Goal: Task Accomplishment & Management: Complete application form

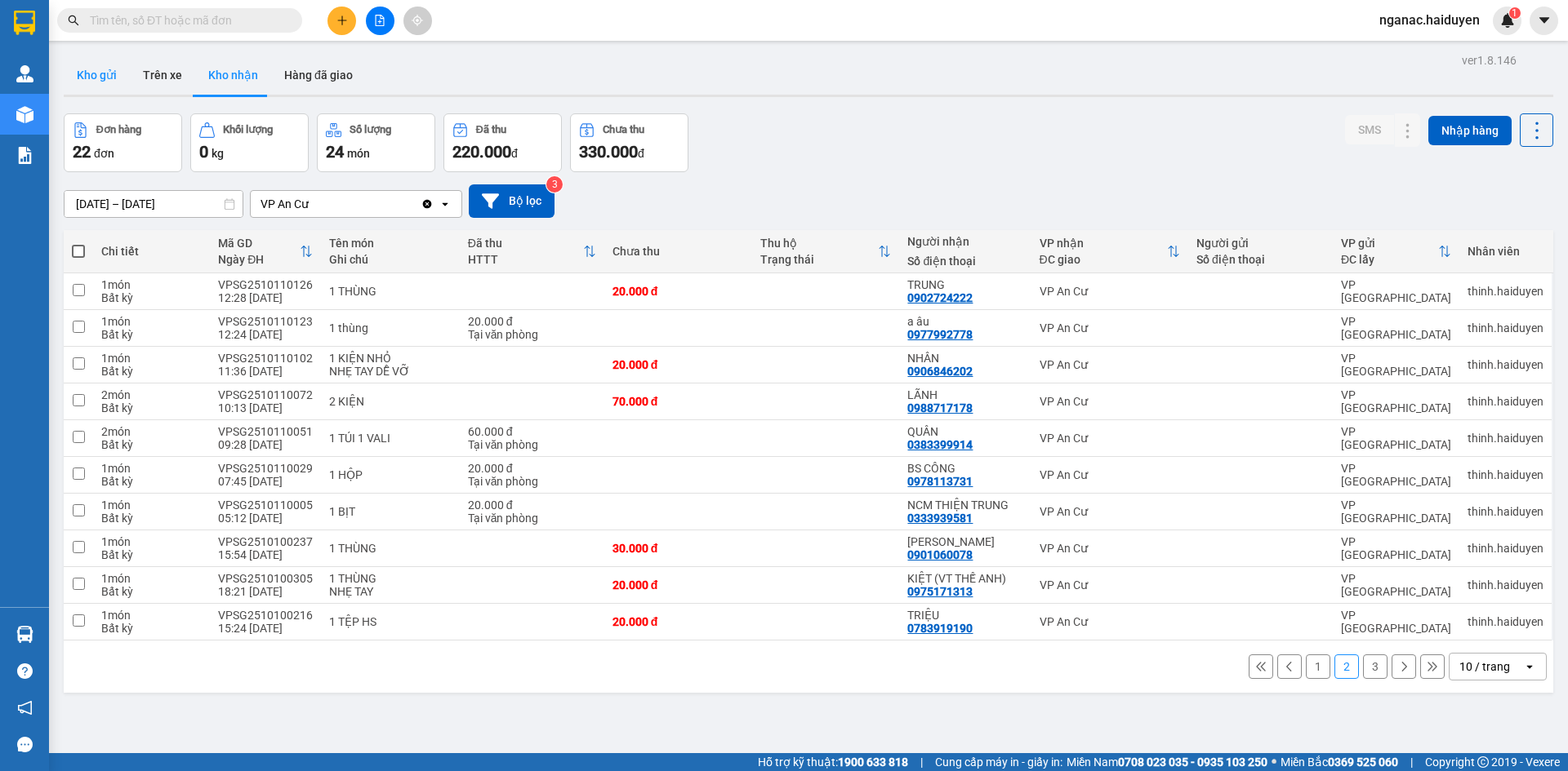
click at [90, 82] on button "Kho gửi" at bounding box center [96, 75] width 66 height 39
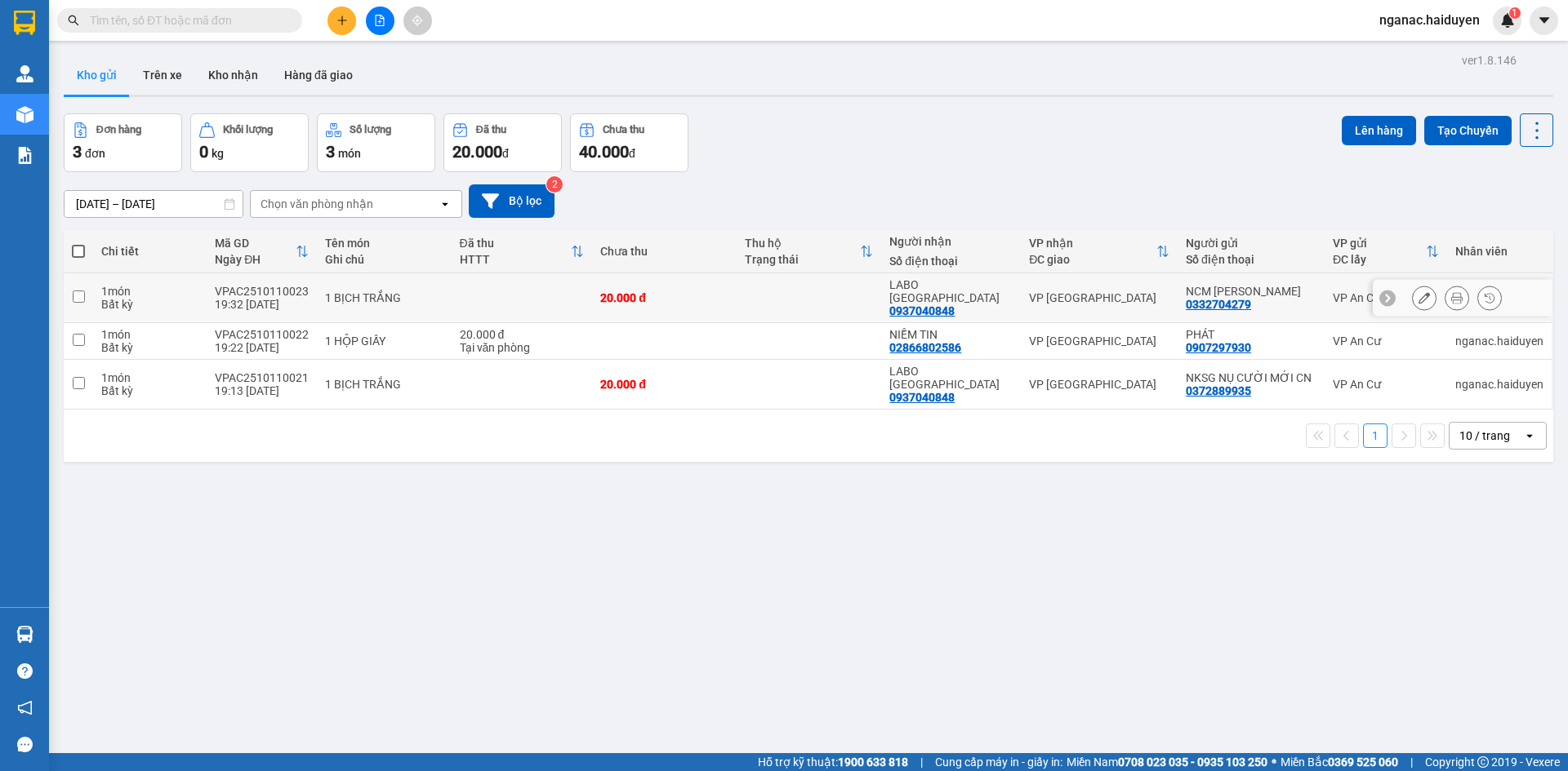
click at [106, 298] on div "Bất kỳ" at bounding box center [150, 304] width 97 height 13
checkbox input "true"
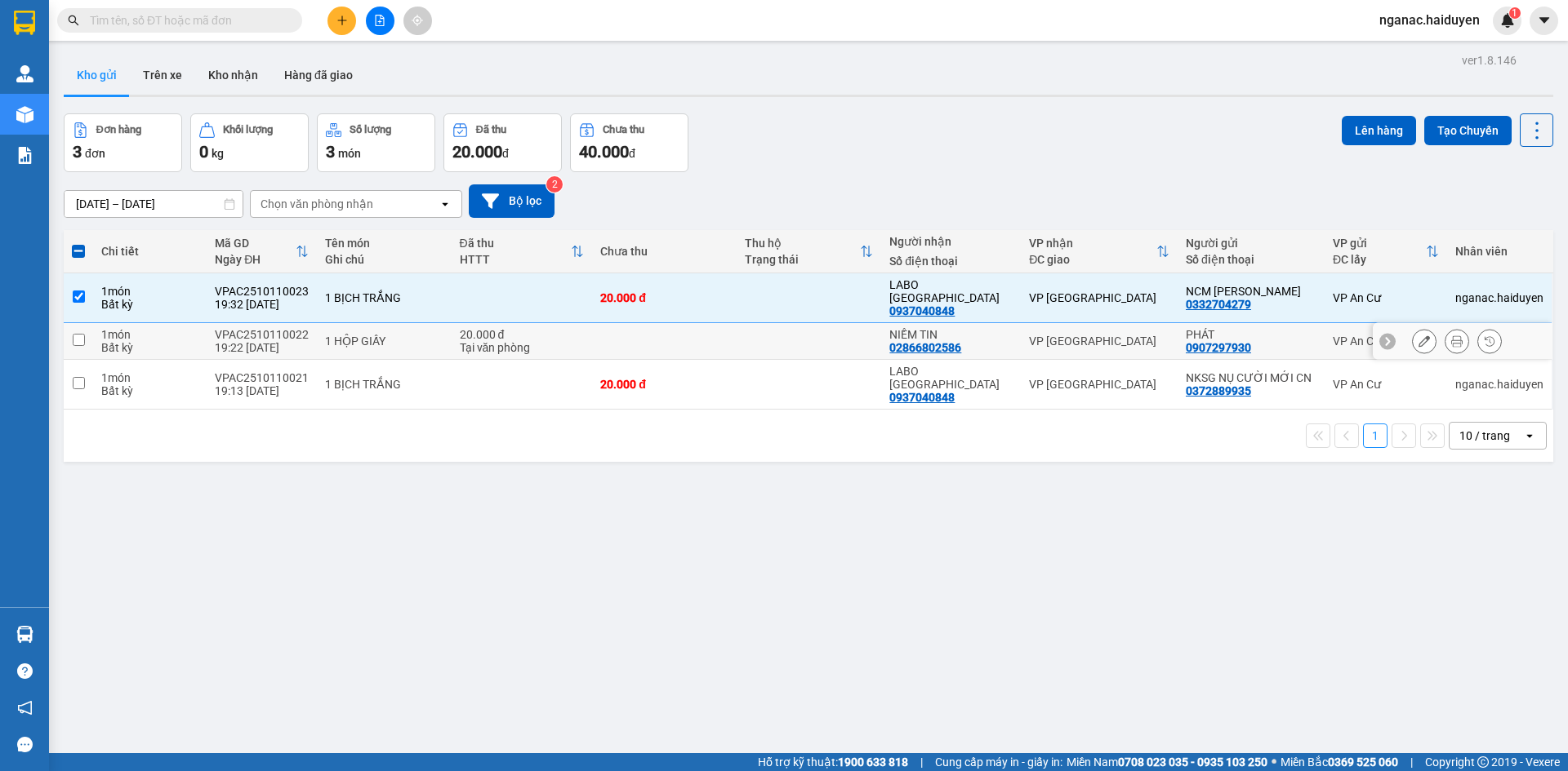
click at [128, 341] on div "Bất kỳ" at bounding box center [150, 347] width 97 height 13
checkbox input "true"
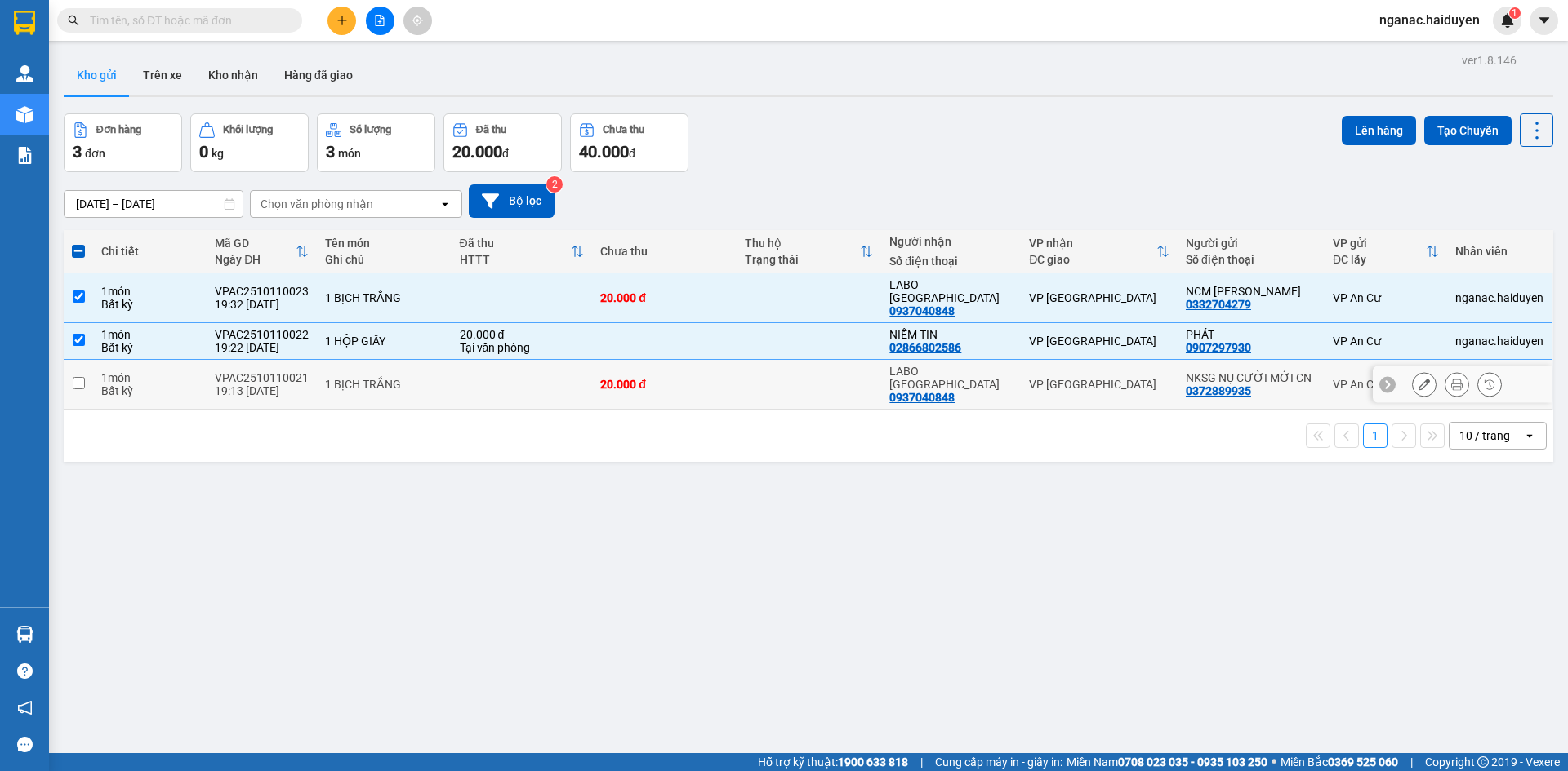
click at [146, 384] on div "Bất kỳ" at bounding box center [150, 390] width 97 height 13
checkbox input "true"
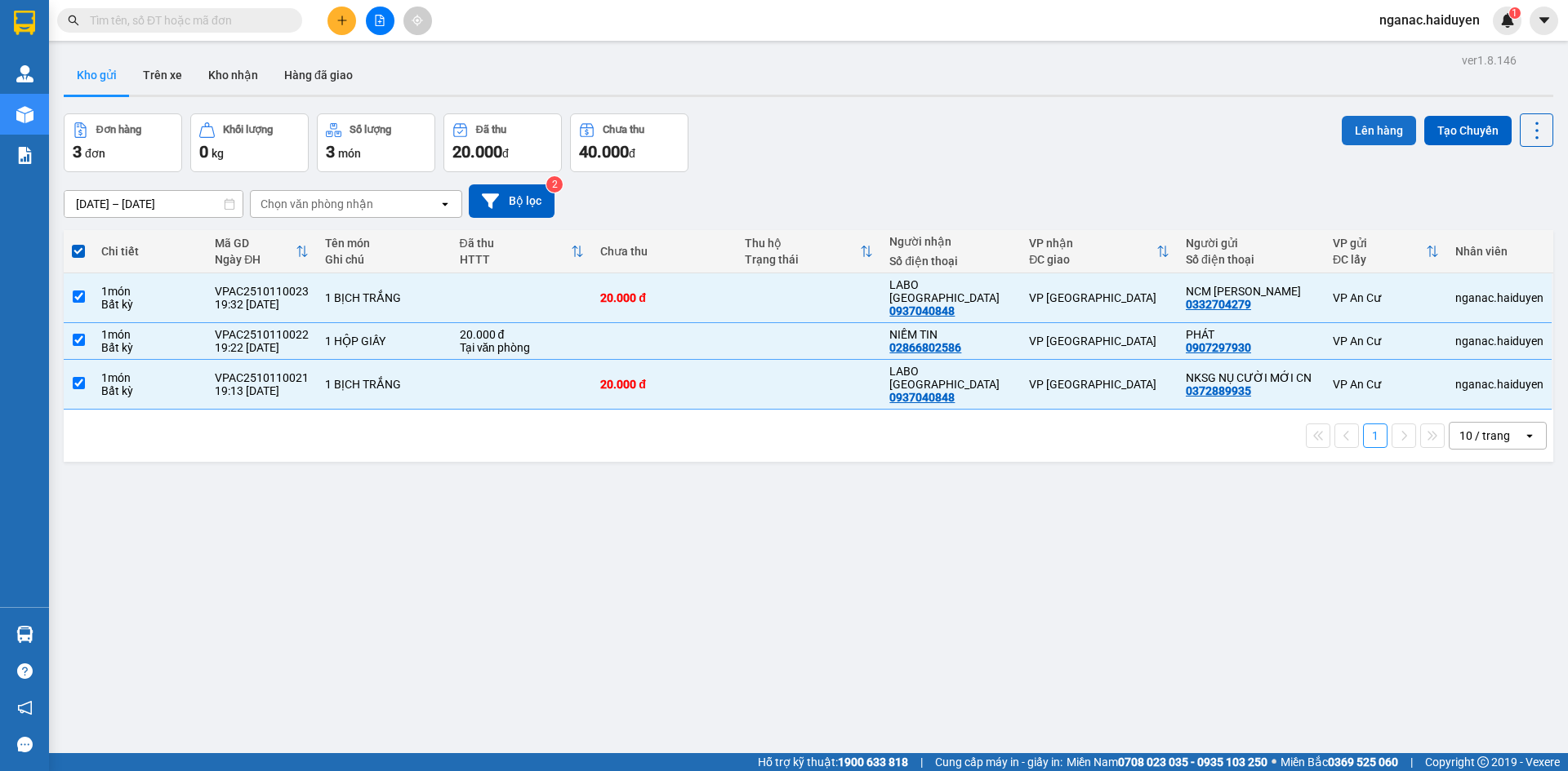
click at [1362, 138] on button "Lên hàng" at bounding box center [1379, 131] width 75 height 29
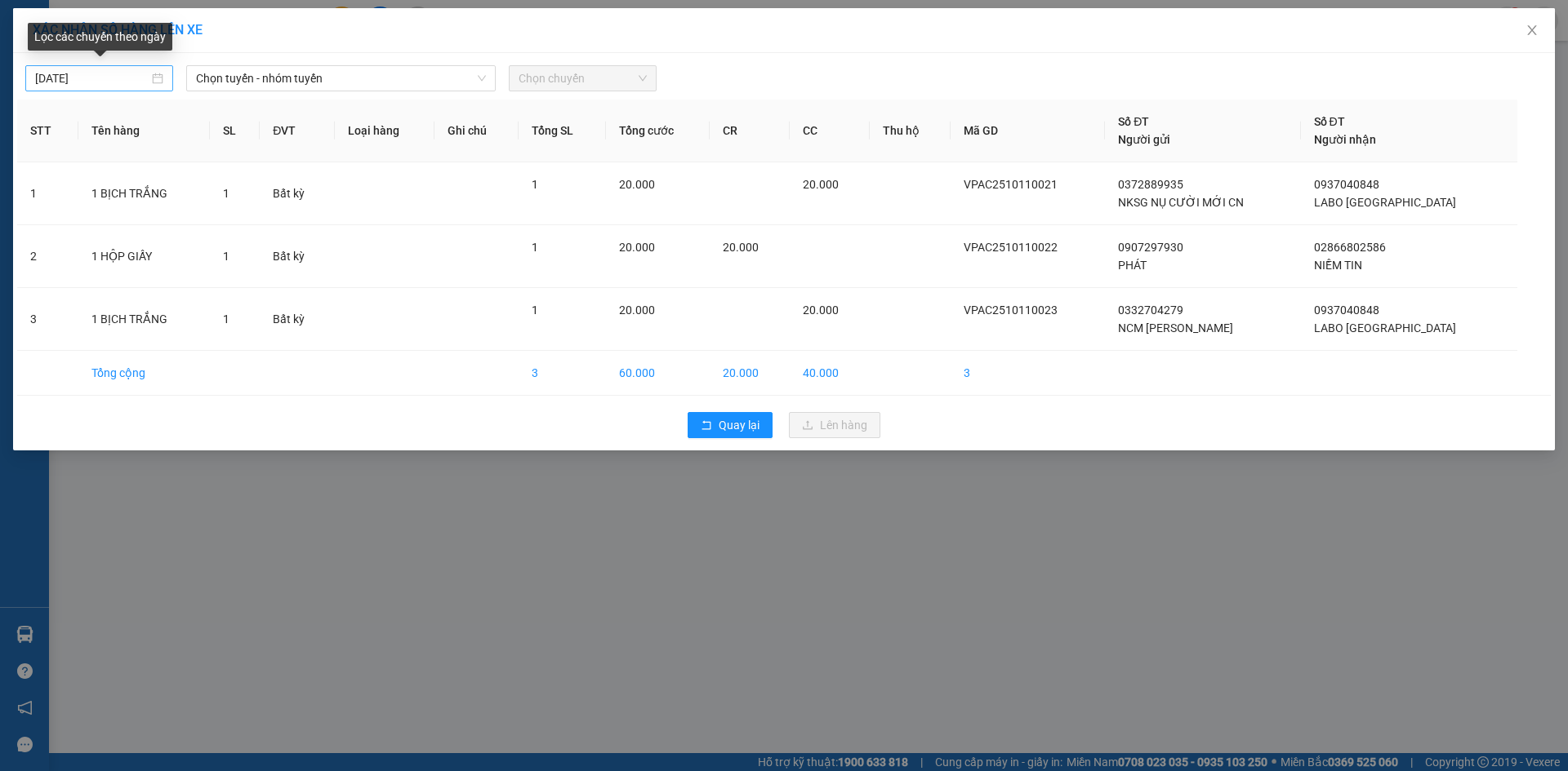
click at [99, 82] on input "[DATE]" at bounding box center [91, 78] width 114 height 18
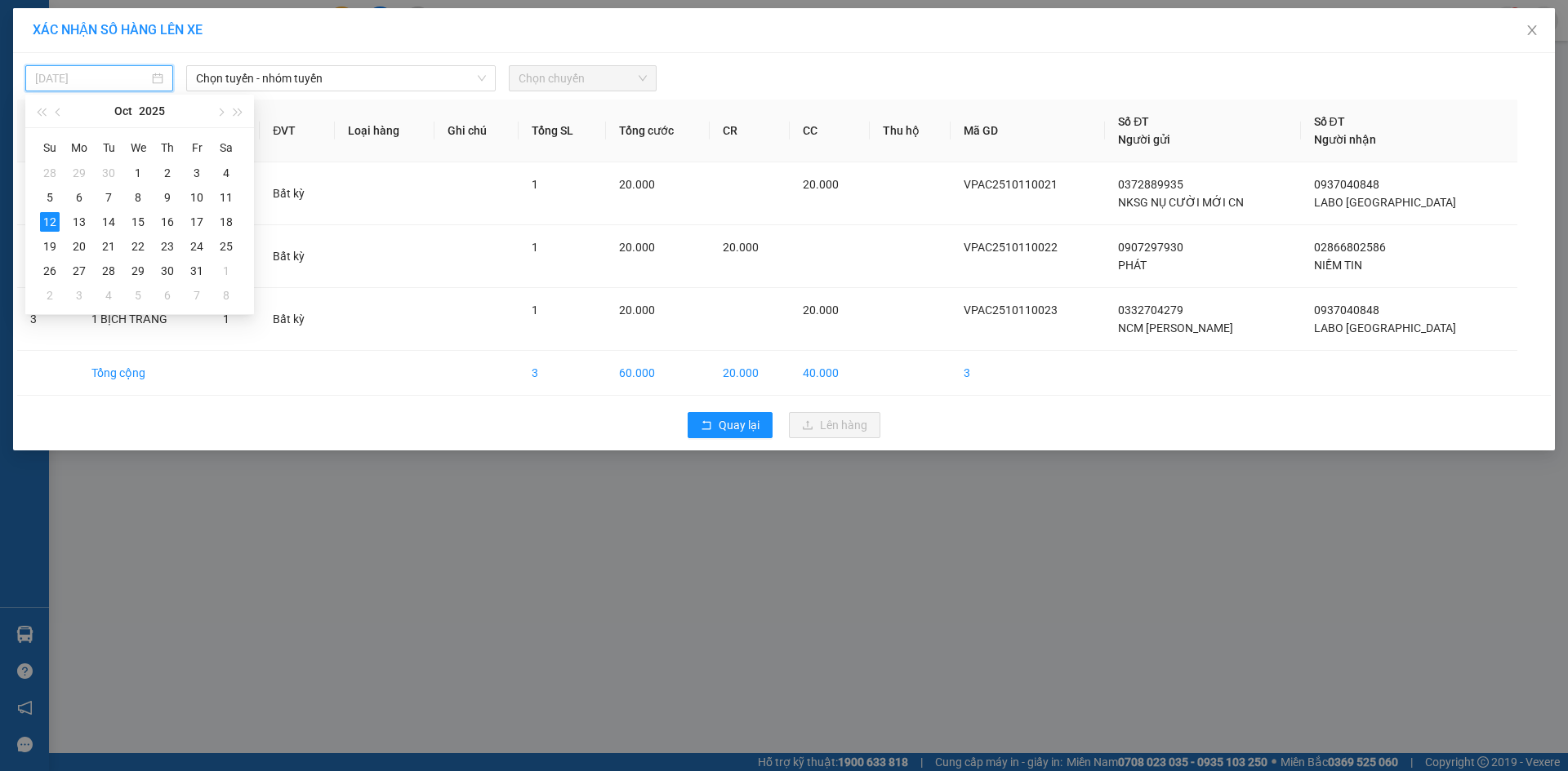
type input "[DATE]"
click at [45, 225] on div "12" at bounding box center [49, 222] width 20 height 20
click at [243, 81] on span "Chọn tuyến - nhóm tuyến" at bounding box center [341, 78] width 290 height 24
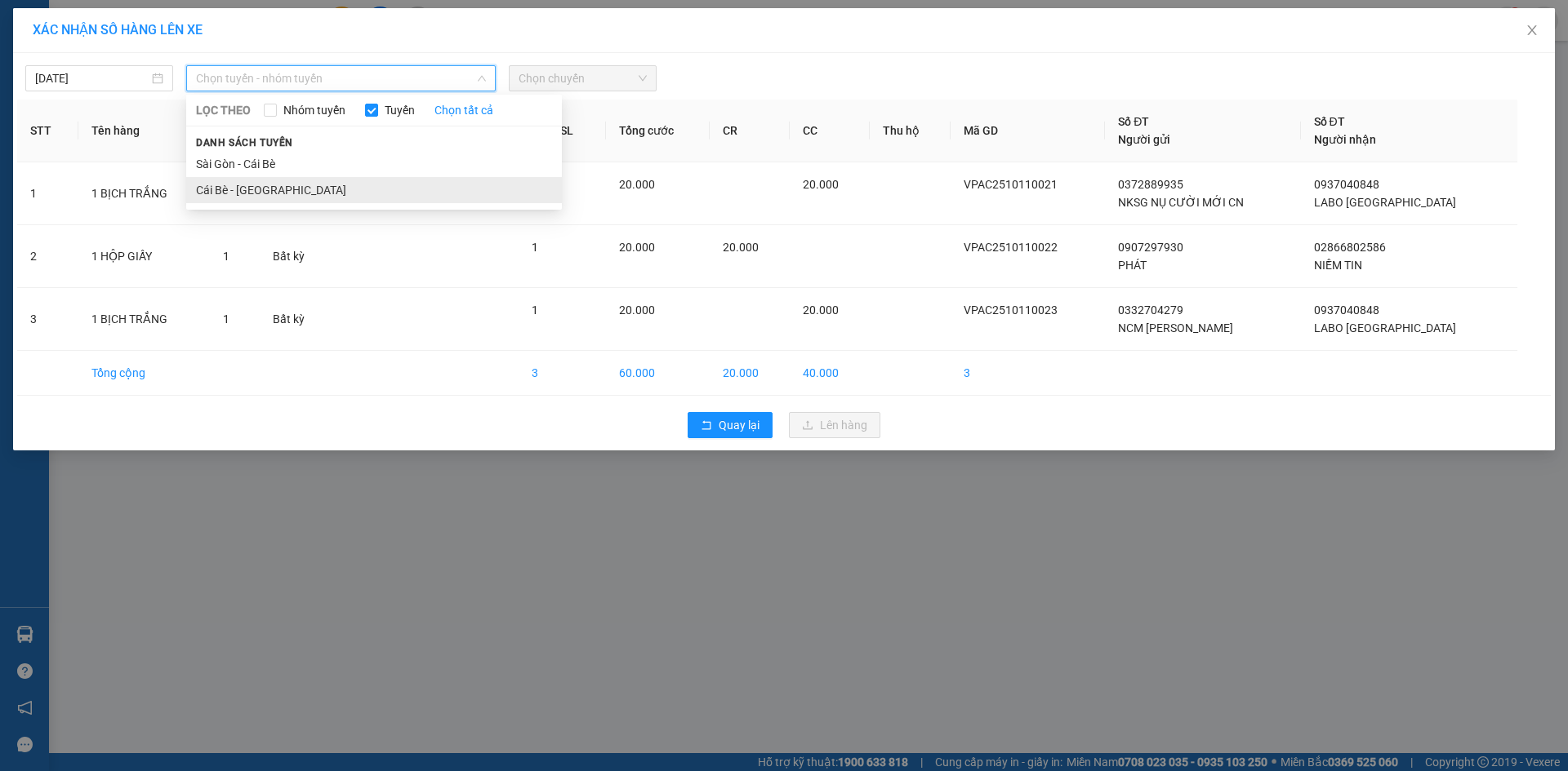
click at [277, 193] on li "Cái Bè - [GEOGRAPHIC_DATA]" at bounding box center [374, 190] width 376 height 26
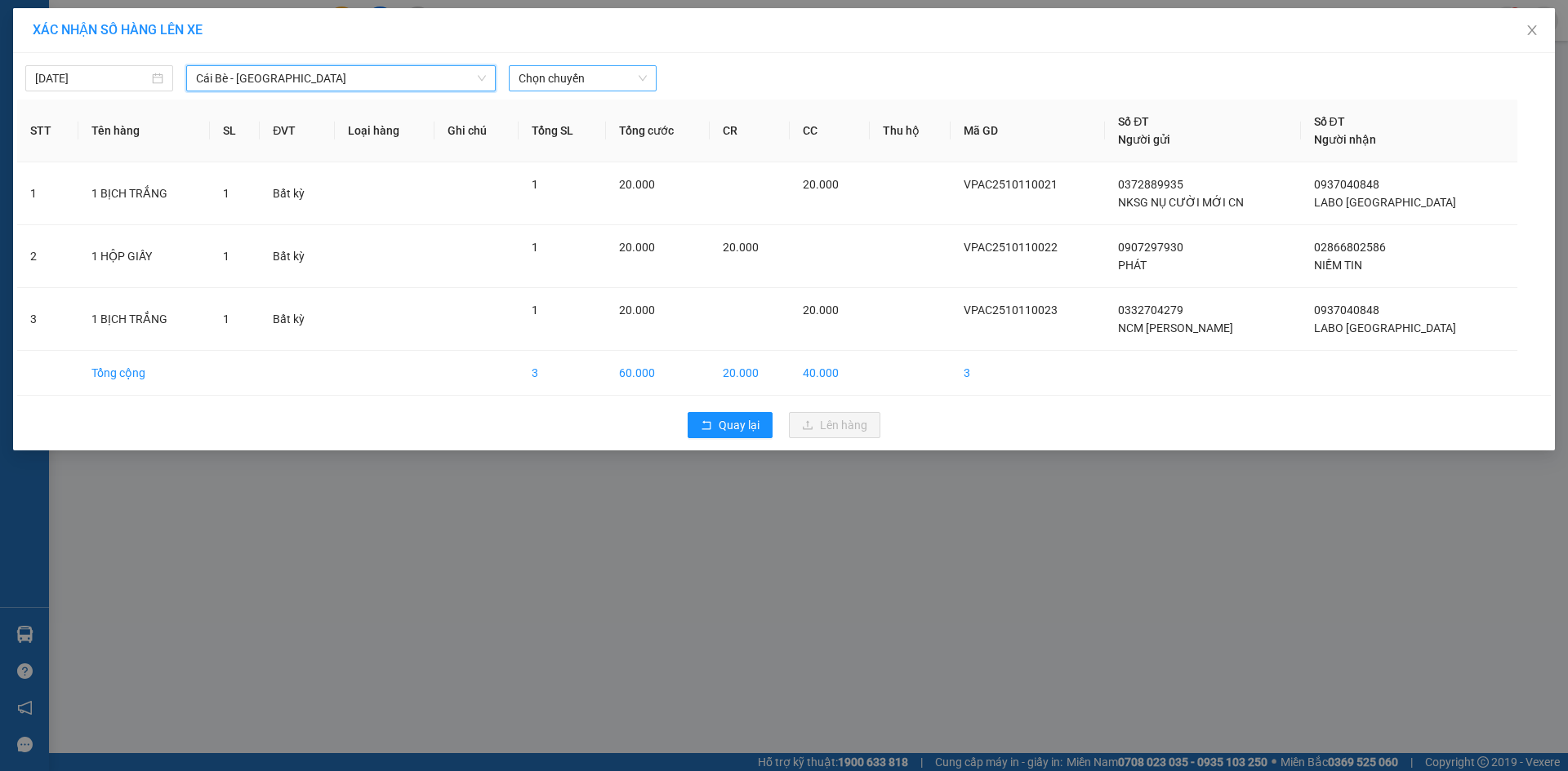
click at [575, 80] on span "Chọn chuyến" at bounding box center [583, 78] width 128 height 24
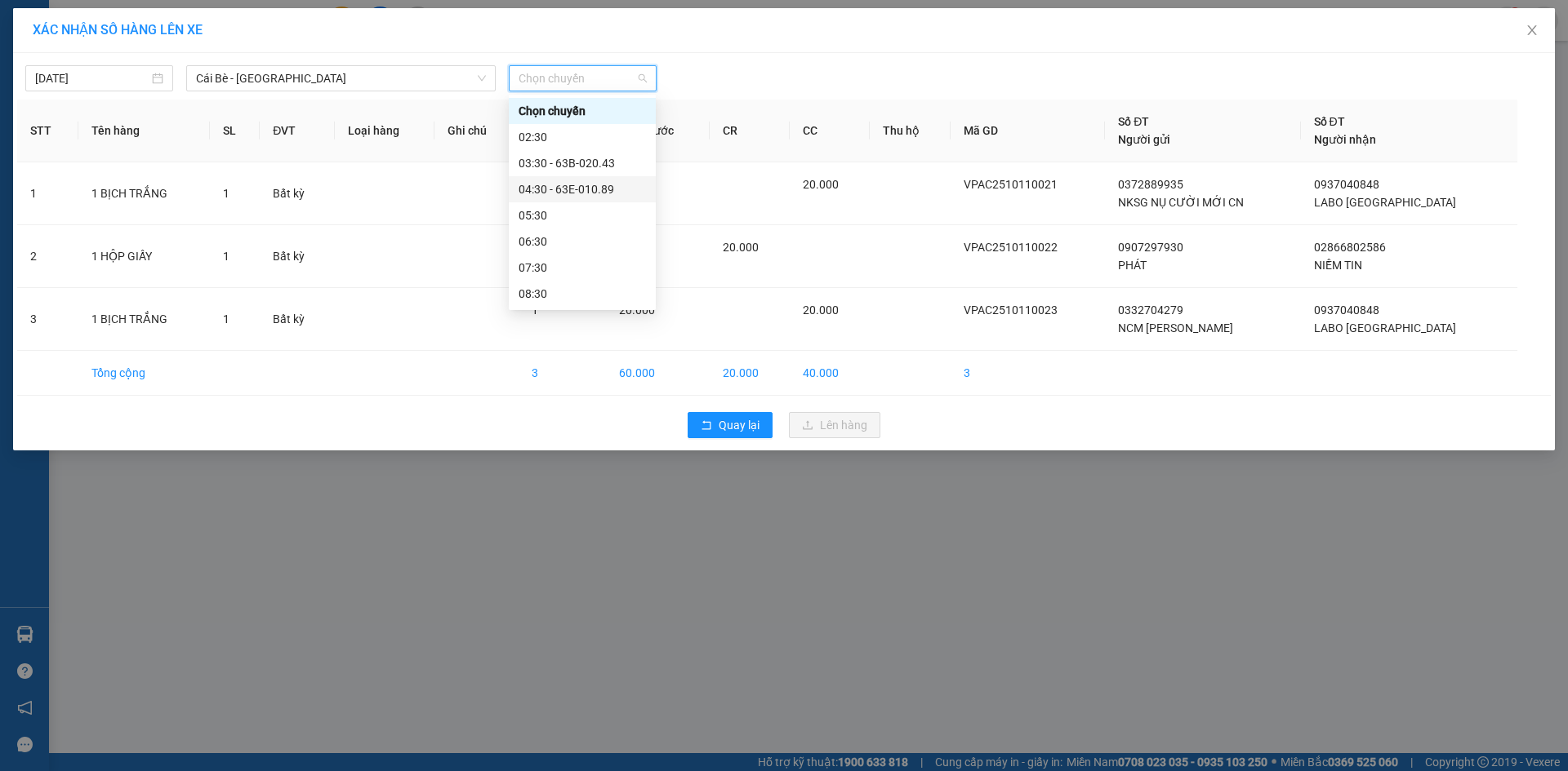
click at [587, 190] on div "04:30 - 63E-010.89" at bounding box center [582, 189] width 128 height 18
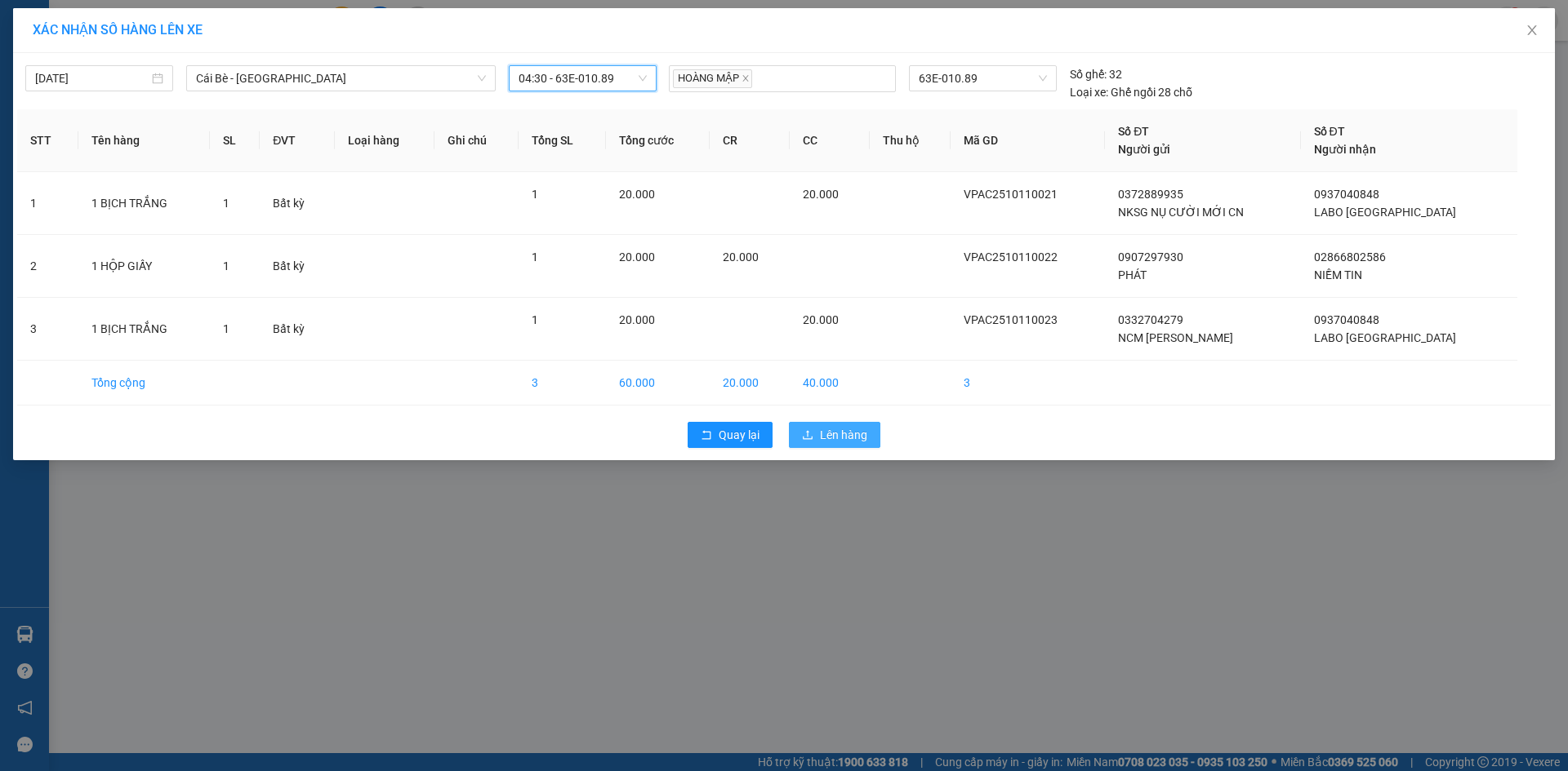
click at [836, 437] on span "Lên hàng" at bounding box center [843, 435] width 48 height 18
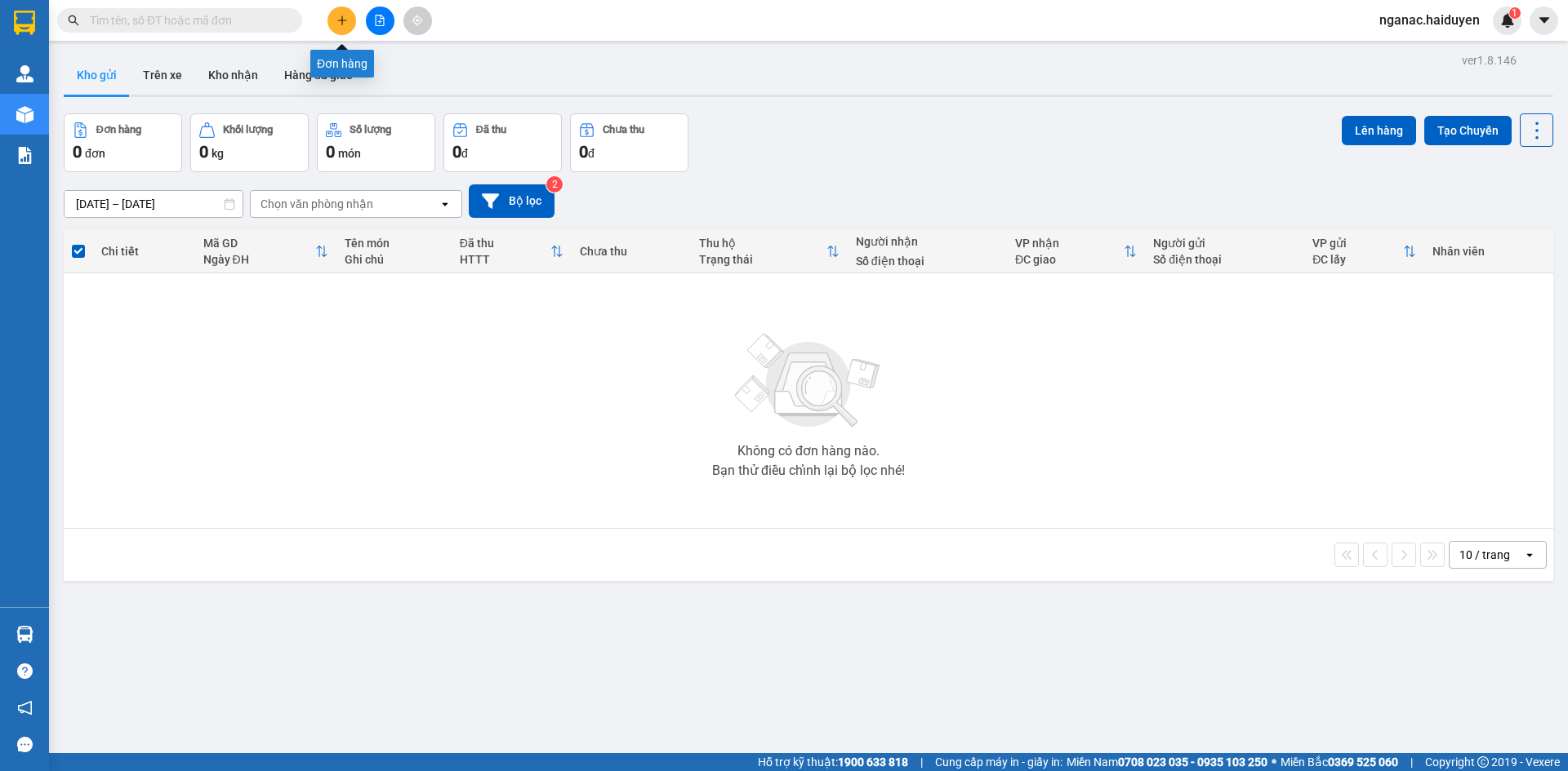
click at [340, 19] on icon "plus" at bounding box center [342, 20] width 11 height 11
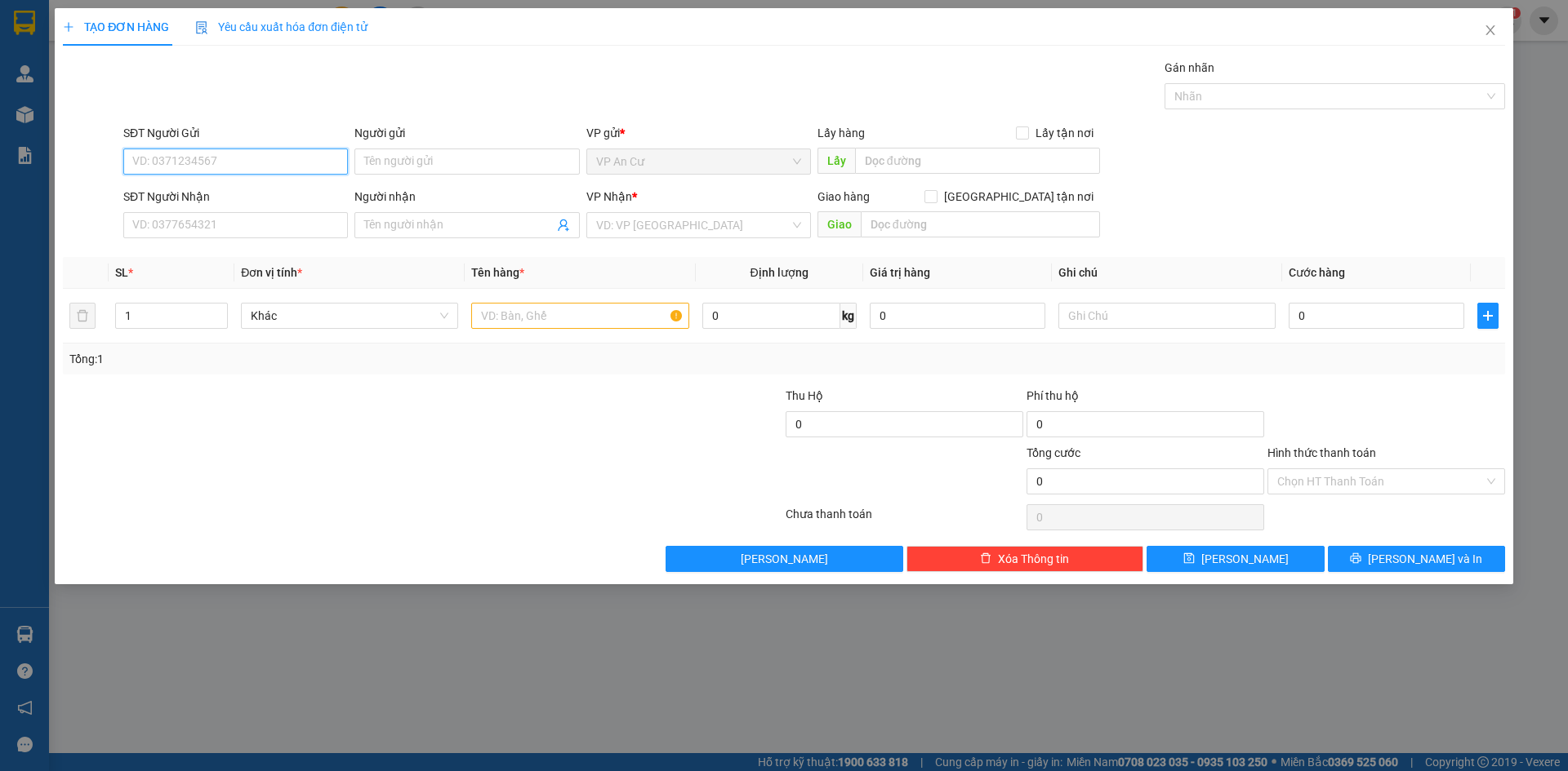
click at [153, 163] on input "SĐT Người Gửi" at bounding box center [235, 161] width 225 height 26
type input "0"
type input "950"
drag, startPoint x: 154, startPoint y: 160, endPoint x: 86, endPoint y: 161, distance: 68.0
click at [88, 161] on div "SĐT Người Gửi 950 950 Người gửi Tên người gửi VP gửi * VP An Cư Lấy hàng Lấy tậ…" at bounding box center [784, 153] width 1446 height 57
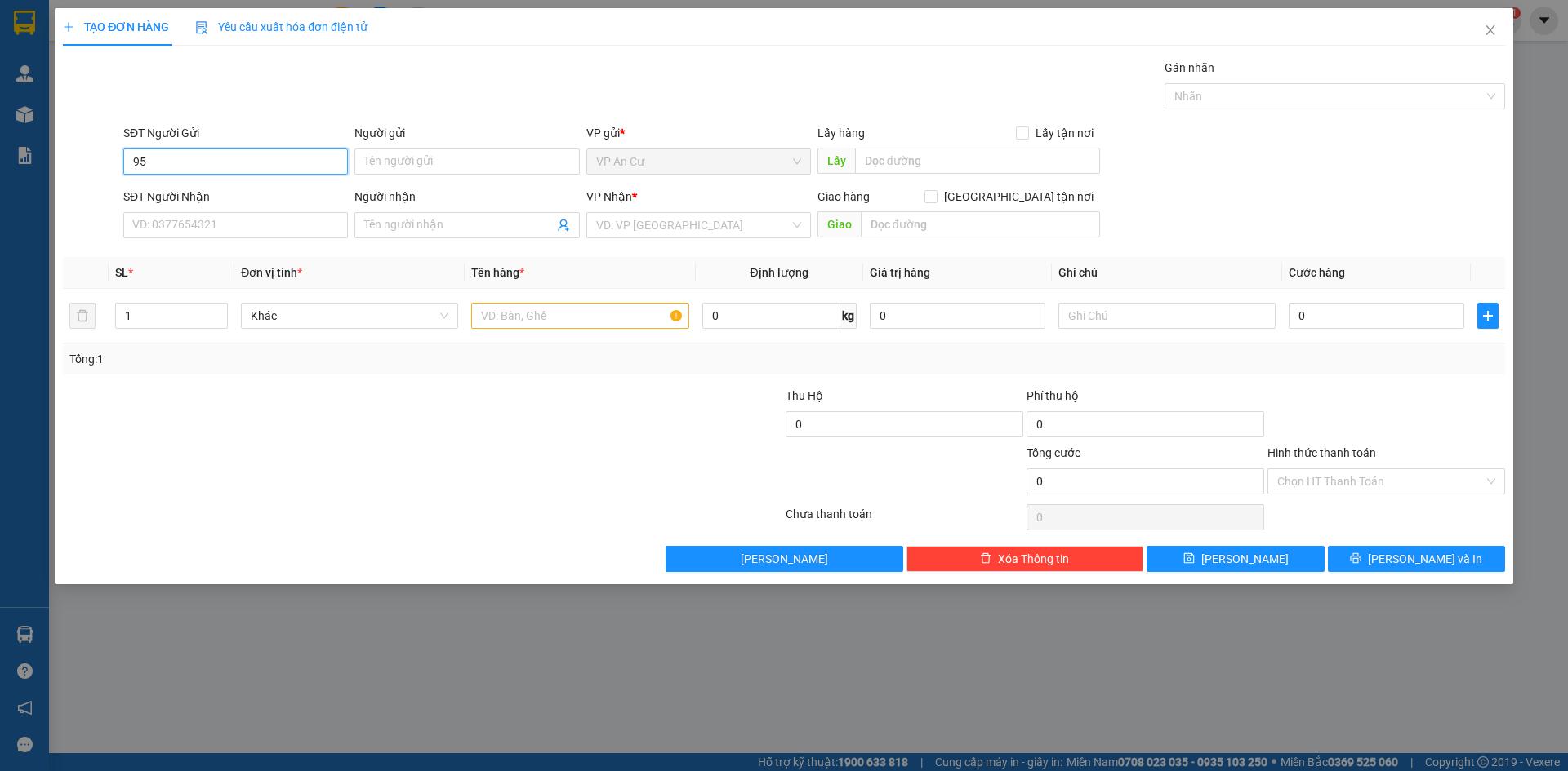
type input "9"
click at [183, 195] on div "0385055950 - THÀNH" at bounding box center [235, 194] width 205 height 18
type input "0385055950"
type input "THÀNH"
type input "0944671687"
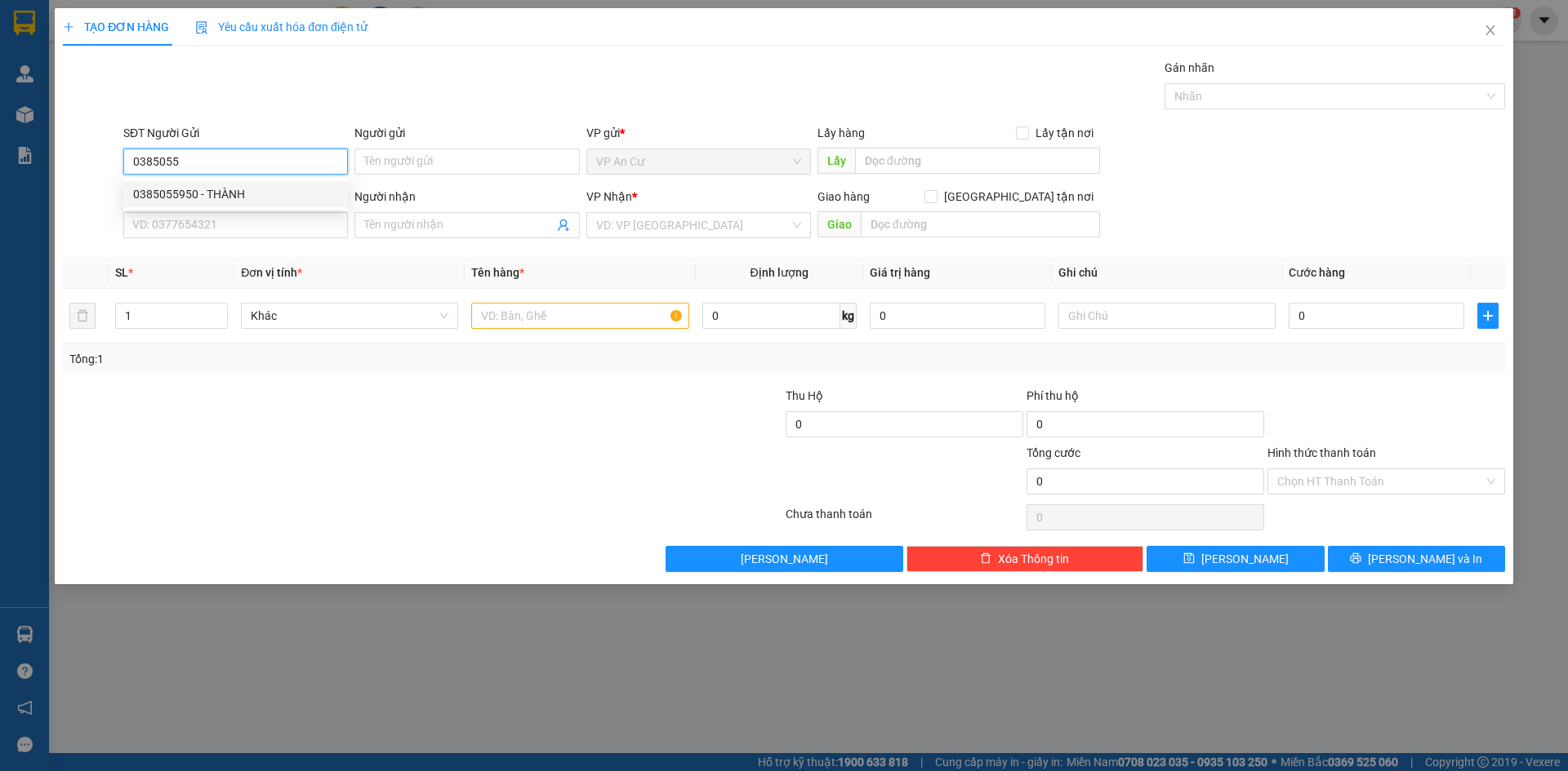
type input "PHÁT"
type input "250.000"
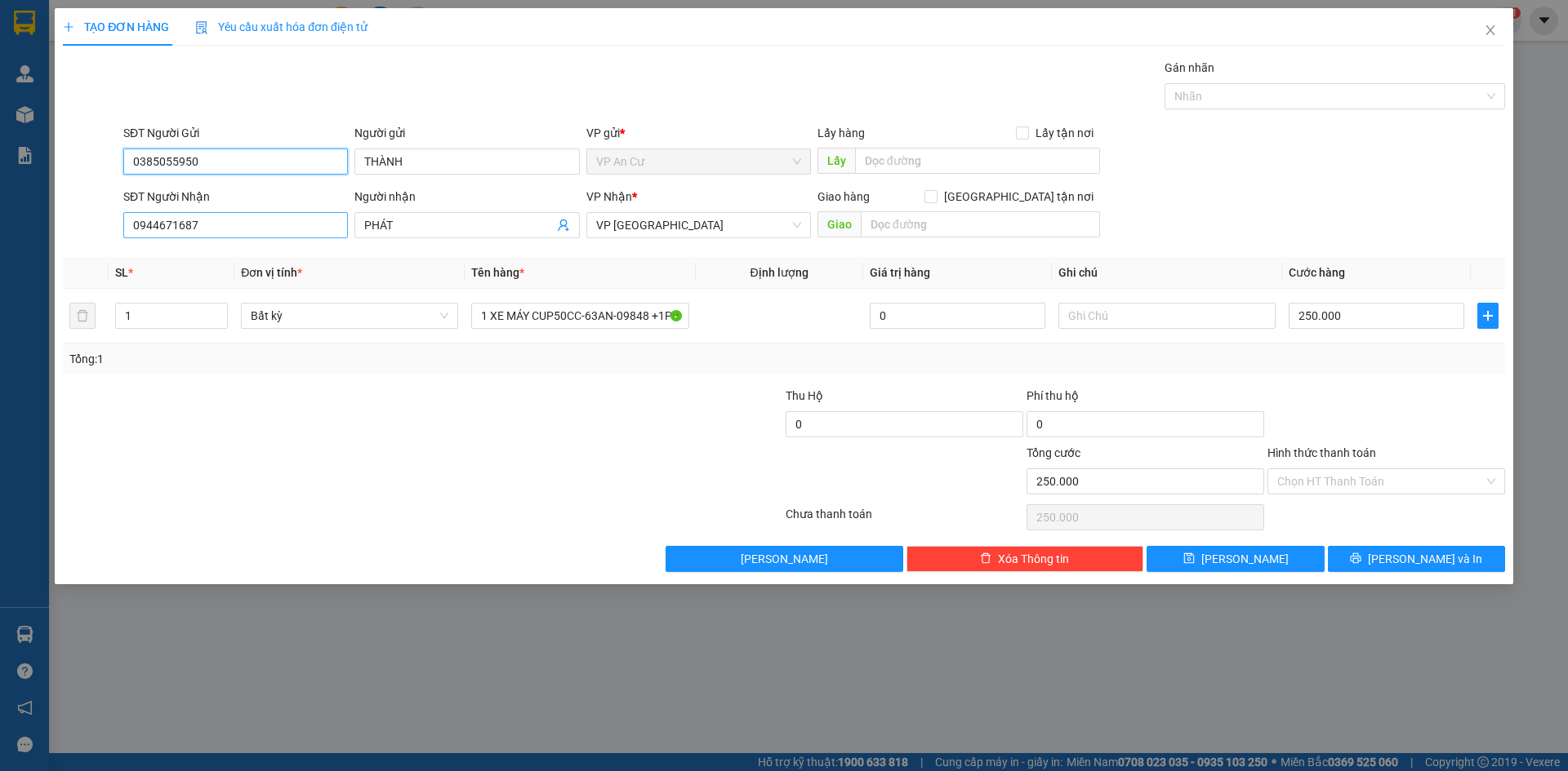
type input "0385055950"
drag, startPoint x: 226, startPoint y: 225, endPoint x: 104, endPoint y: 238, distance: 122.7
click at [104, 238] on div "SĐT Người Nhận 0944671687 Người nhận PHÁT VP Nhận * VP [GEOGRAPHIC_DATA] Giao h…" at bounding box center [784, 216] width 1446 height 57
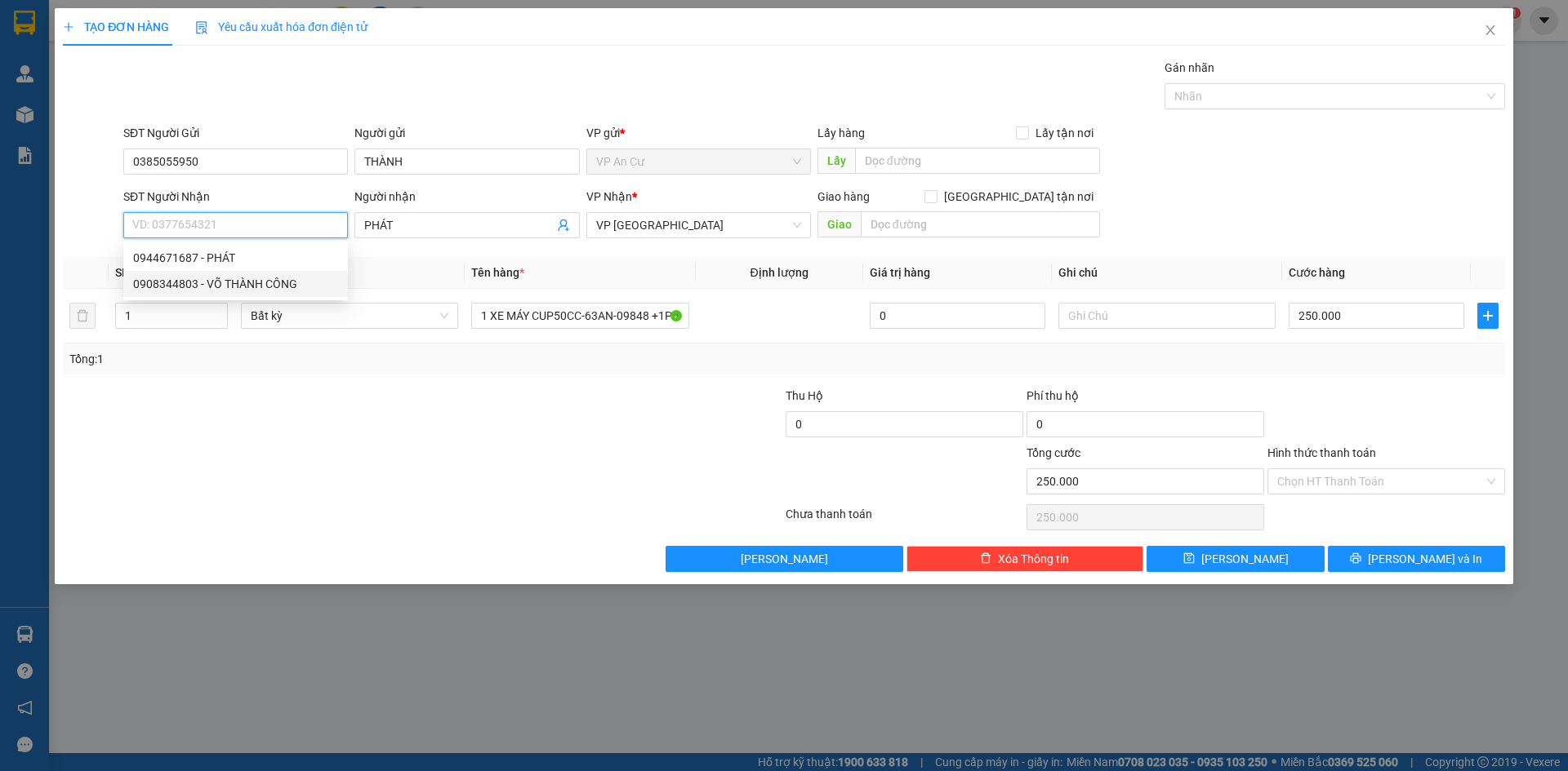
click at [272, 278] on div "0908344803 - VÕ THÀNH CÔNG" at bounding box center [235, 284] width 205 height 18
type input "0908344803"
type input "VÕ THÀNH CÔNG"
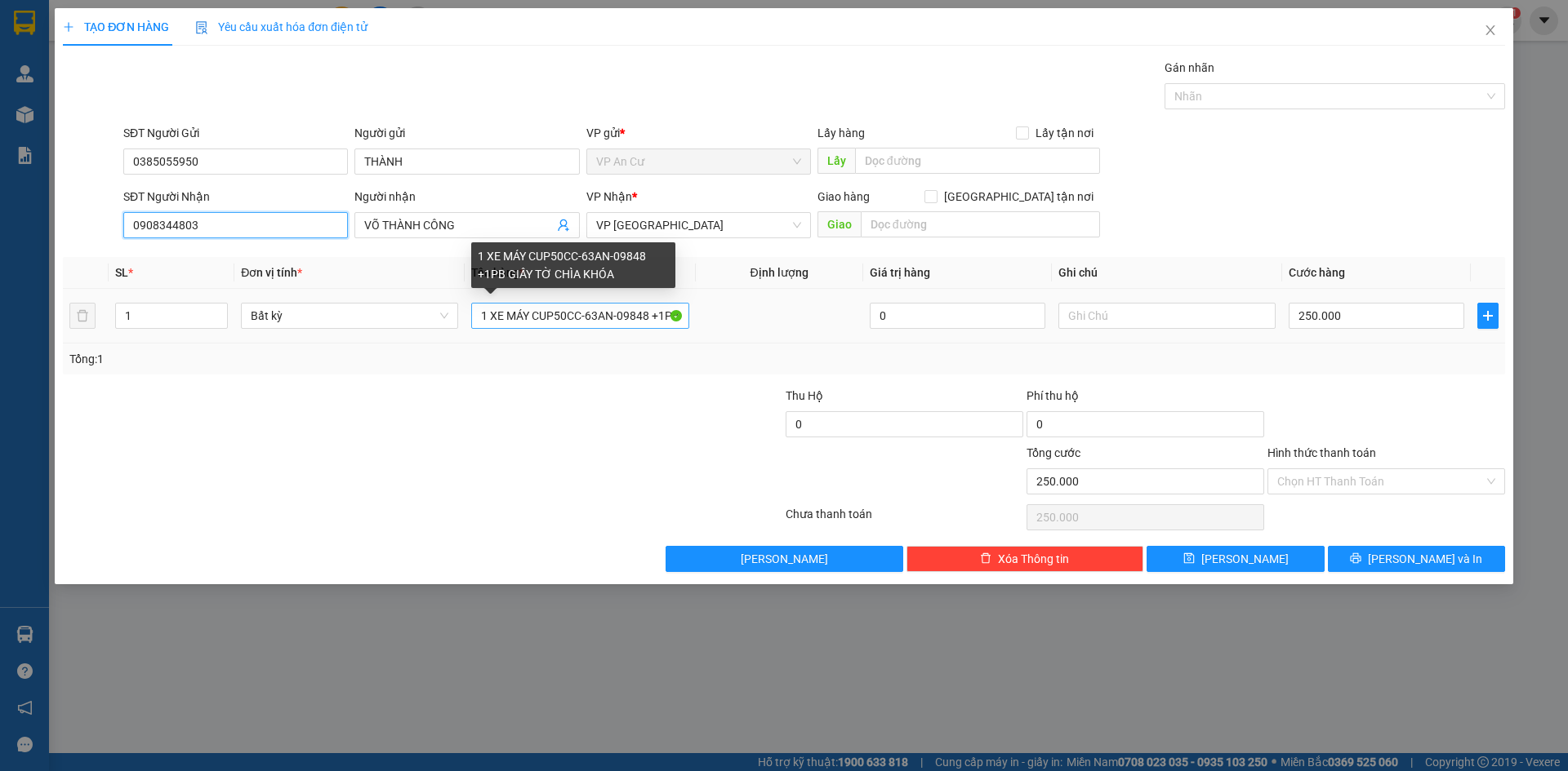
type input "0908344803"
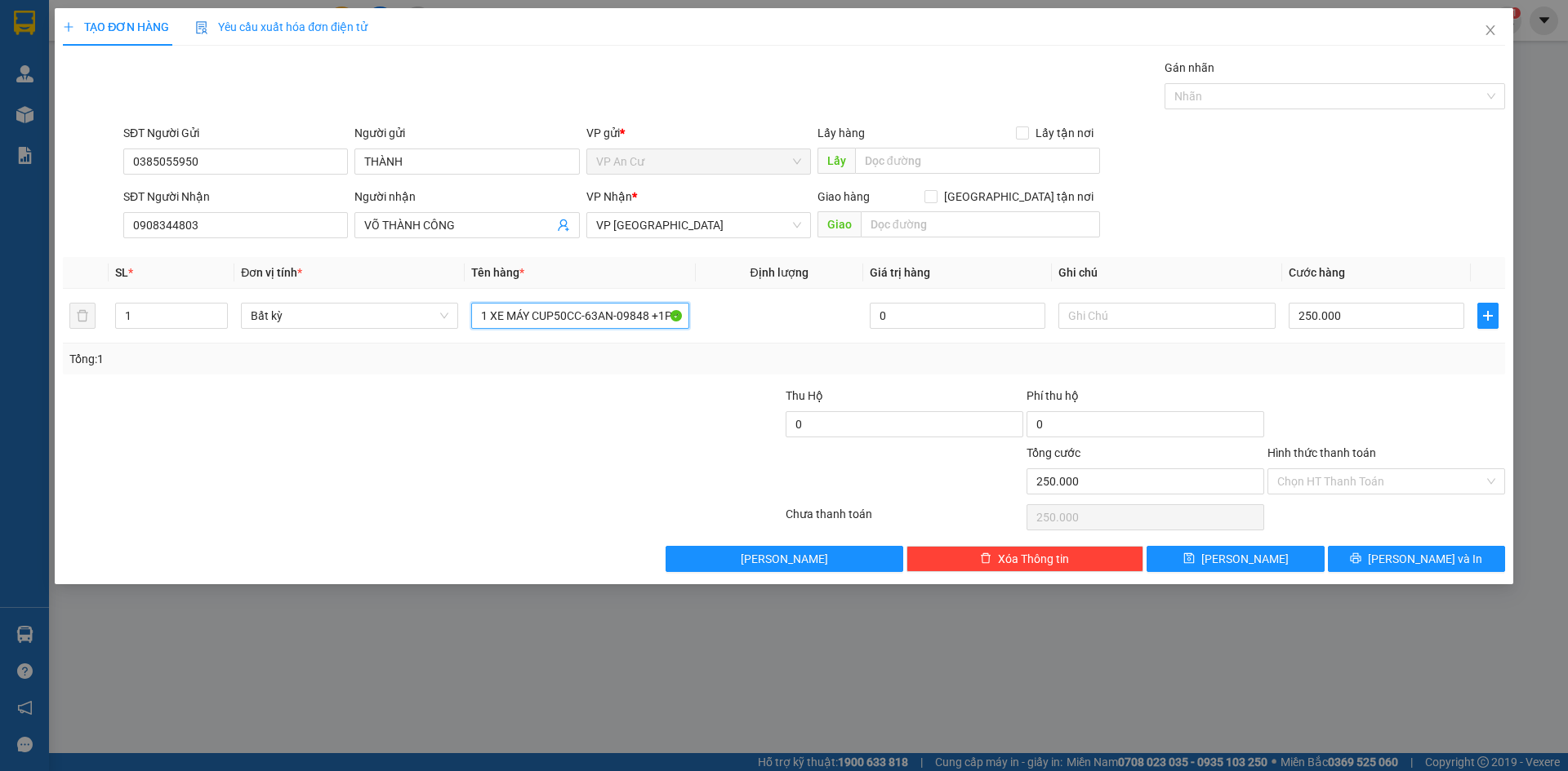
scroll to position [0, 107]
drag, startPoint x: 476, startPoint y: 314, endPoint x: 789, endPoint y: 368, distance: 317.6
click at [789, 368] on div "SL * Đơn vị tính * Tên hàng * Định lượng Giá trị hàng Ghi chú Cước hàng 1 Bất k…" at bounding box center [784, 316] width 1442 height 118
type input "1 THÙNG BÁNH"
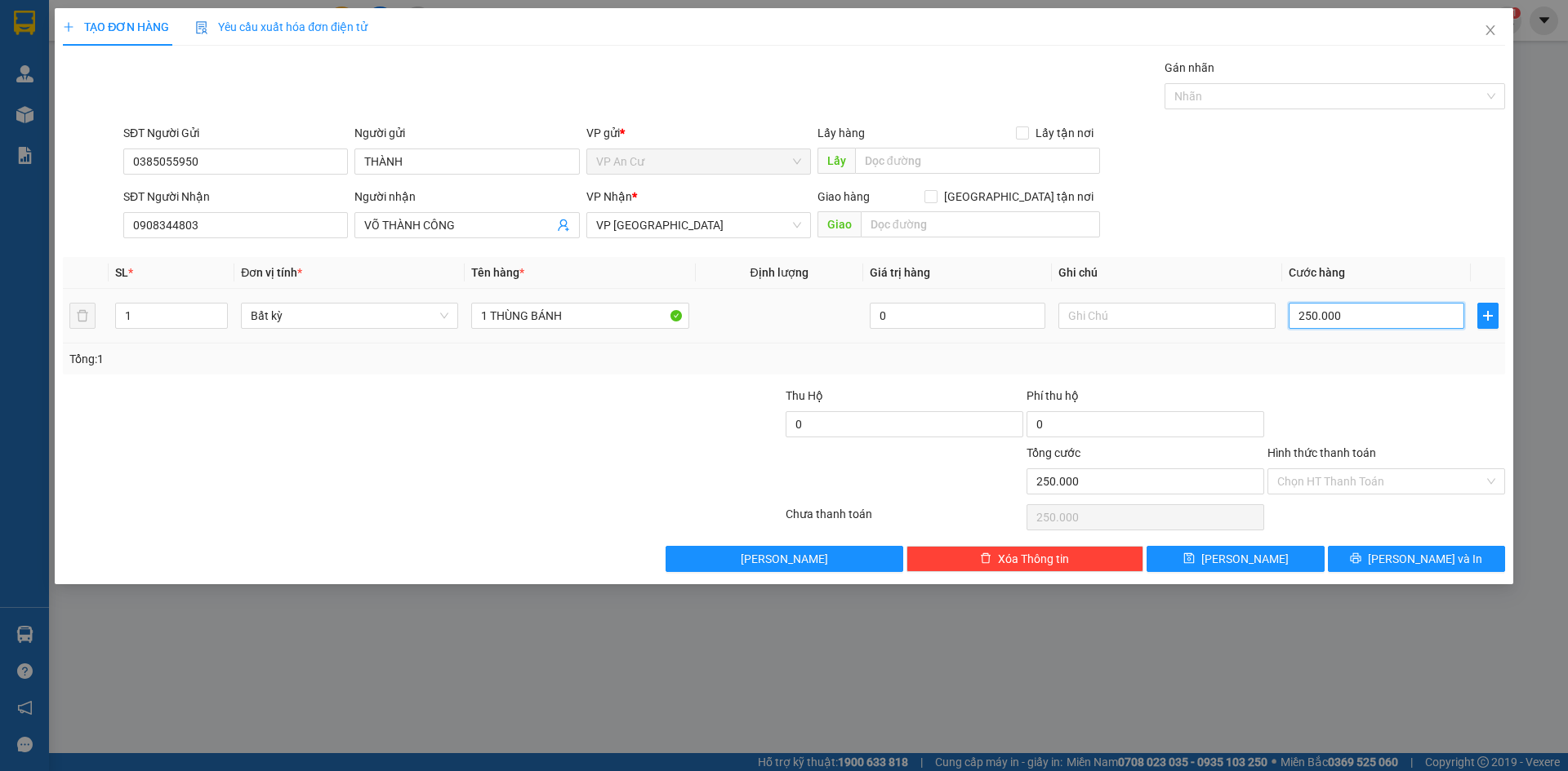
click at [1358, 318] on input "250.000" at bounding box center [1376, 316] width 175 height 26
type input "0"
type input "2"
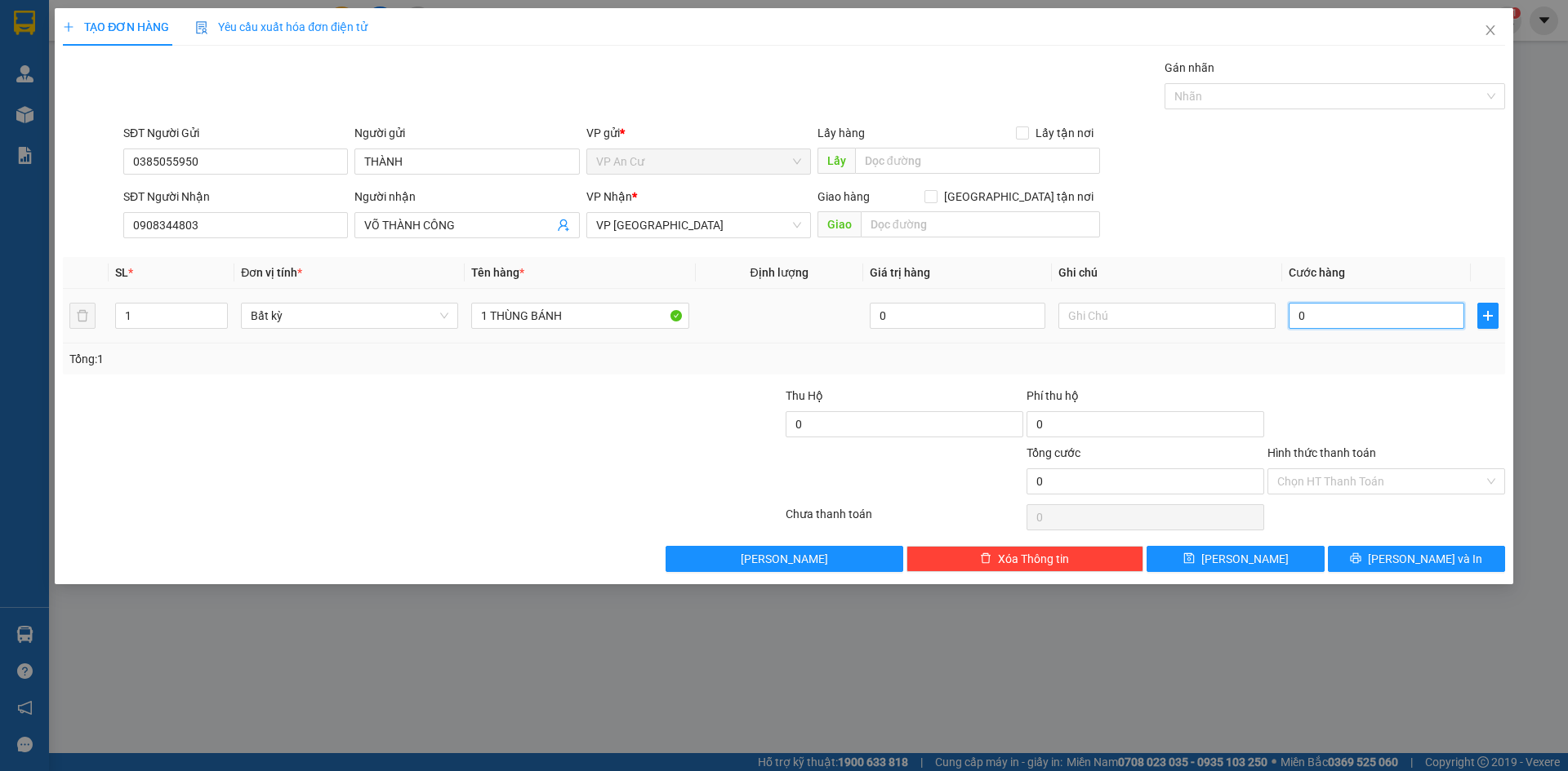
type input "2"
type input "02"
type input "20"
type input "020"
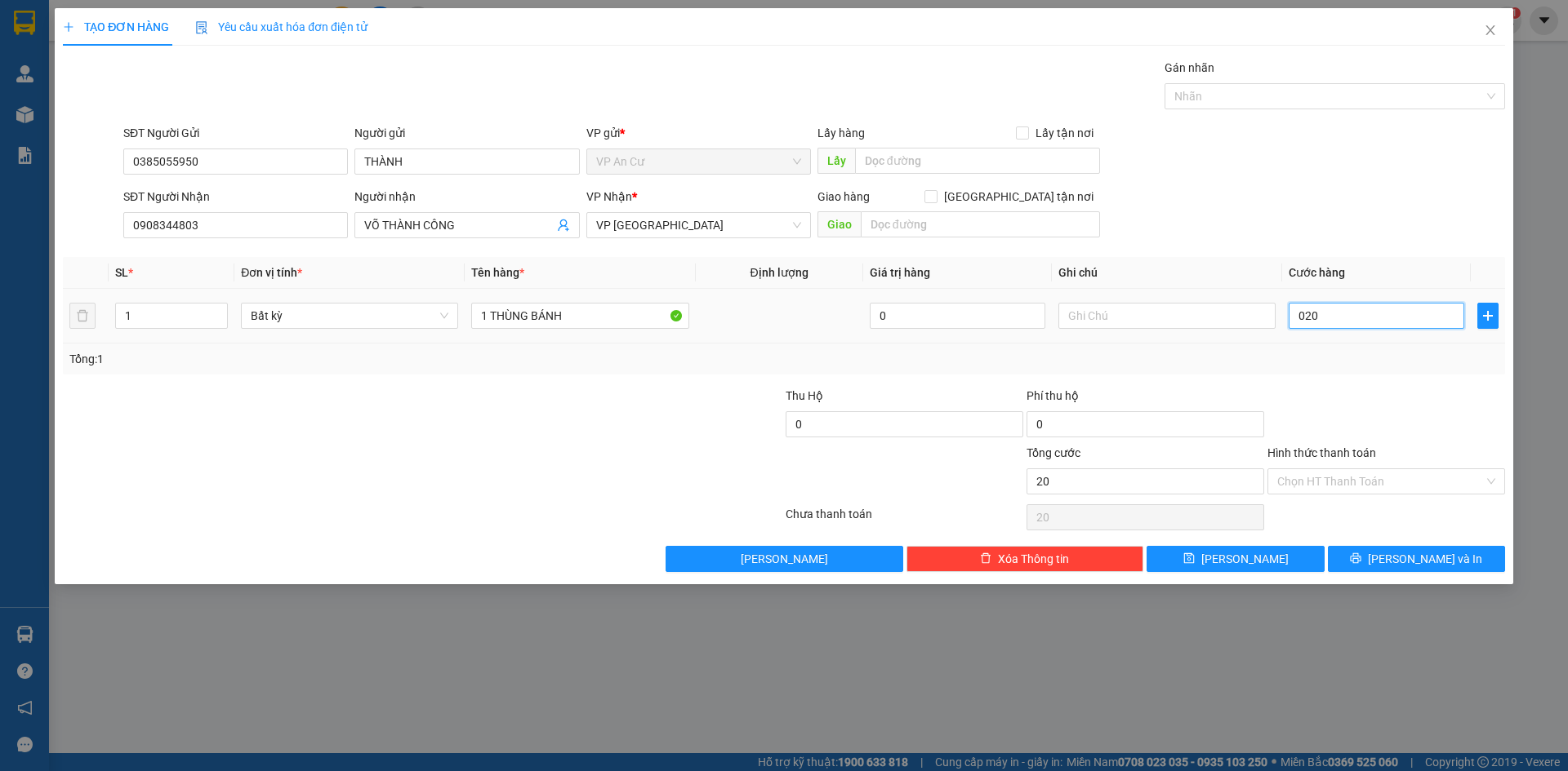
type input "200"
type input "0.200"
type input "2.000"
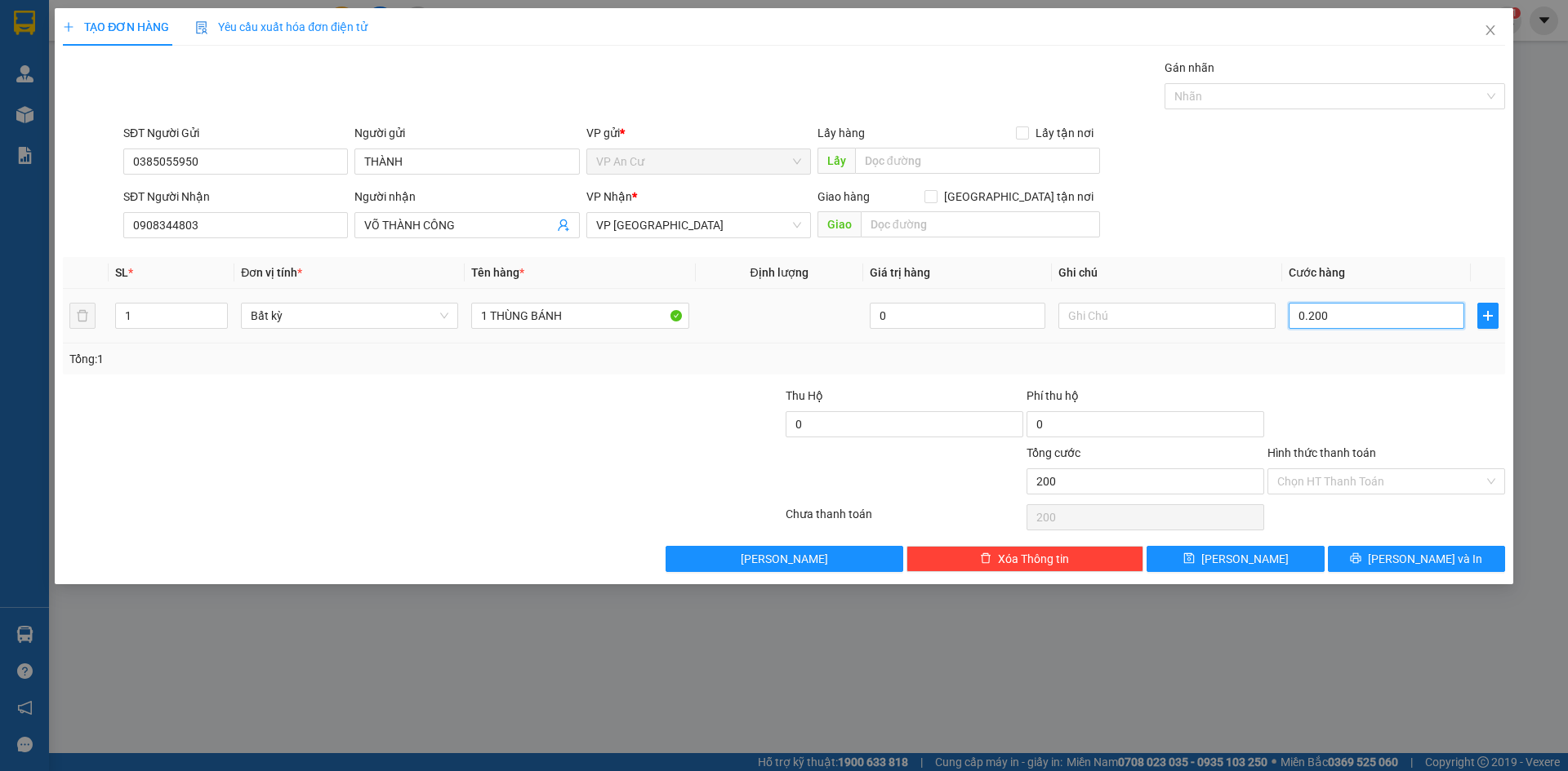
type input "02.000"
type input "20.000"
click at [1374, 483] on input "Hình thức thanh toán" at bounding box center [1381, 481] width 207 height 24
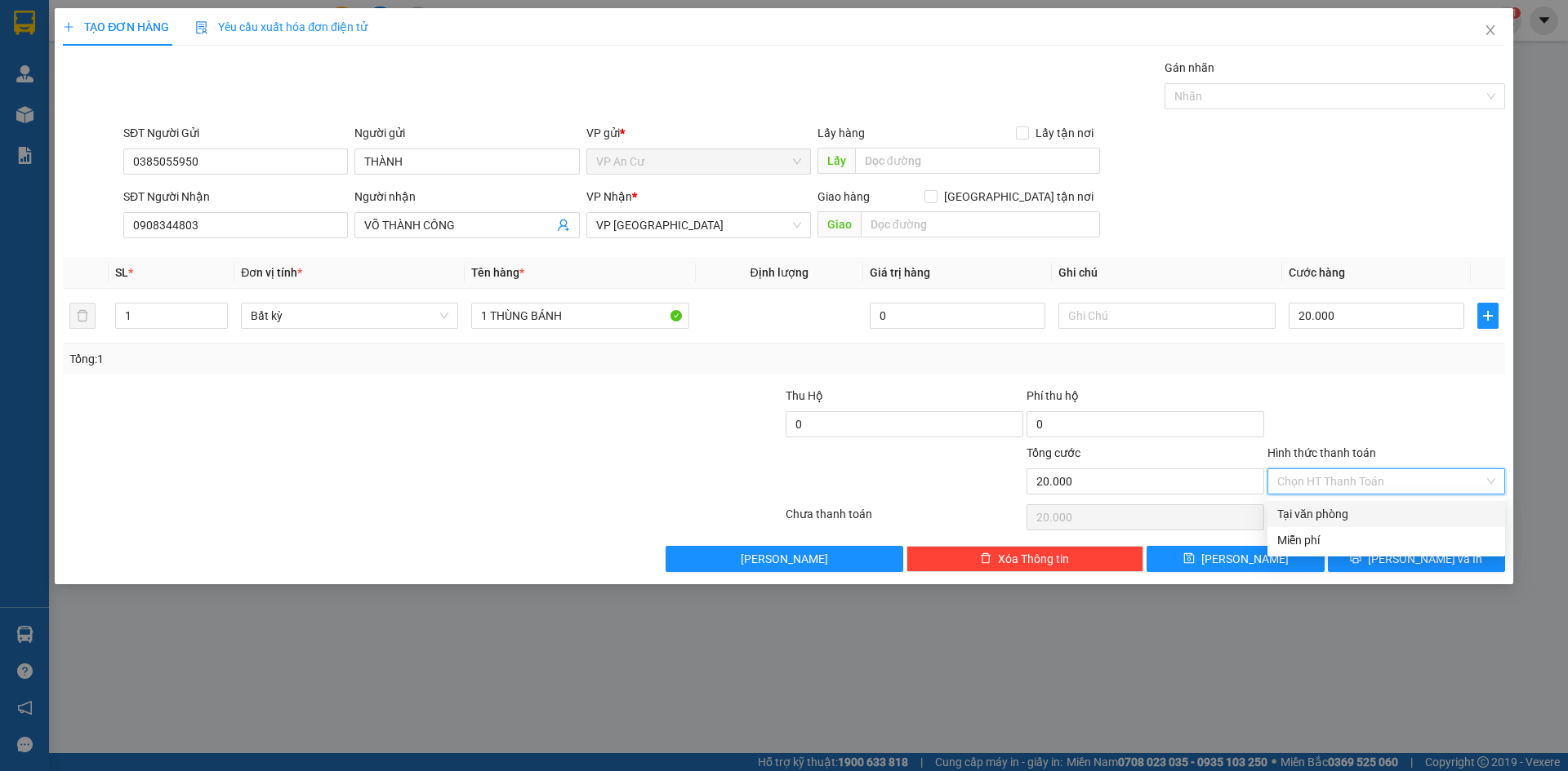
click at [1370, 511] on div "Tại văn phòng" at bounding box center [1386, 514] width 218 height 18
type input "0"
click at [1359, 513] on div "Tại văn phòng" at bounding box center [1386, 514] width 218 height 18
click at [1410, 560] on span "[PERSON_NAME] và In" at bounding box center [1425, 559] width 115 height 18
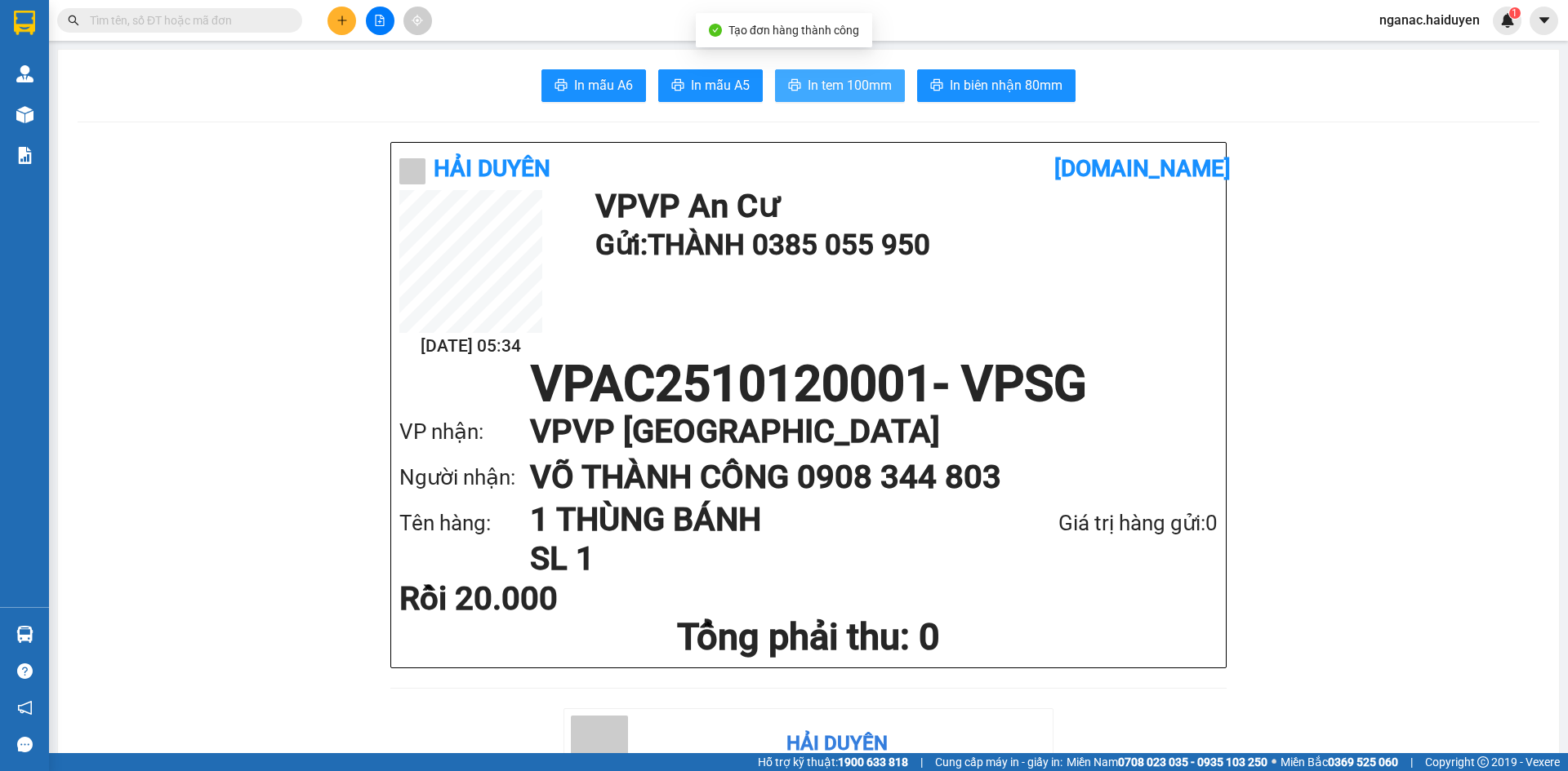
click at [833, 84] on span "In tem 100mm" at bounding box center [850, 86] width 84 height 21
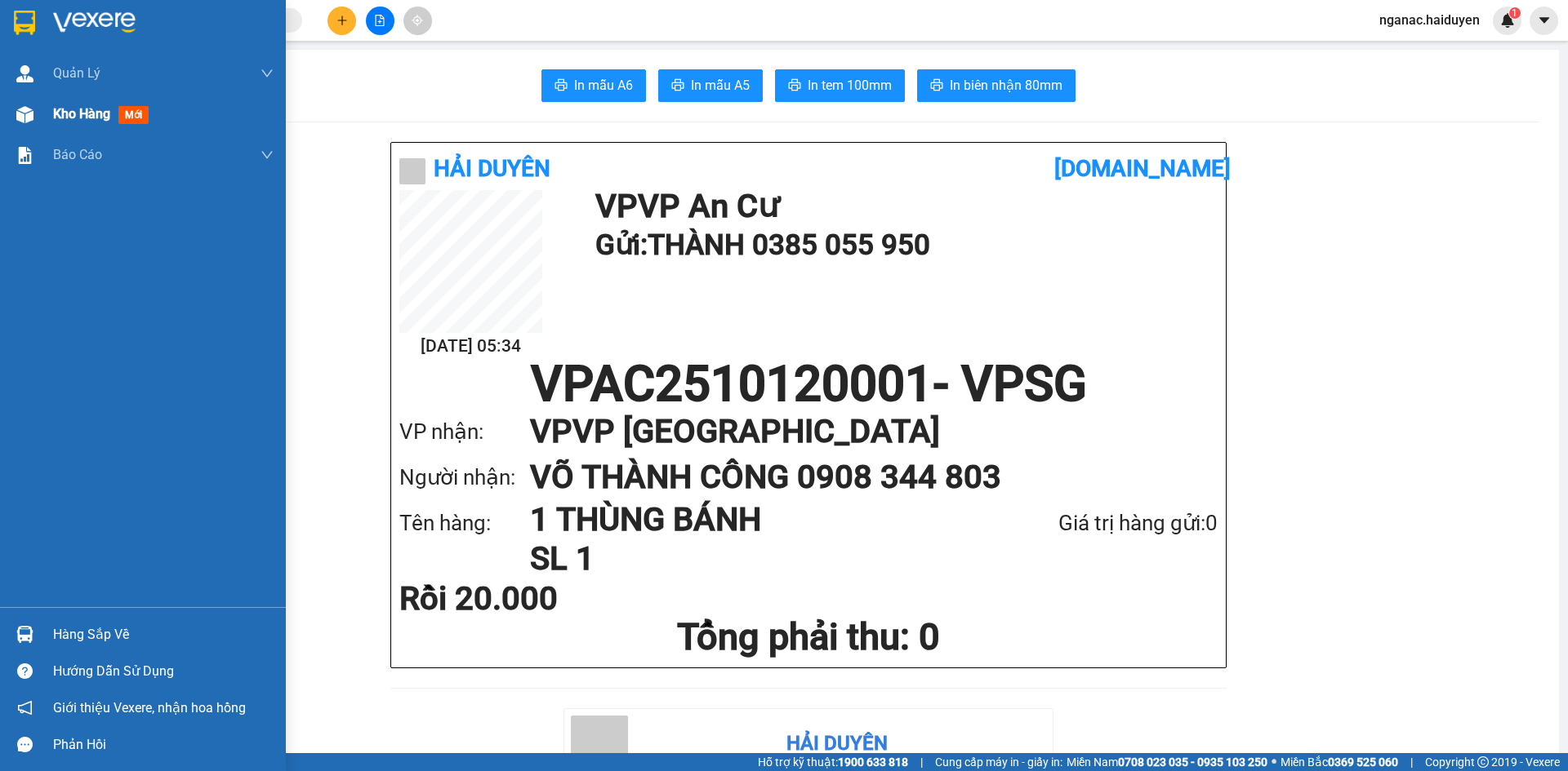
click at [38, 115] on div at bounding box center [24, 114] width 29 height 29
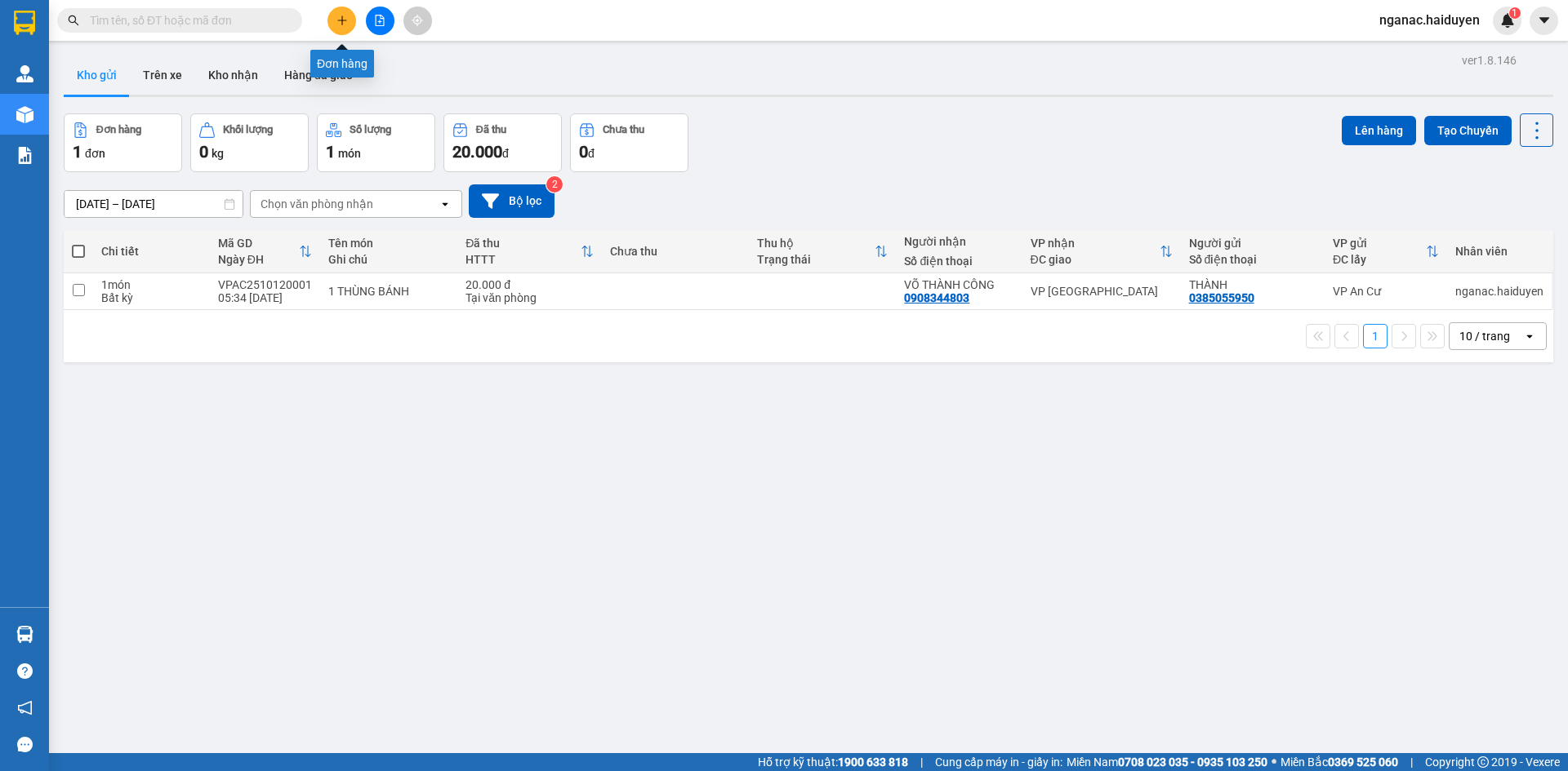
click at [342, 22] on icon "plus" at bounding box center [342, 20] width 11 height 11
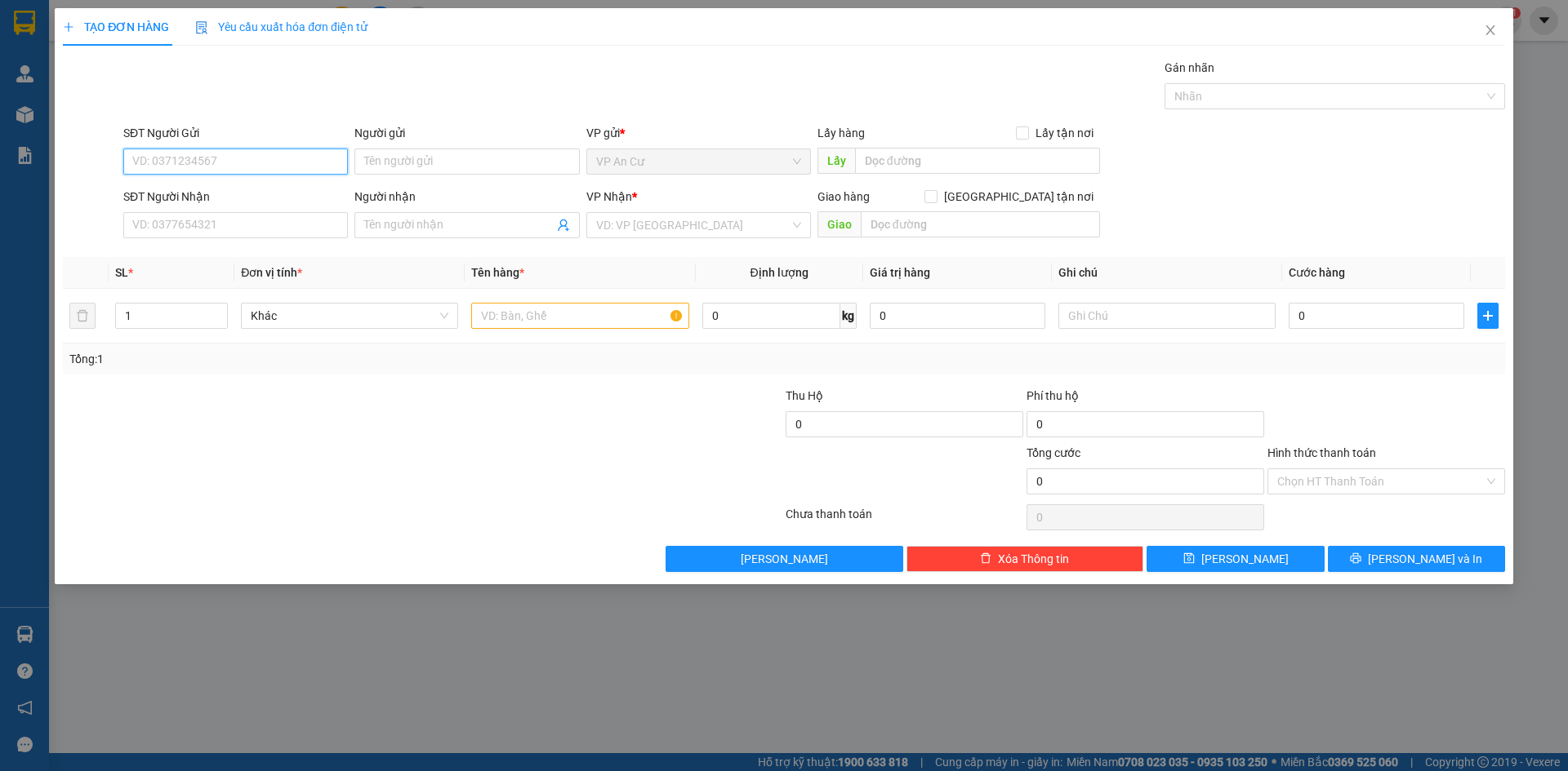
click at [174, 167] on input "SĐT Người Gửi" at bounding box center [235, 161] width 225 height 26
click at [204, 193] on div "0799514949 - GẤM" at bounding box center [235, 194] width 205 height 18
type input "0799514949"
type input "GẤM"
type input "0906319598"
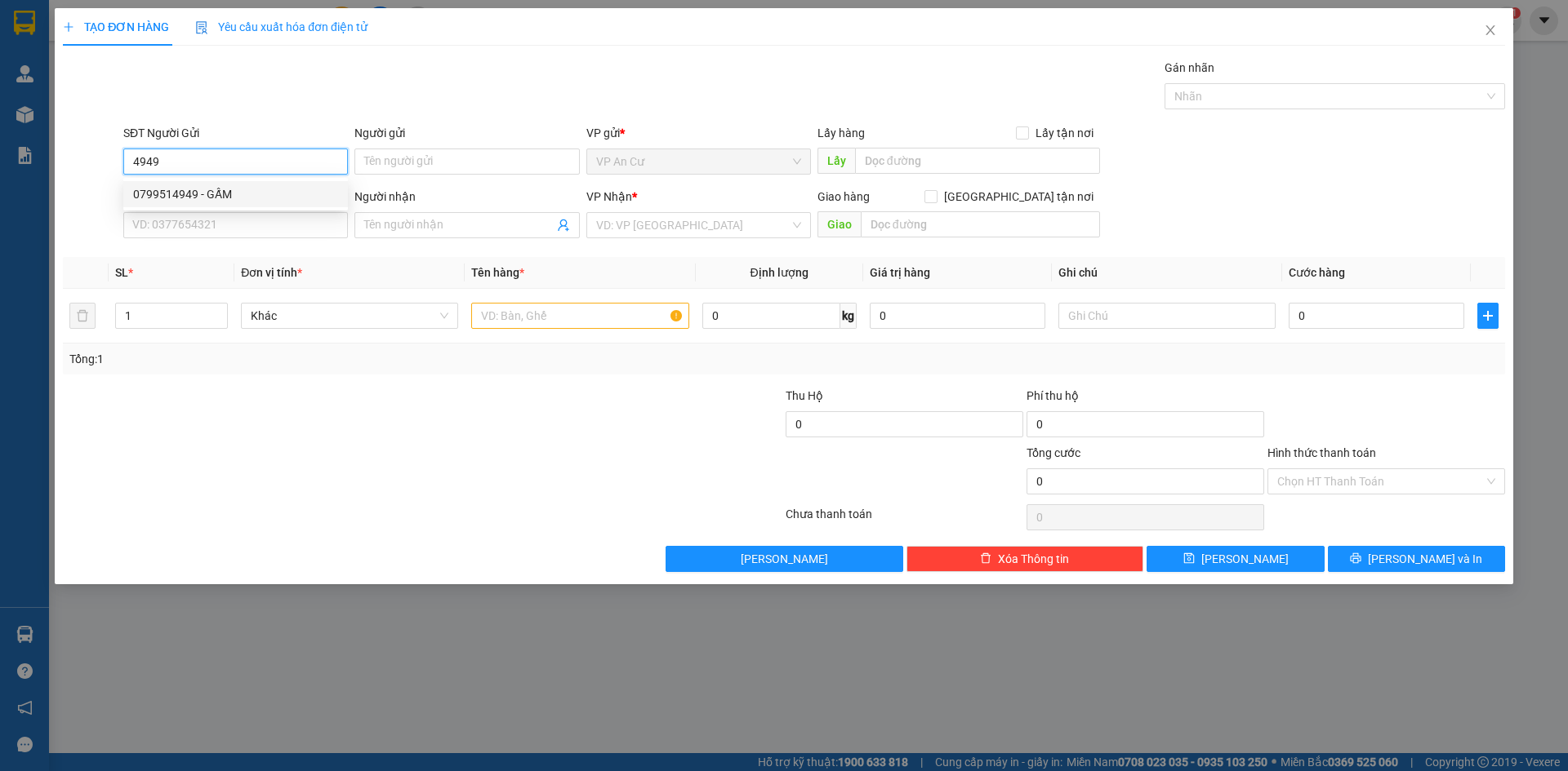
type input "ANH"
type input "20.000"
type input "0799514949"
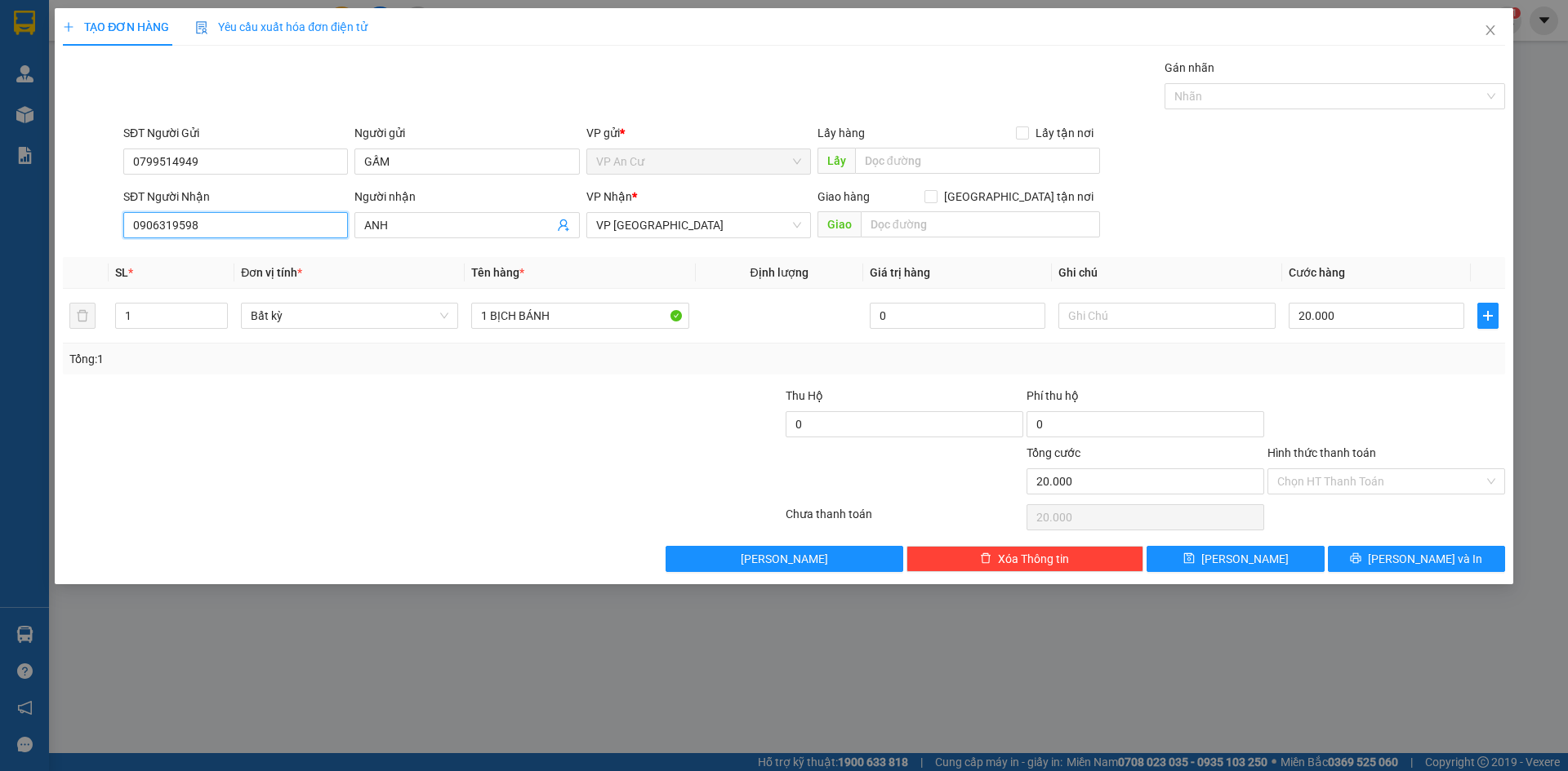
drag, startPoint x: 213, startPoint y: 227, endPoint x: 75, endPoint y: 242, distance: 138.8
click at [75, 242] on div "SĐT Người Nhận 0906319598 0906319598 Người nhận ANH VP Nhận * VP [GEOGRAPHIC_DA…" at bounding box center [784, 216] width 1446 height 57
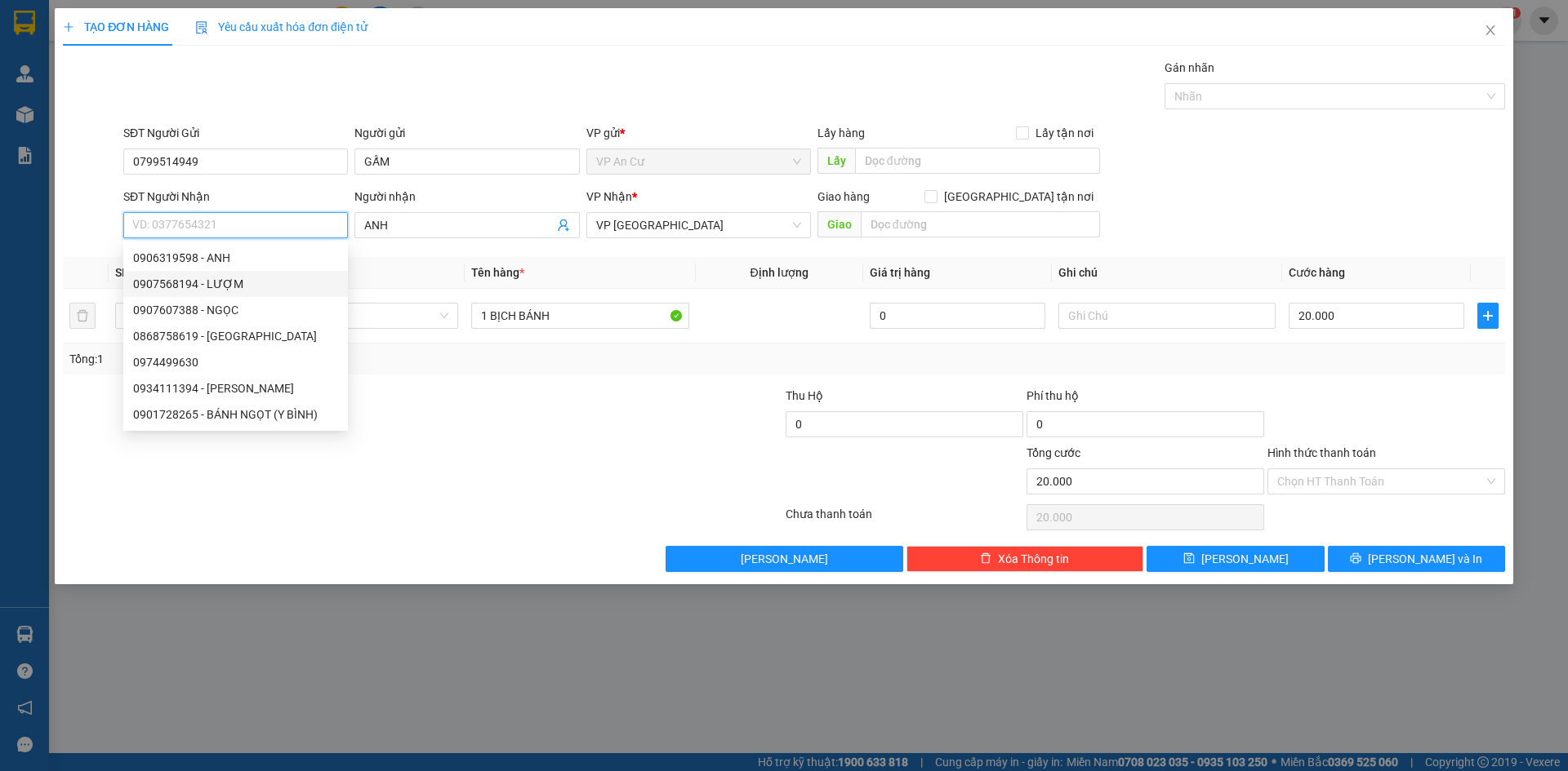
click at [170, 283] on div "0907568194 - LƯỢM" at bounding box center [235, 284] width 205 height 18
type input "0907568194"
type input "LƯỢM"
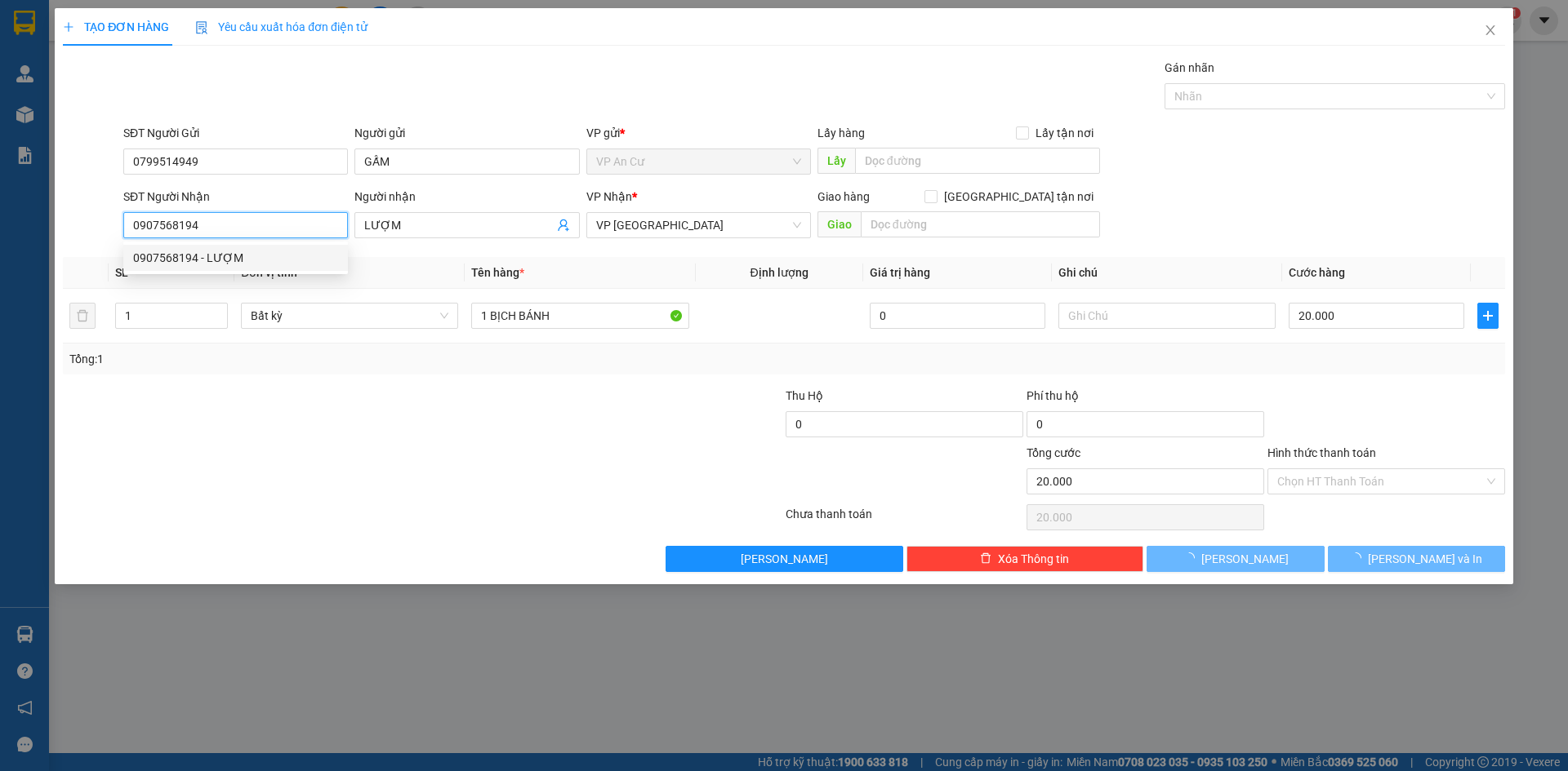
type input "10.000"
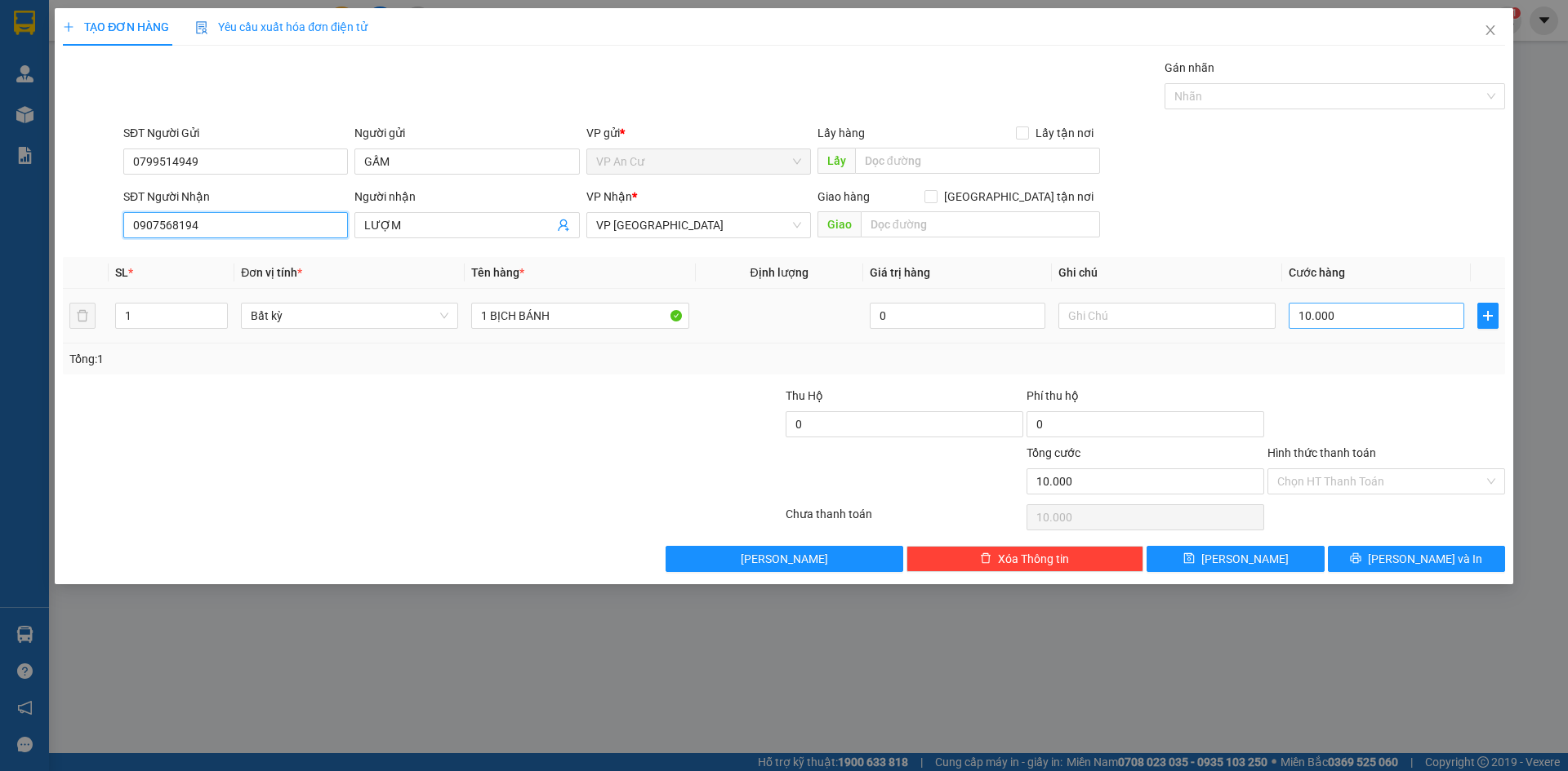
type input "0907568194"
click at [1357, 318] on input "10.000" at bounding box center [1376, 316] width 175 height 26
type input "0"
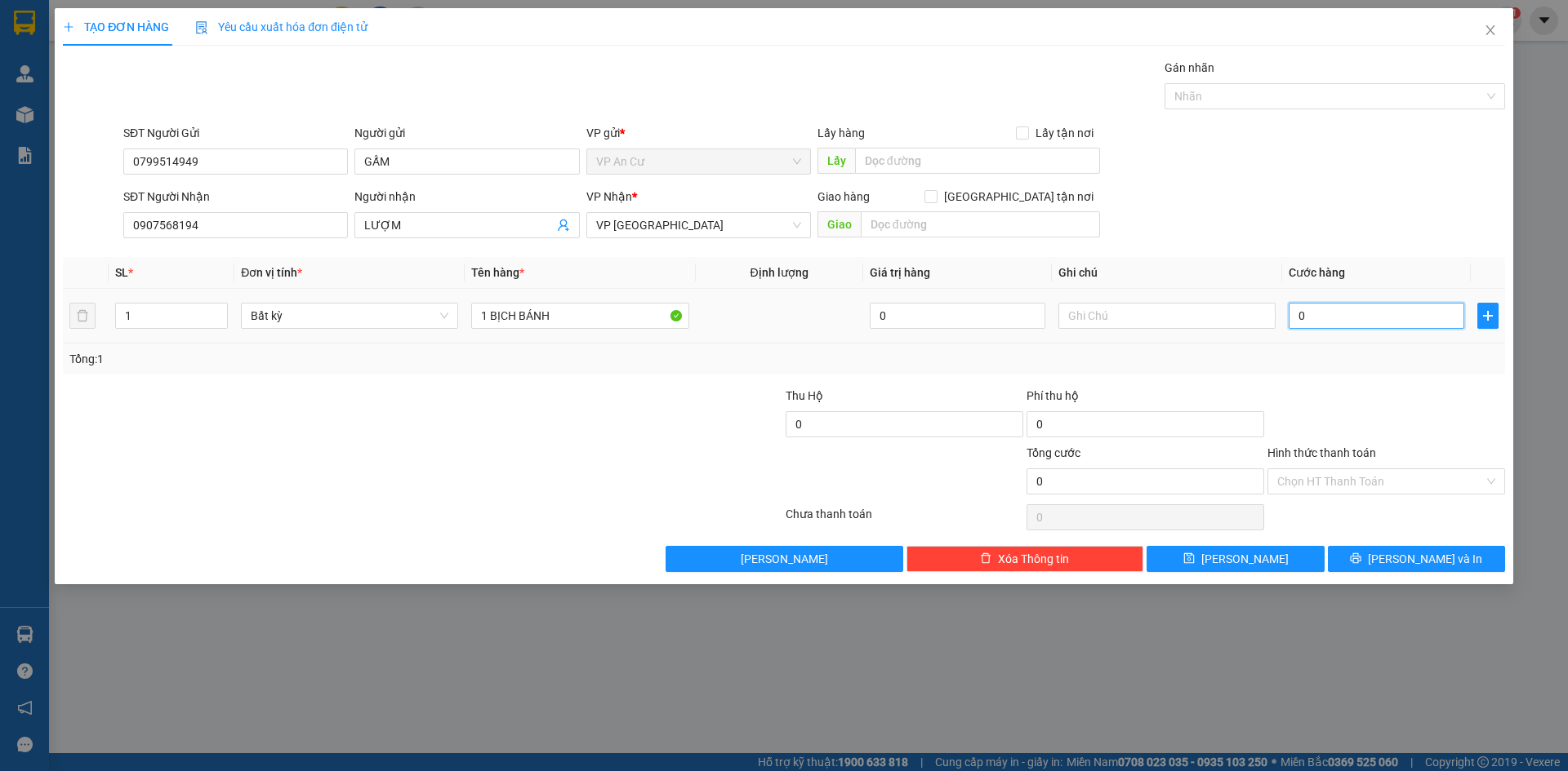
type input "2"
type input "02"
type input "20"
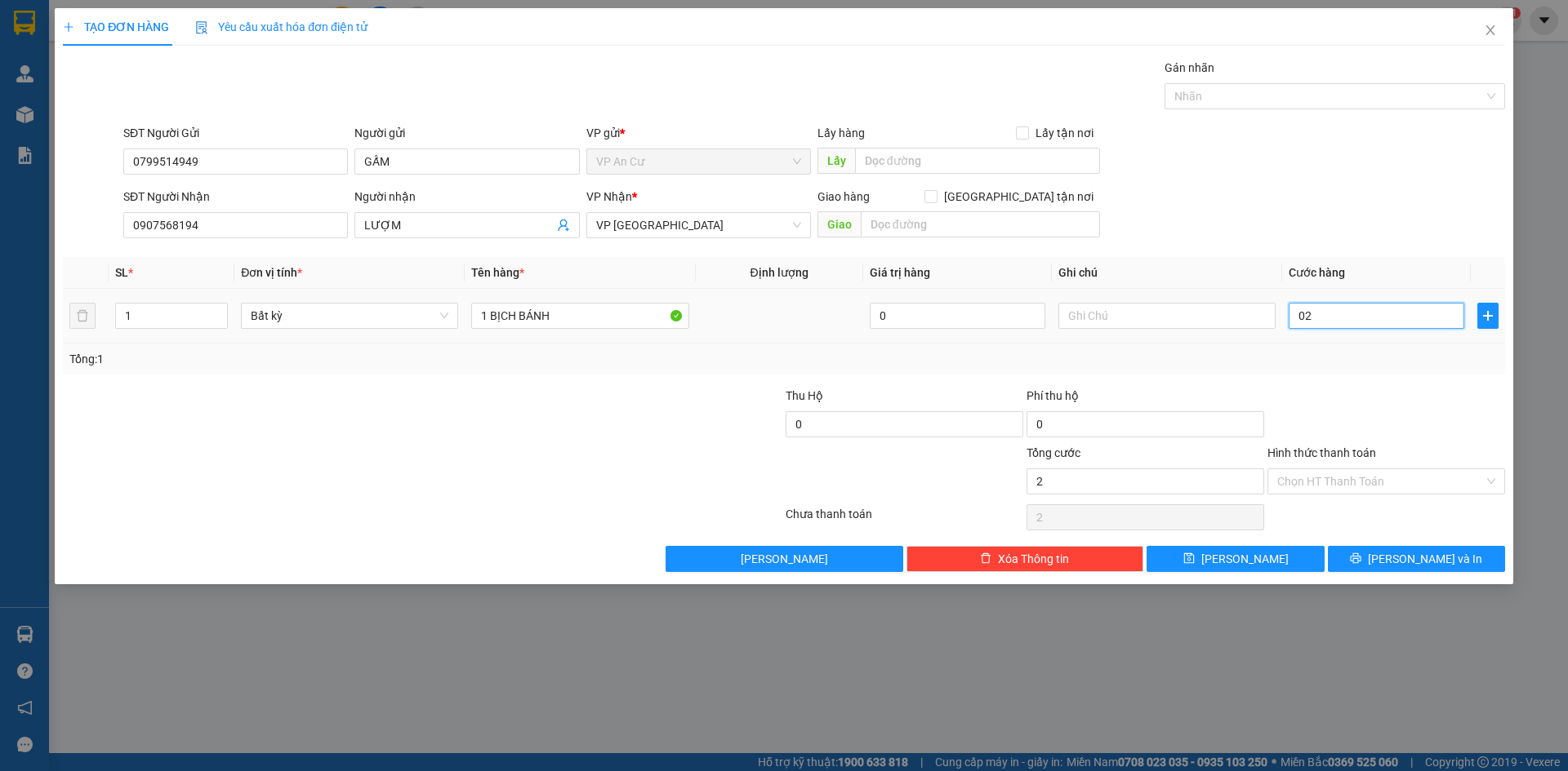
type input "020"
type input "200"
type input "0.200"
type input "2.000"
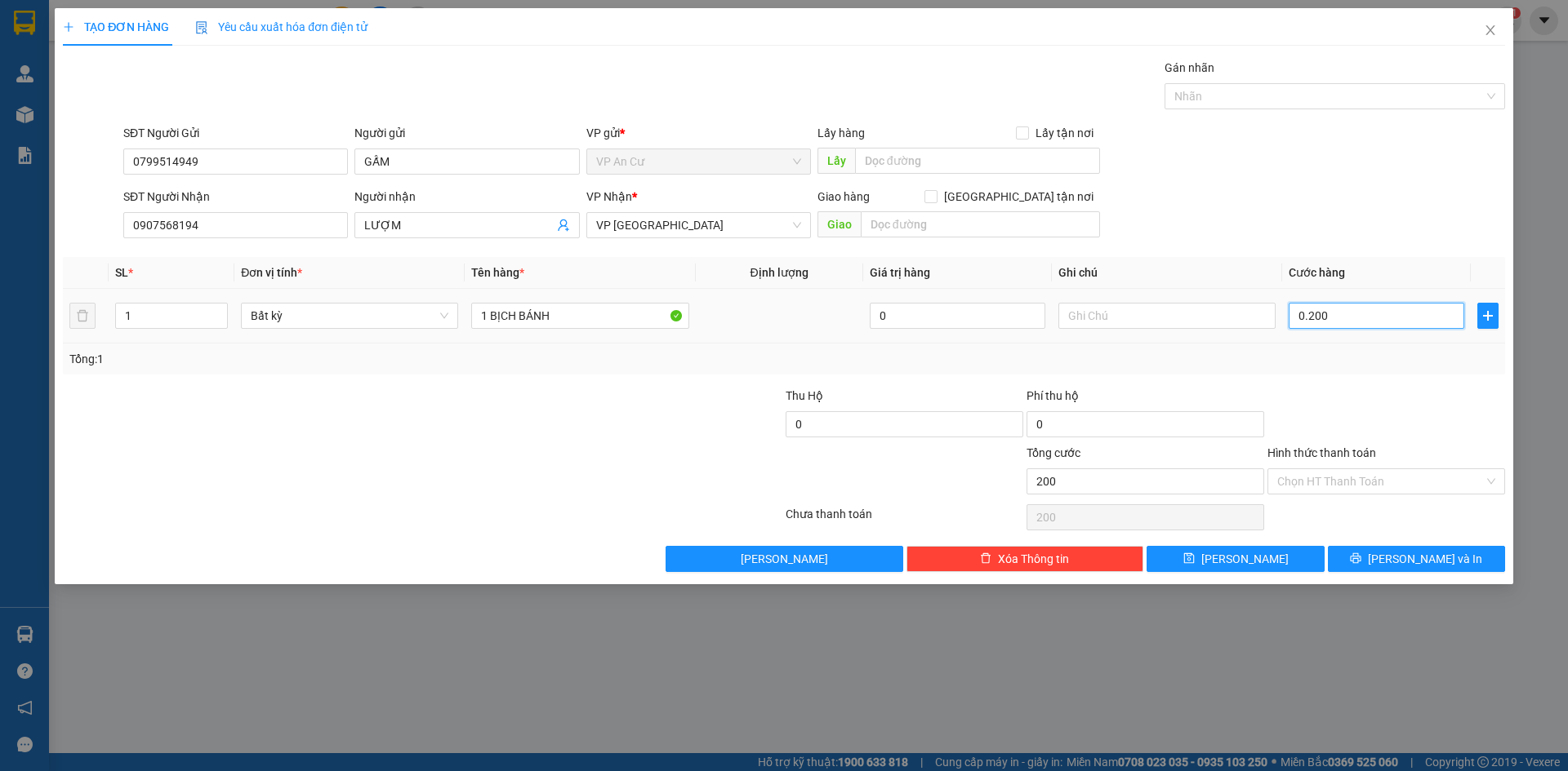
type input "2.000"
type input "02.000"
type input "20.000"
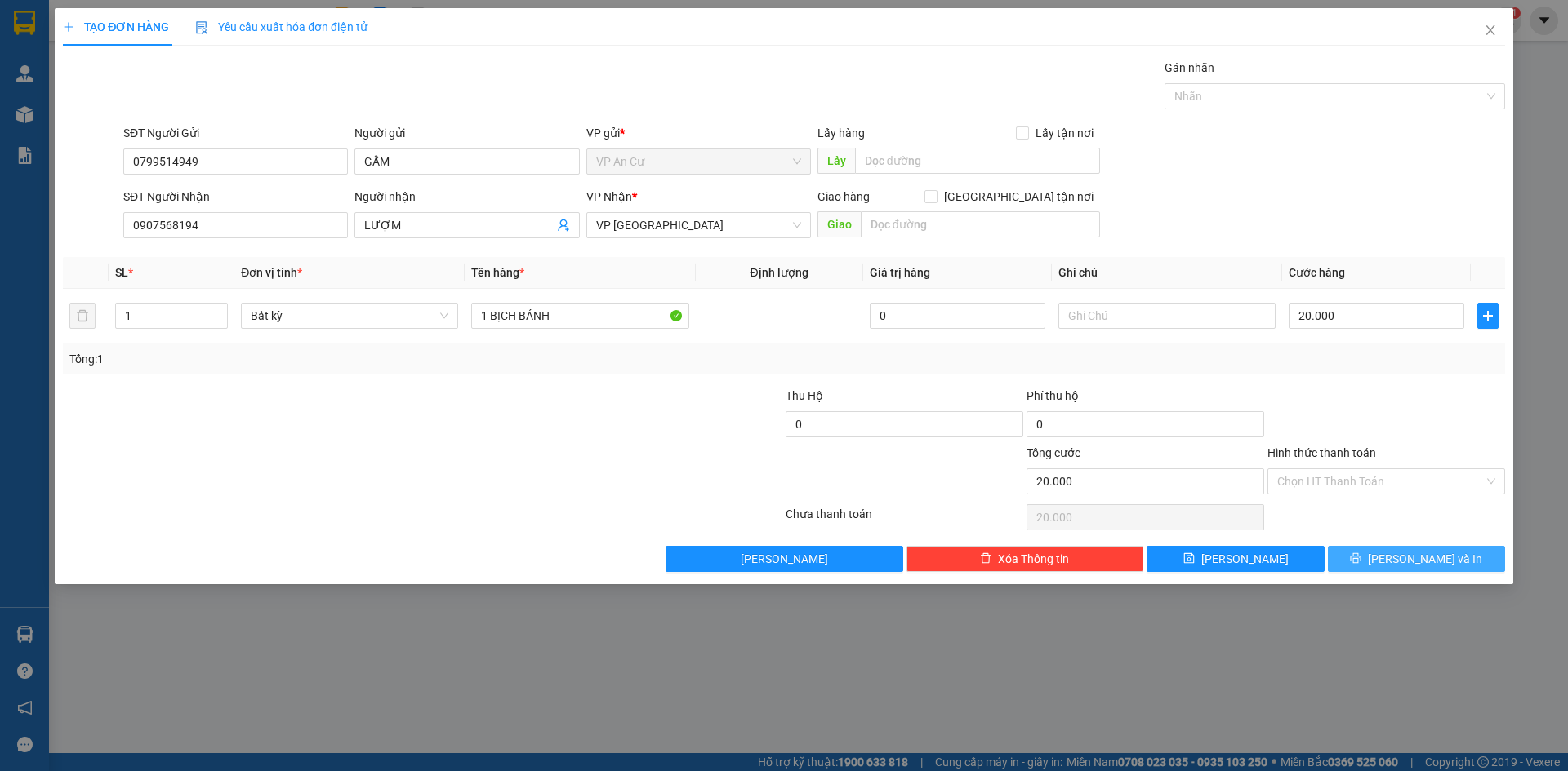
click at [1423, 563] on span "[PERSON_NAME] và In" at bounding box center [1425, 559] width 115 height 18
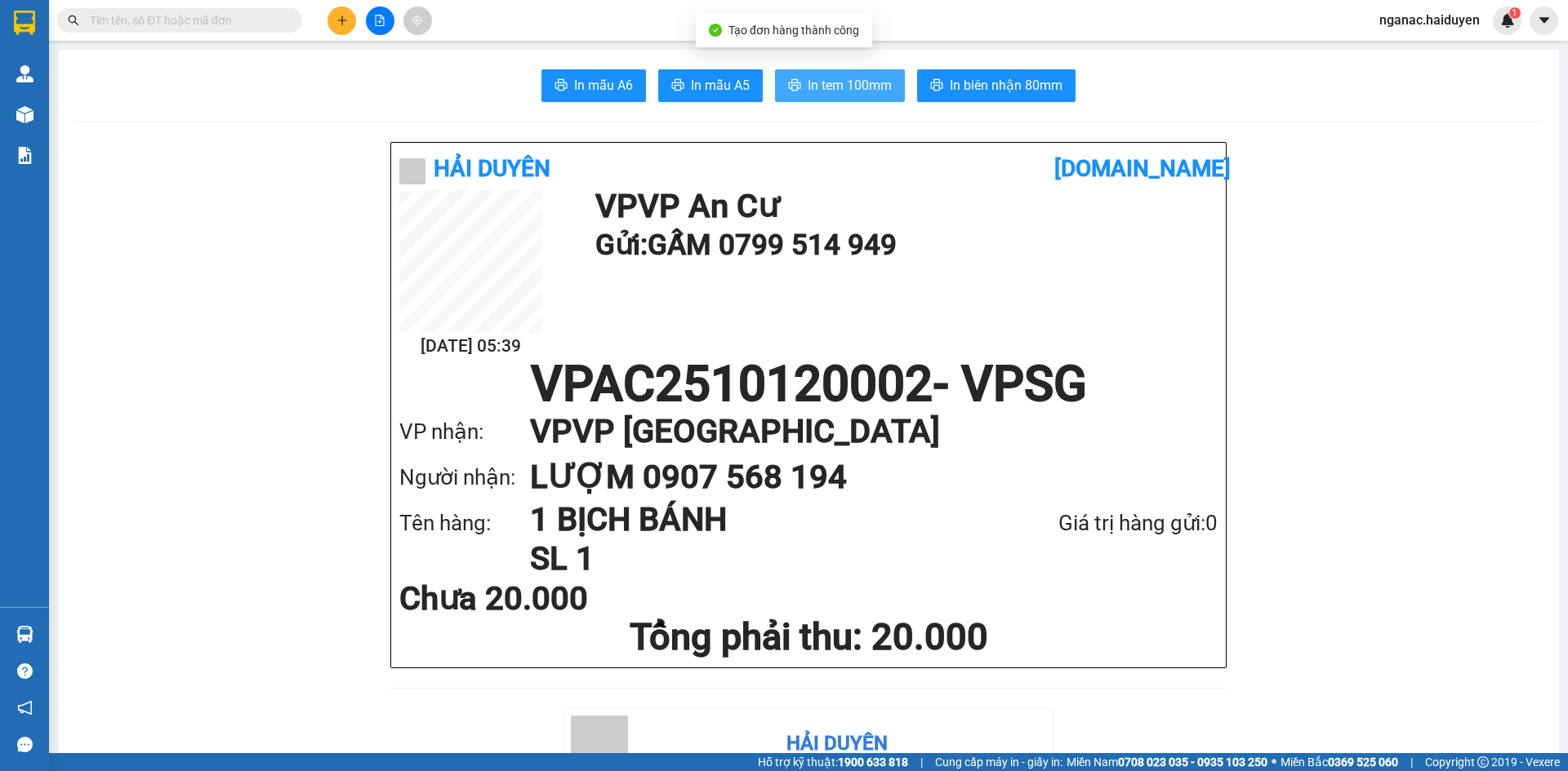
click at [831, 87] on span "In tem 100mm" at bounding box center [850, 86] width 84 height 21
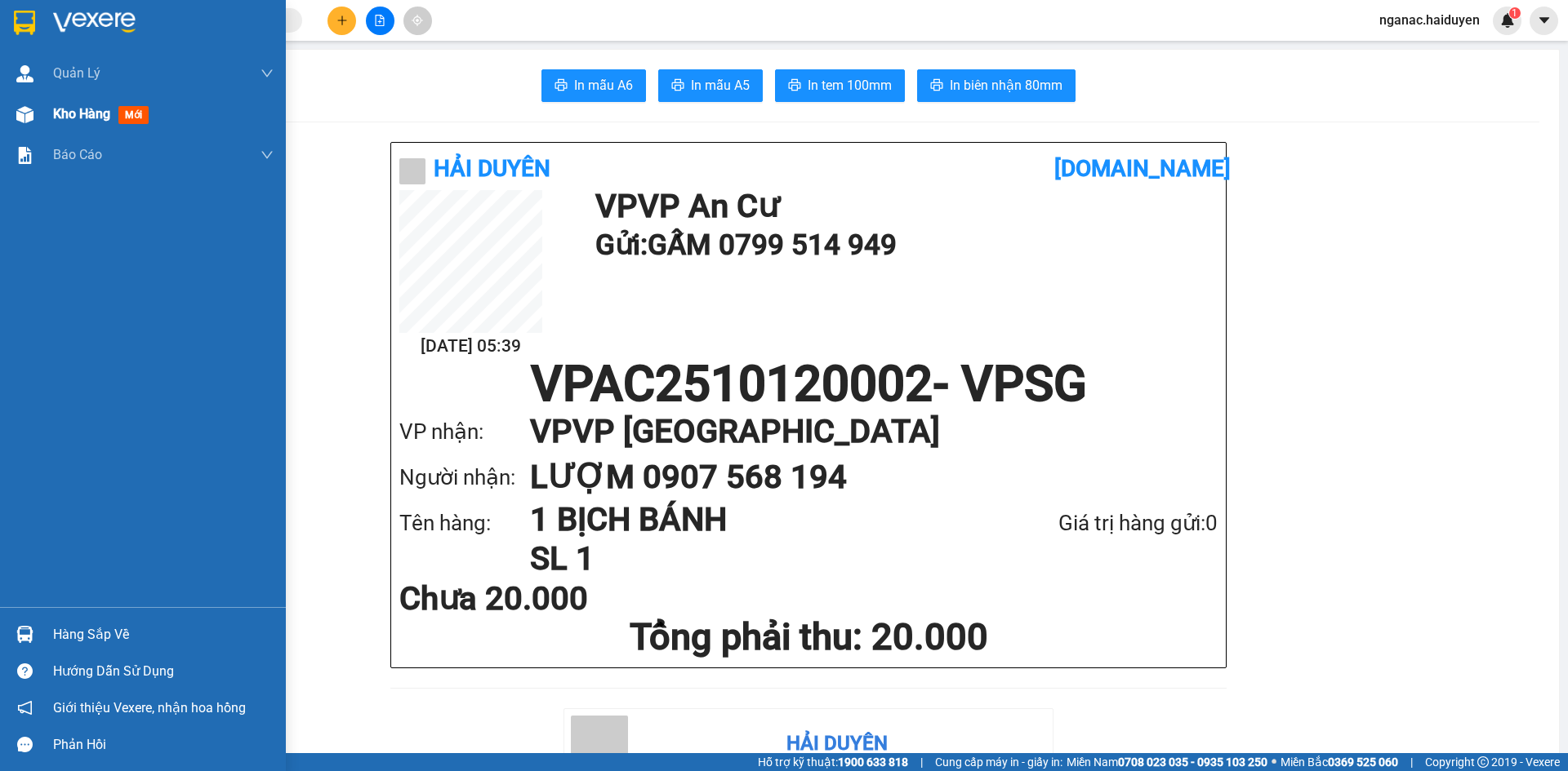
click at [55, 114] on span "Kho hàng" at bounding box center [82, 114] width 57 height 16
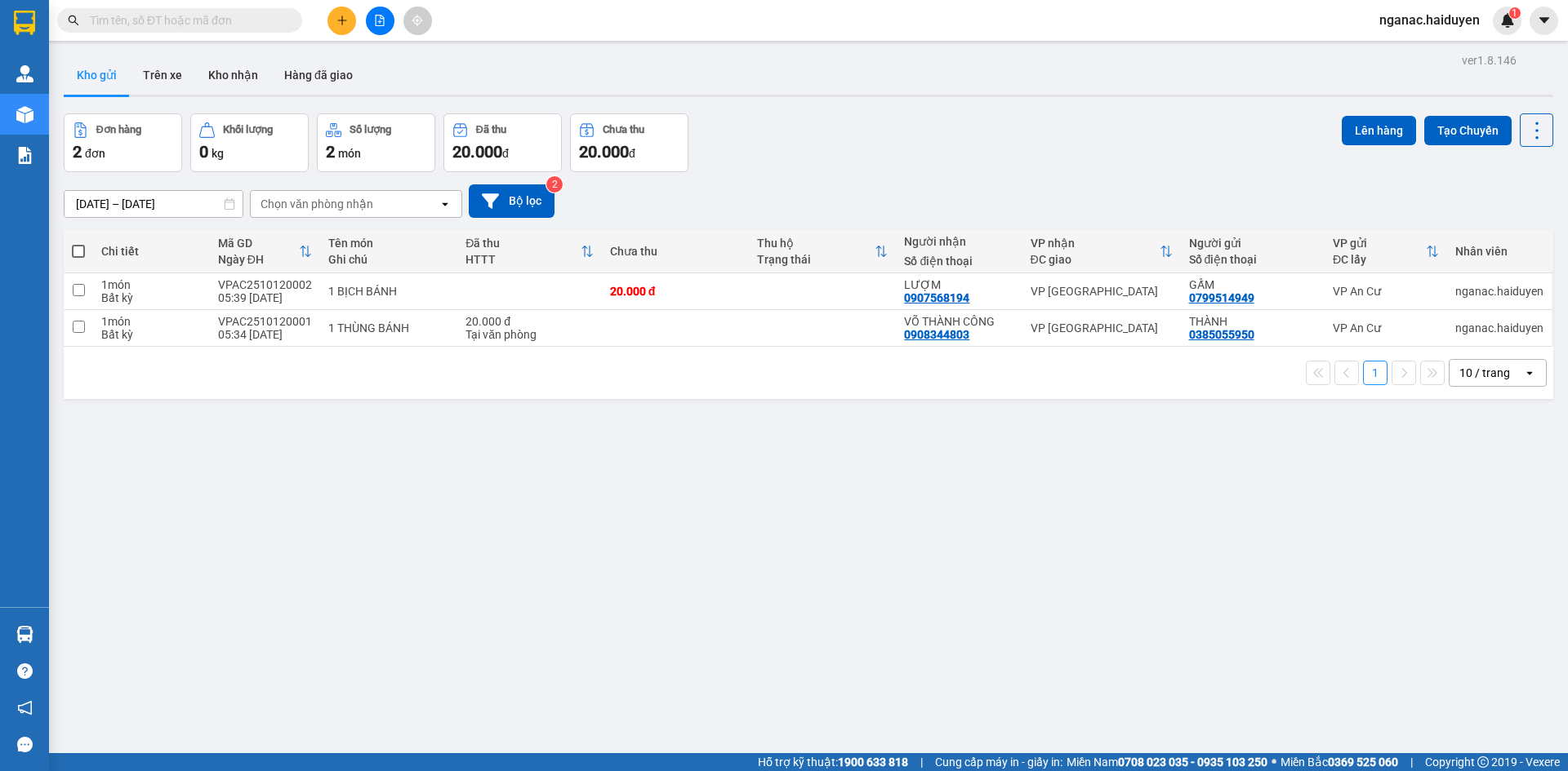
click at [552, 704] on div "ver 1.8.146 Kho gửi Trên xe Kho nhận Hàng đã giao Đơn hàng 2 đơn Khối lượng 0 k…" at bounding box center [809, 434] width 1503 height 771
drag, startPoint x: 903, startPoint y: 597, endPoint x: 944, endPoint y: 621, distance: 47.5
click at [915, 602] on div "ver 1.8.146 Kho gửi Trên xe Kho nhận Hàng đã giao Đơn hàng 2 đơn Khối lượng 0 k…" at bounding box center [809, 434] width 1503 height 771
click at [826, 689] on div "ver 1.8.146 Kho gửi Trên xe Kho nhận Hàng đã giao Đơn hàng 2 đơn Khối lượng 0 k…" at bounding box center [809, 434] width 1503 height 771
click at [163, 67] on button "Trên xe" at bounding box center [162, 75] width 65 height 39
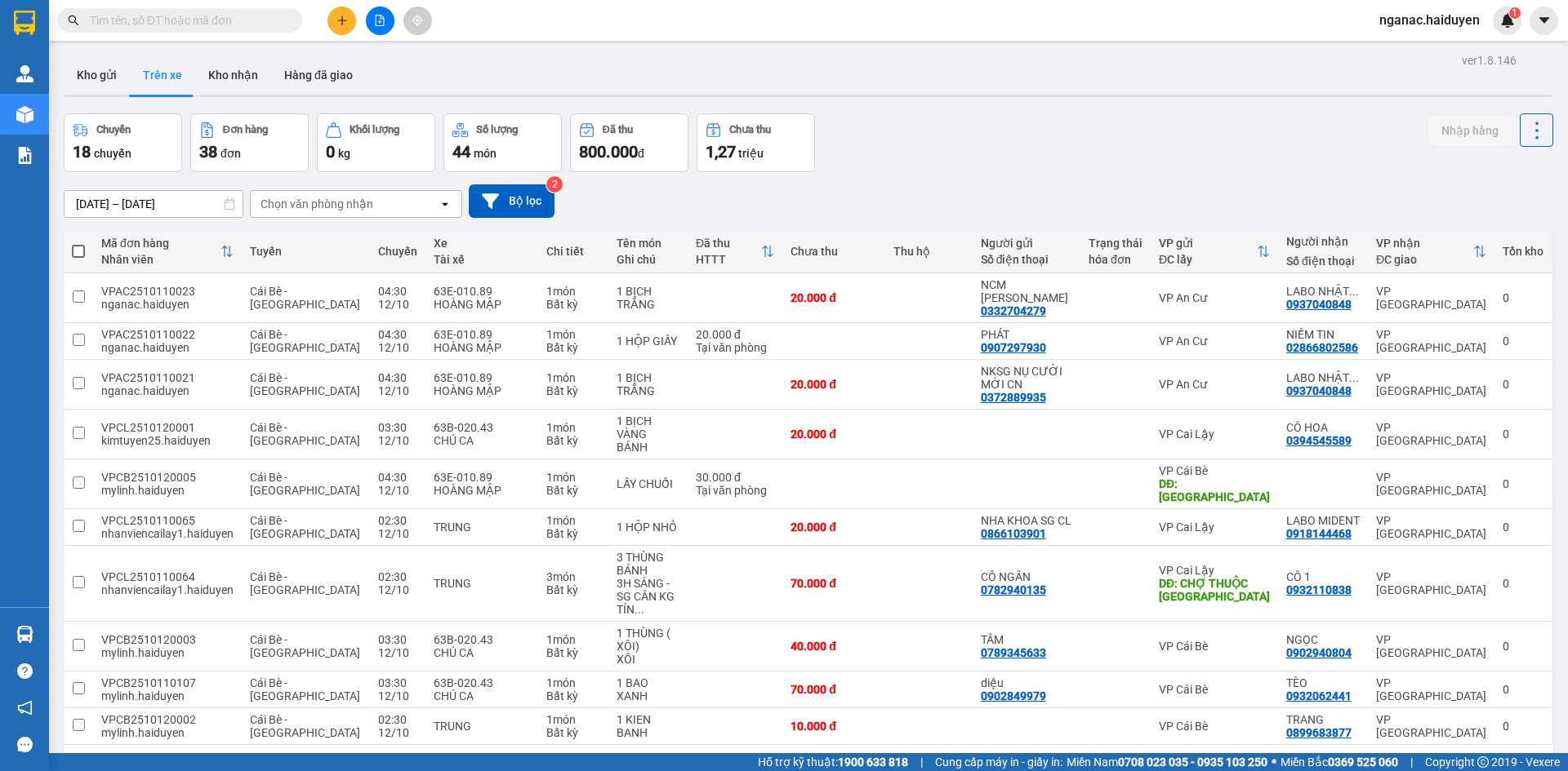
click at [287, 206] on div "Chọn văn phòng nhận" at bounding box center [317, 204] width 113 height 16
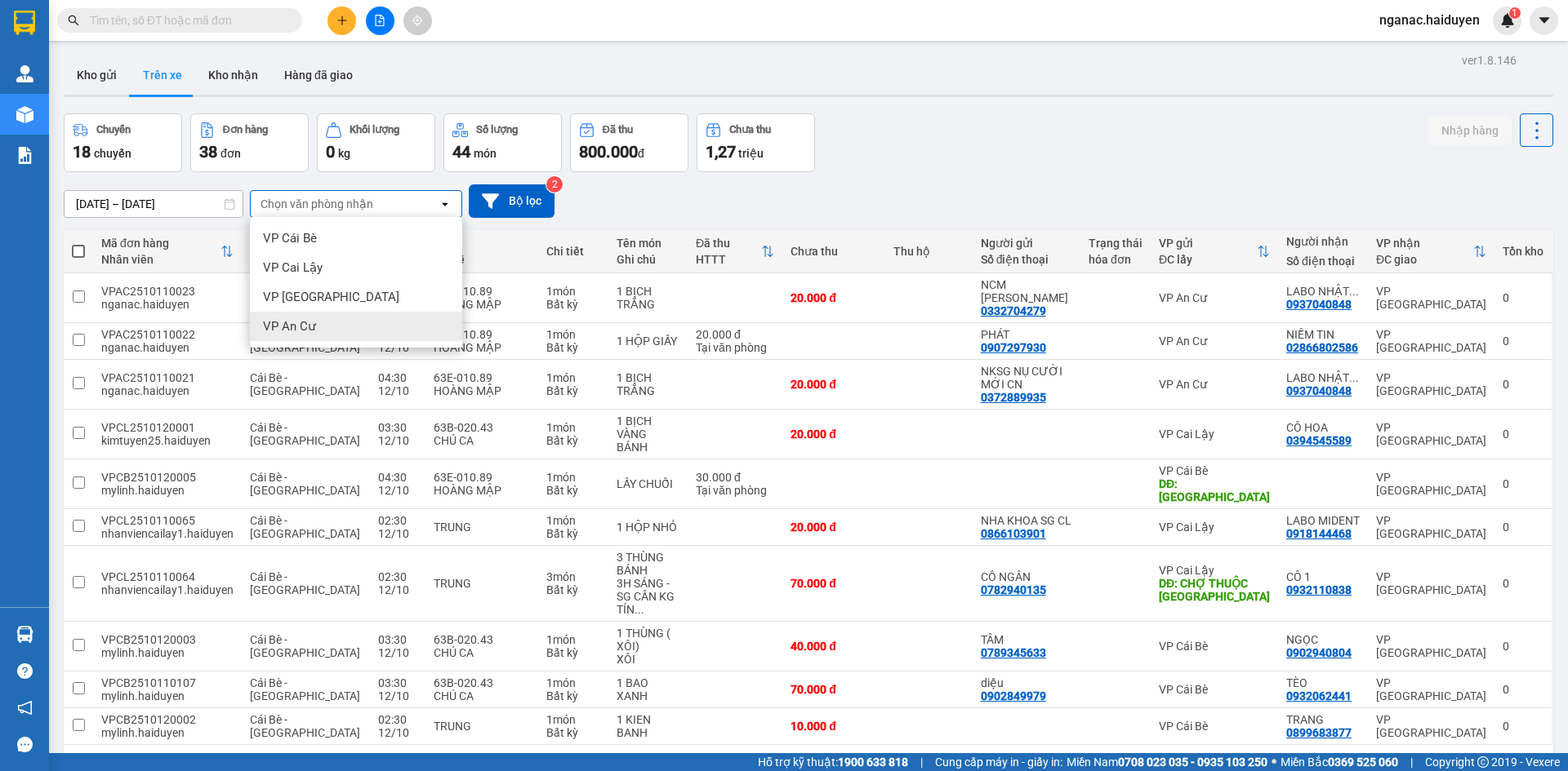
click at [306, 323] on span "VP An Cư" at bounding box center [289, 326] width 53 height 16
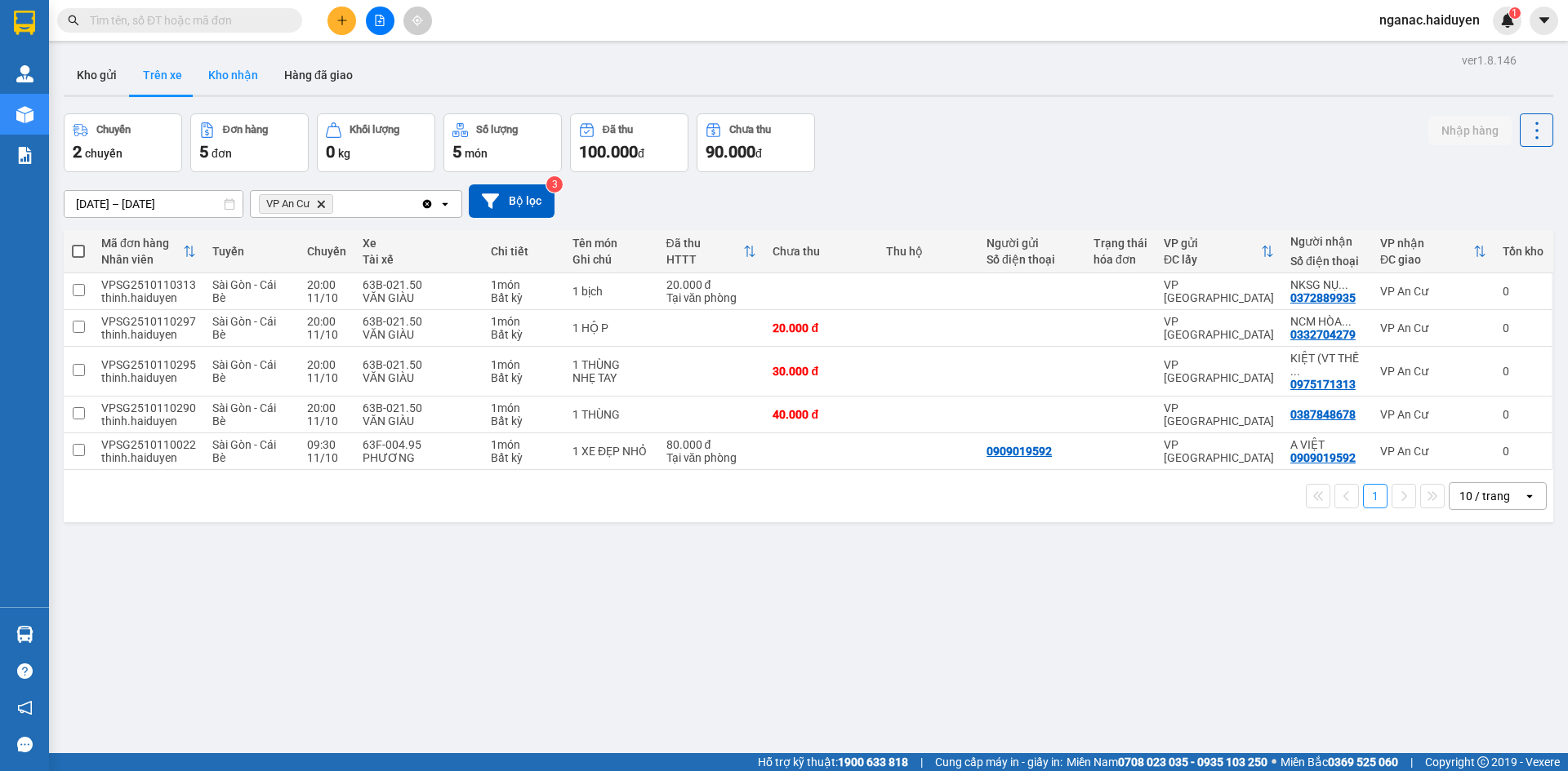
click at [237, 75] on button "Kho nhận" at bounding box center [233, 75] width 76 height 39
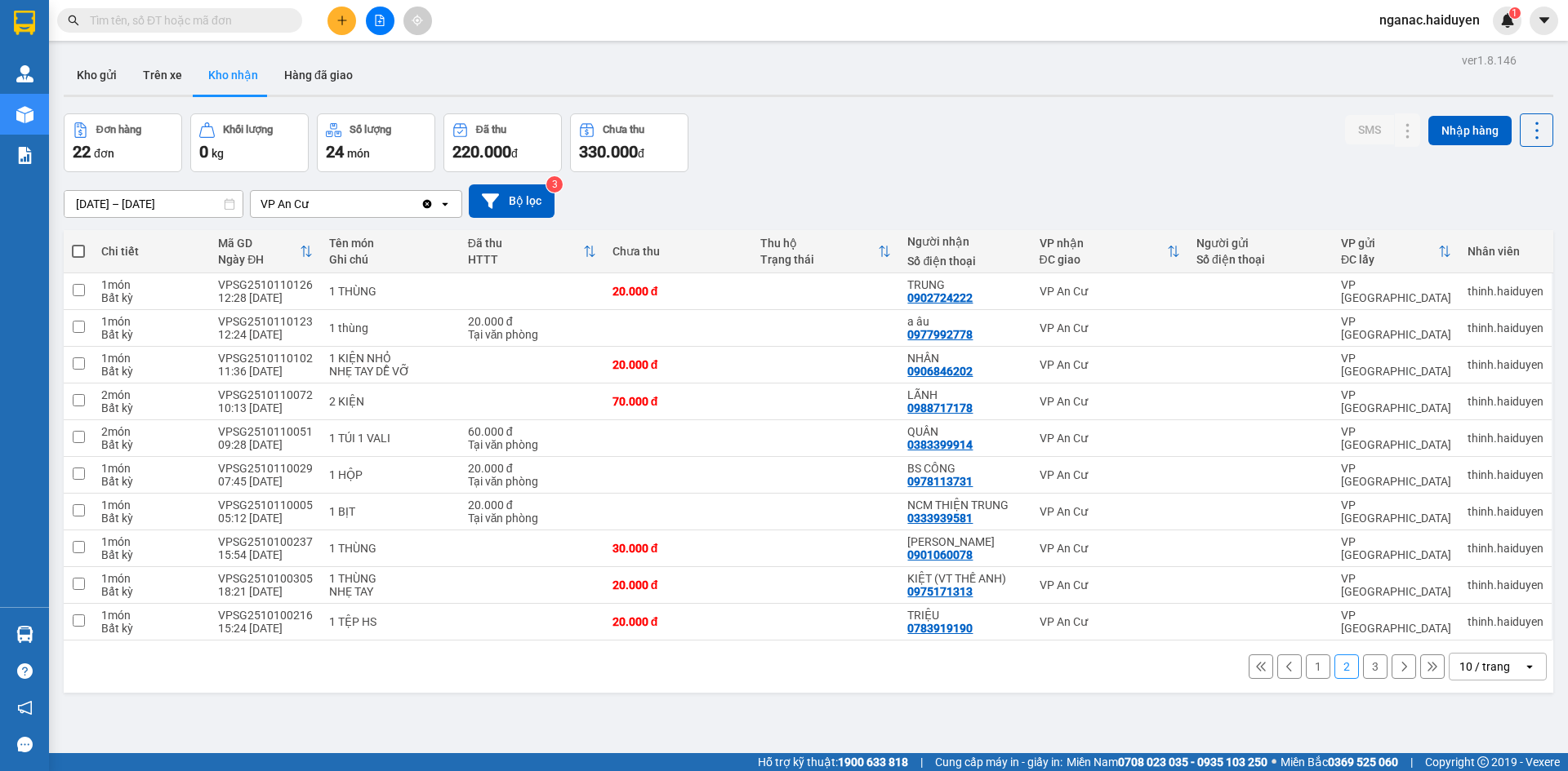
click at [1306, 672] on button "1" at bounding box center [1318, 667] width 24 height 24
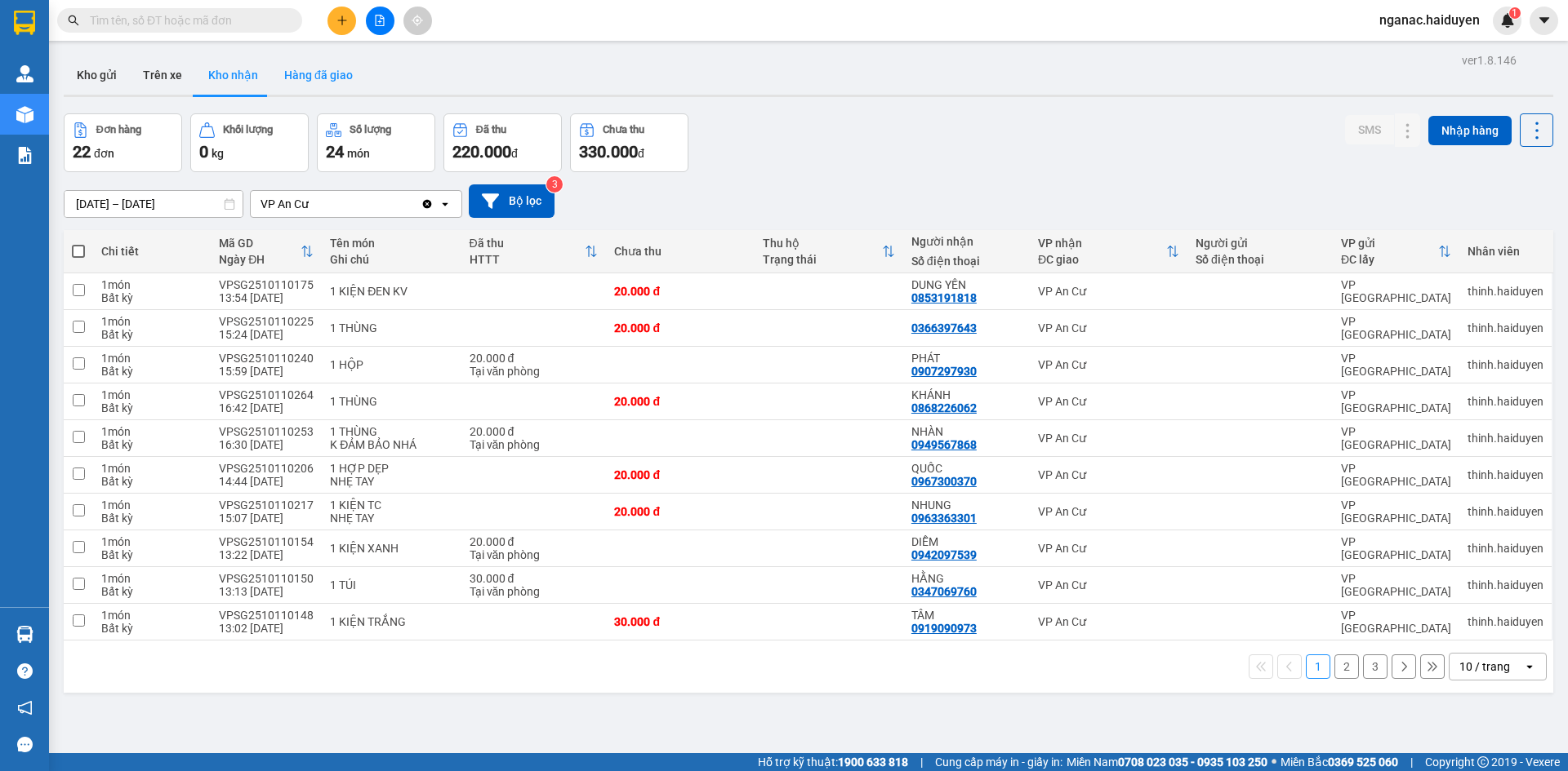
click at [324, 79] on button "Hàng đã giao" at bounding box center [318, 75] width 95 height 39
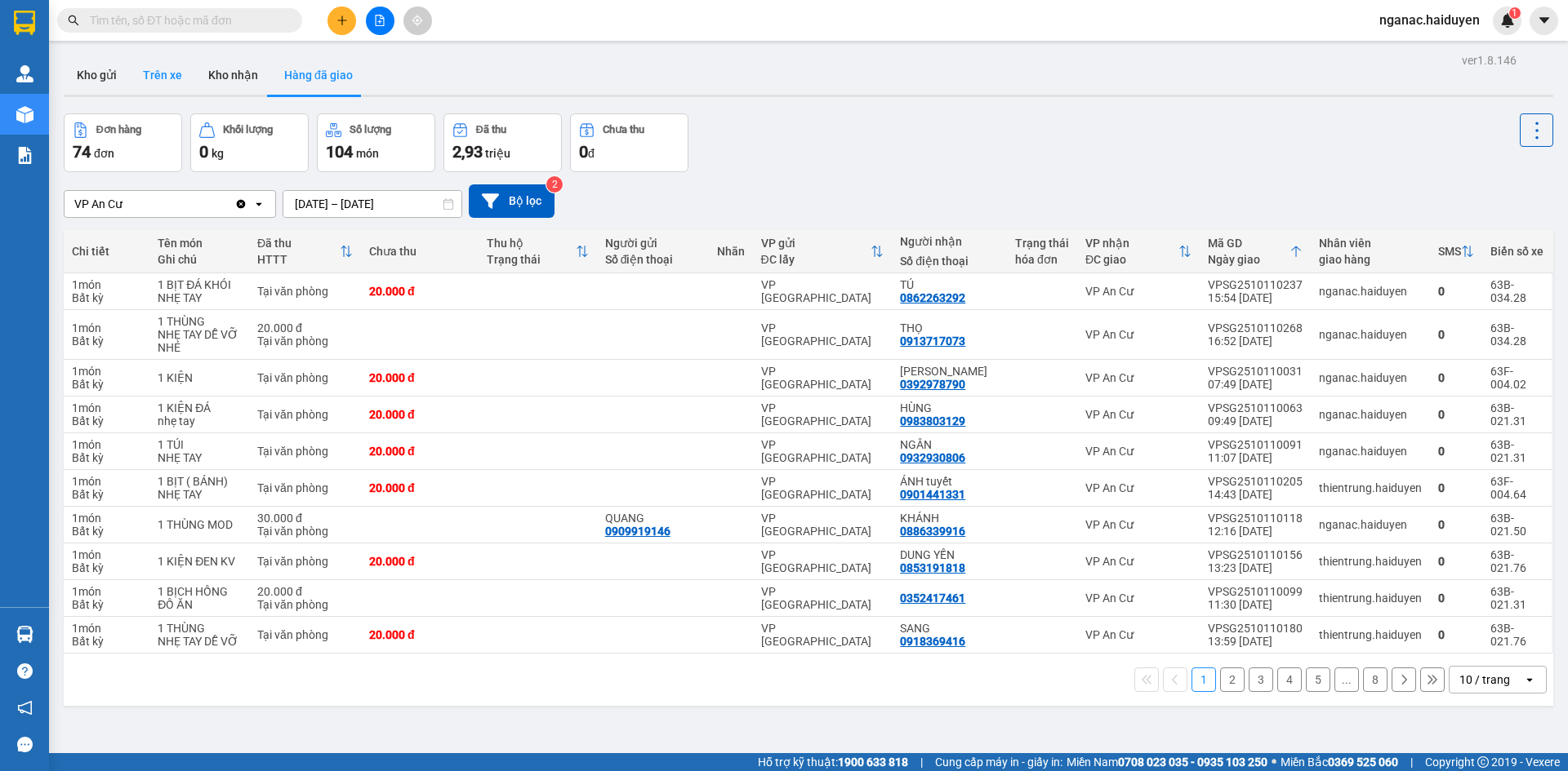
click at [171, 72] on button "Trên xe" at bounding box center [162, 75] width 65 height 39
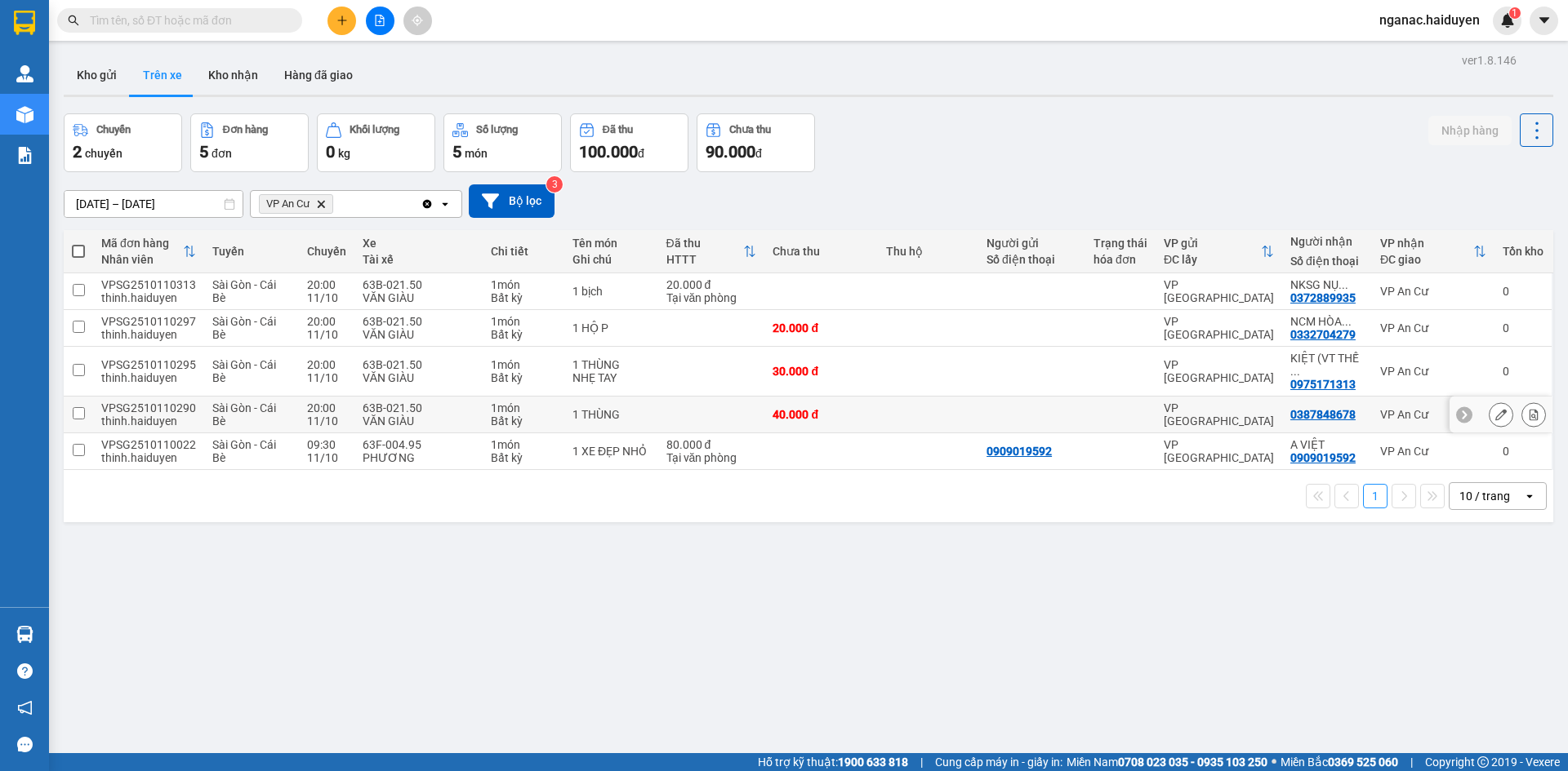
click at [462, 402] on div "63B-021.50" at bounding box center [418, 408] width 112 height 13
checkbox input "true"
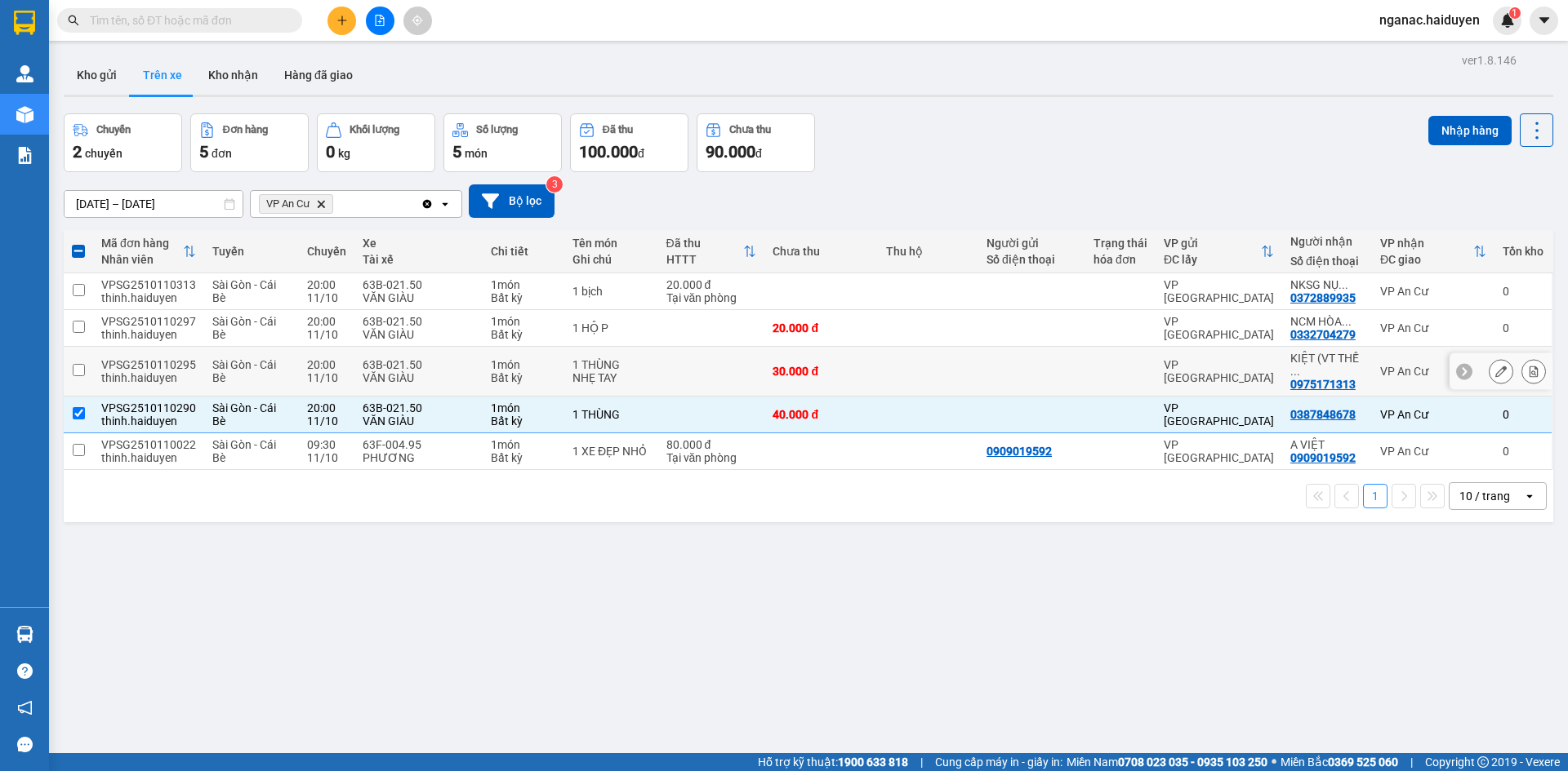
click at [482, 350] on td "1 món Bất kỳ" at bounding box center [523, 371] width 82 height 49
checkbox input "true"
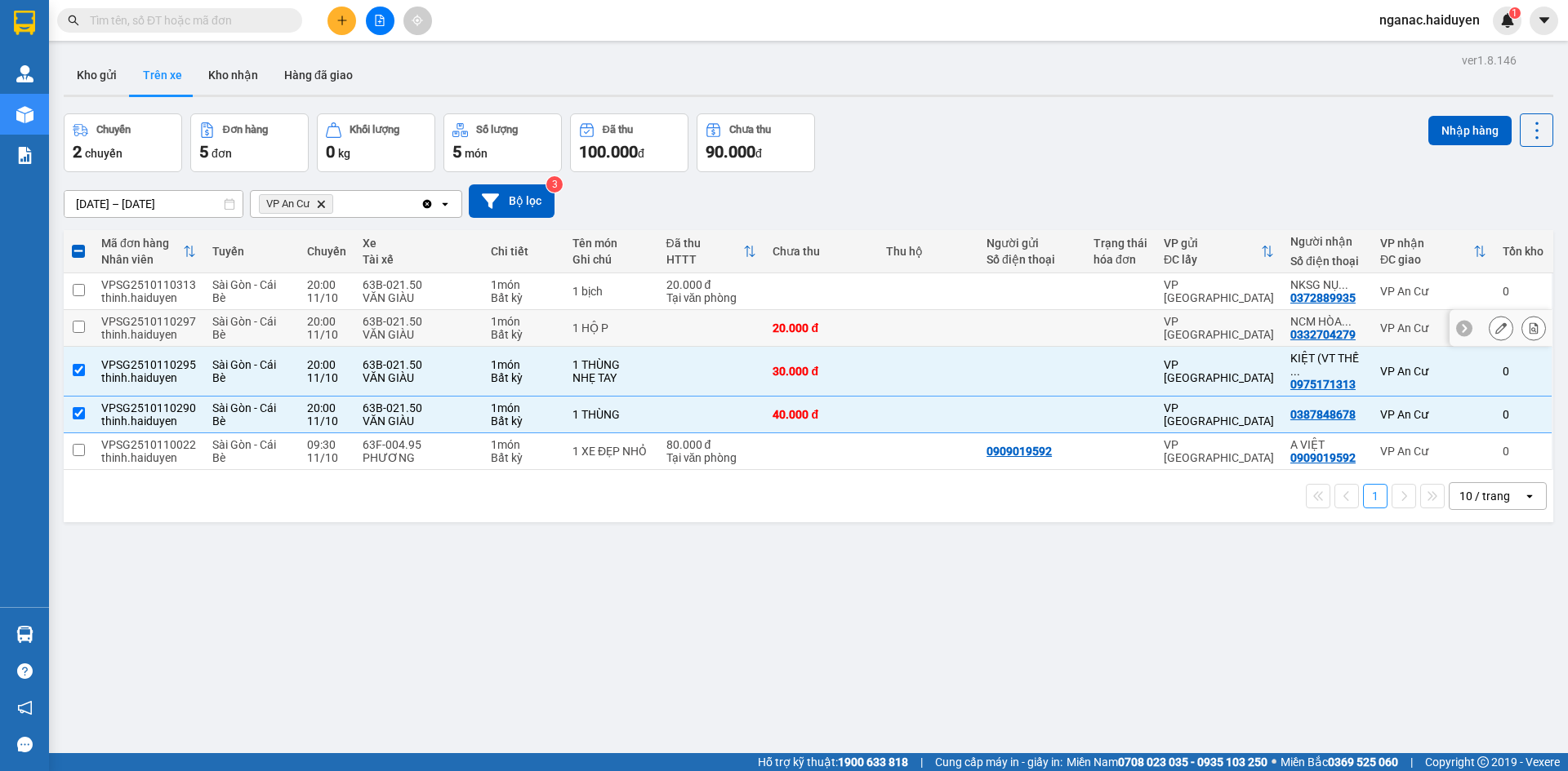
click at [507, 320] on div "1 món" at bounding box center [523, 321] width 65 height 13
checkbox input "true"
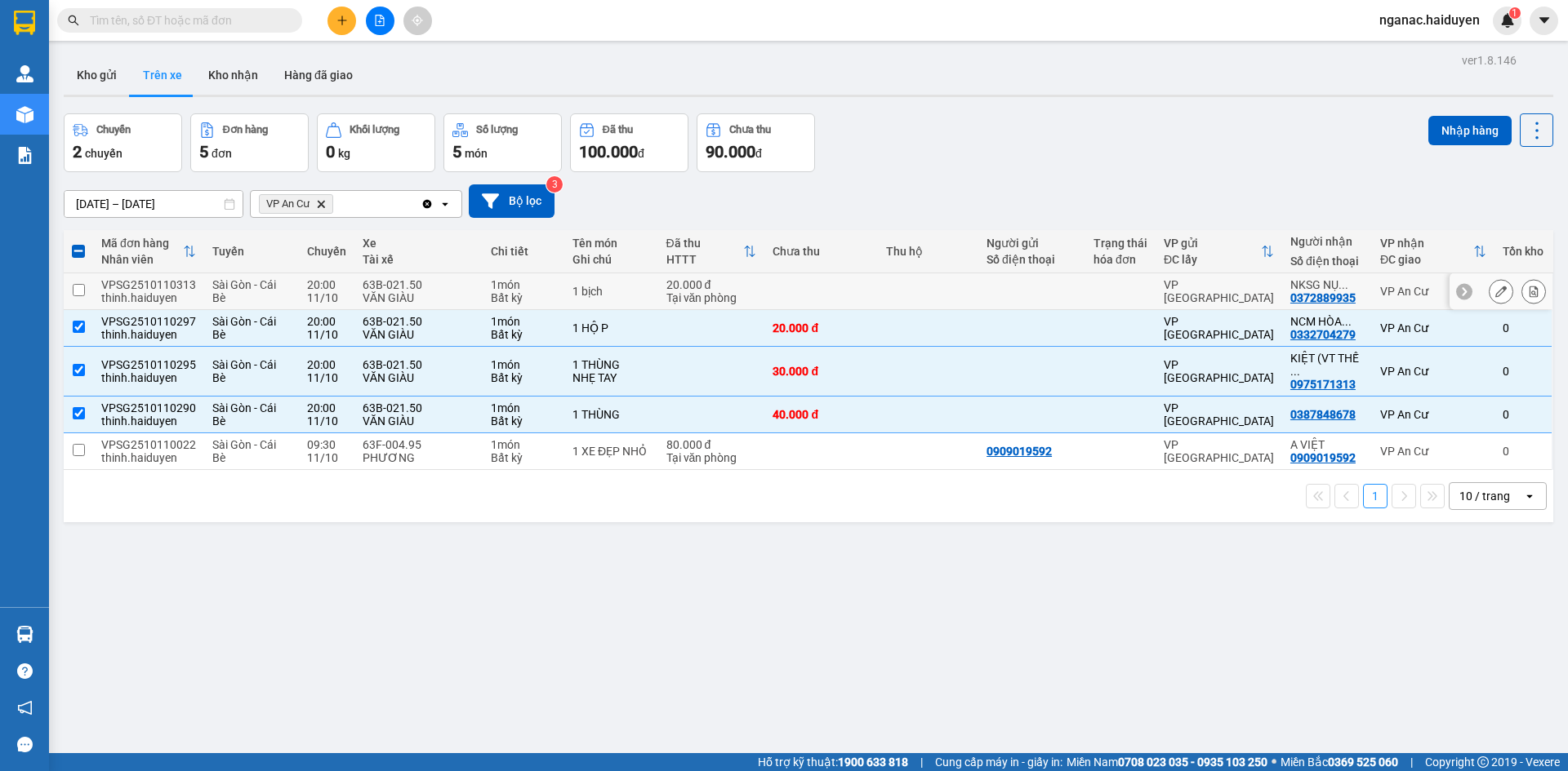
click at [518, 284] on div "1 món" at bounding box center [523, 284] width 65 height 13
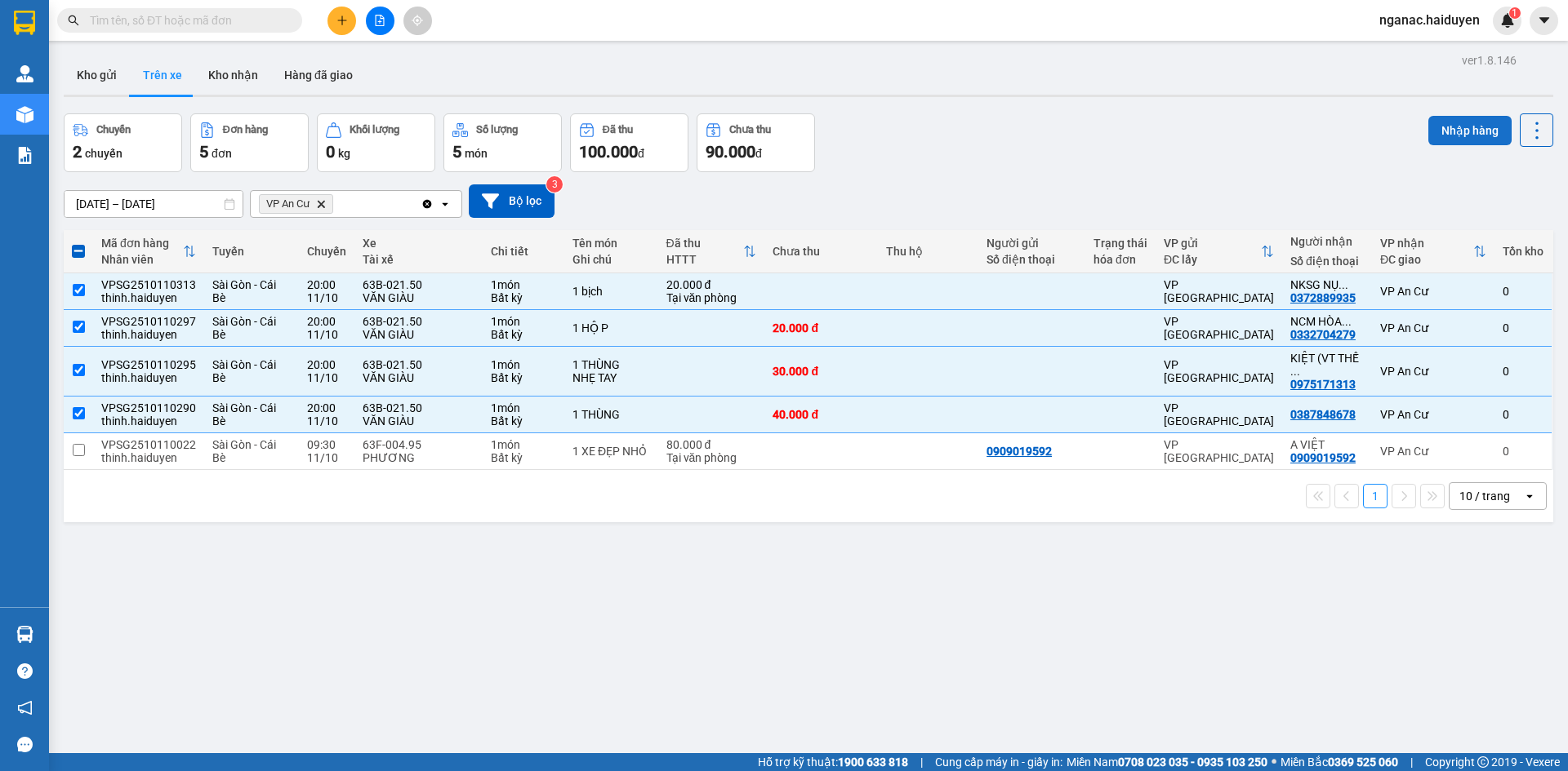
click at [1440, 121] on button "Nhập hàng" at bounding box center [1470, 131] width 83 height 29
checkbox input "false"
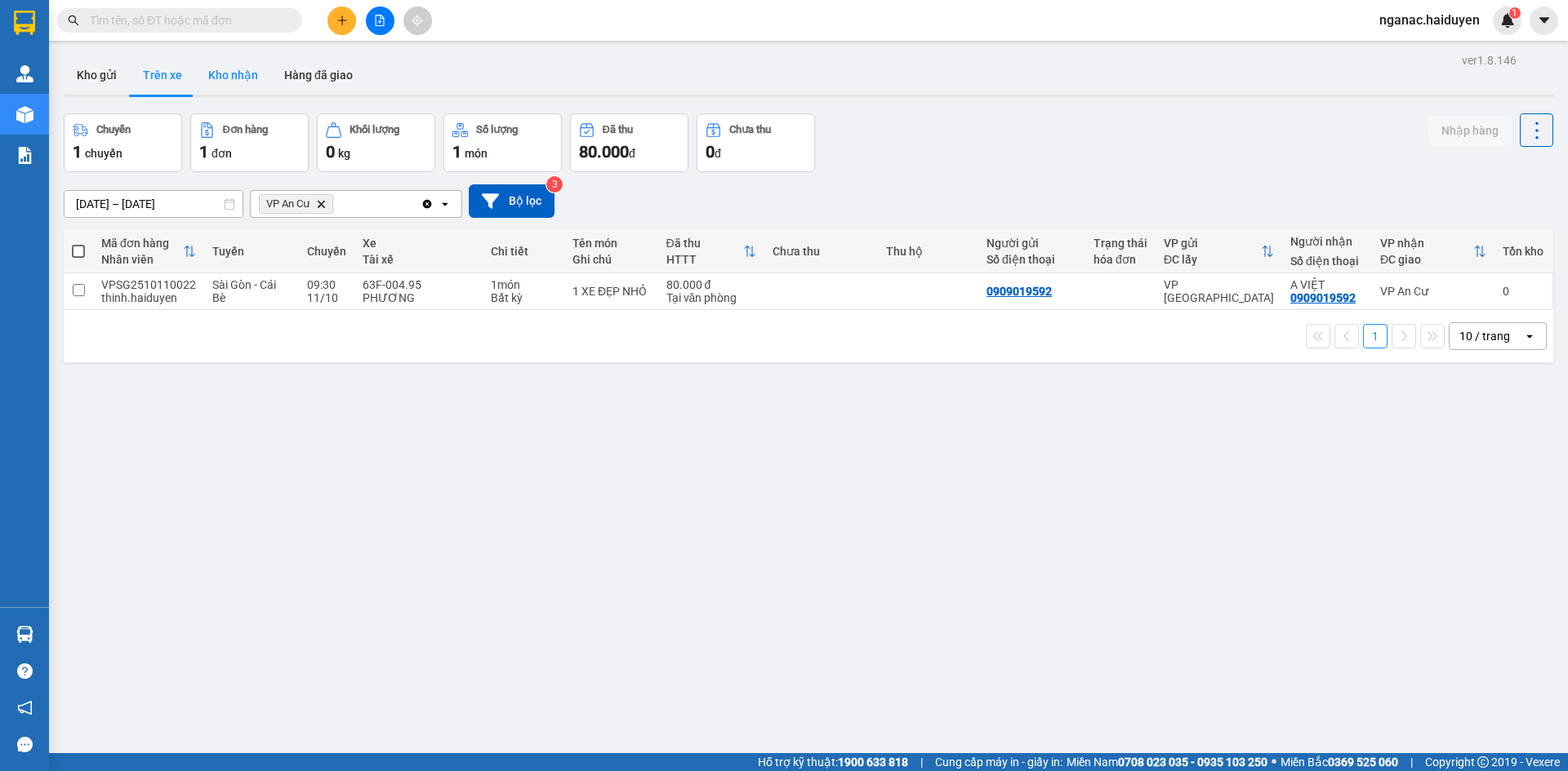
click at [223, 65] on button "Kho nhận" at bounding box center [233, 75] width 76 height 39
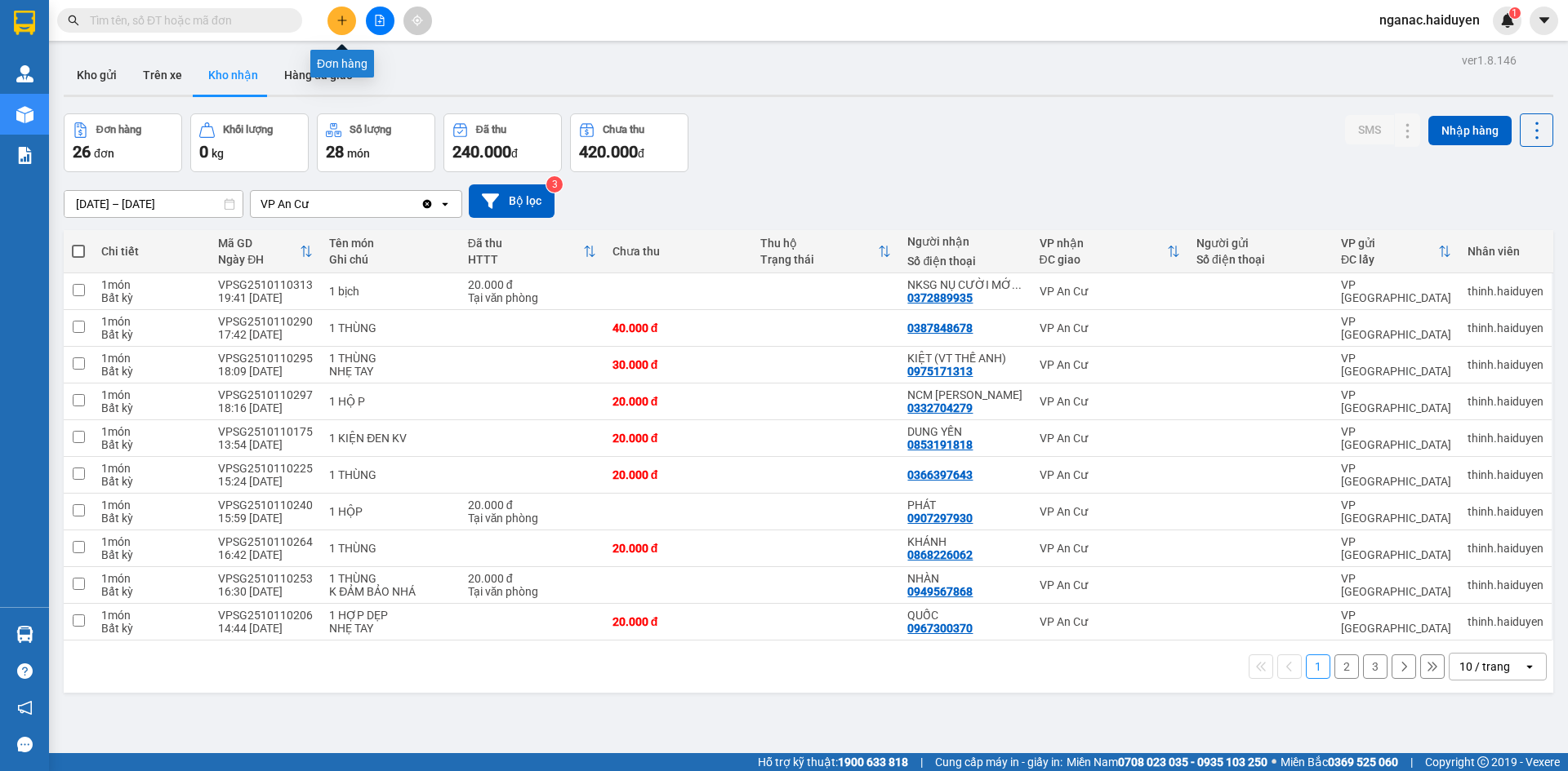
click at [337, 18] on icon "plus" at bounding box center [342, 20] width 11 height 11
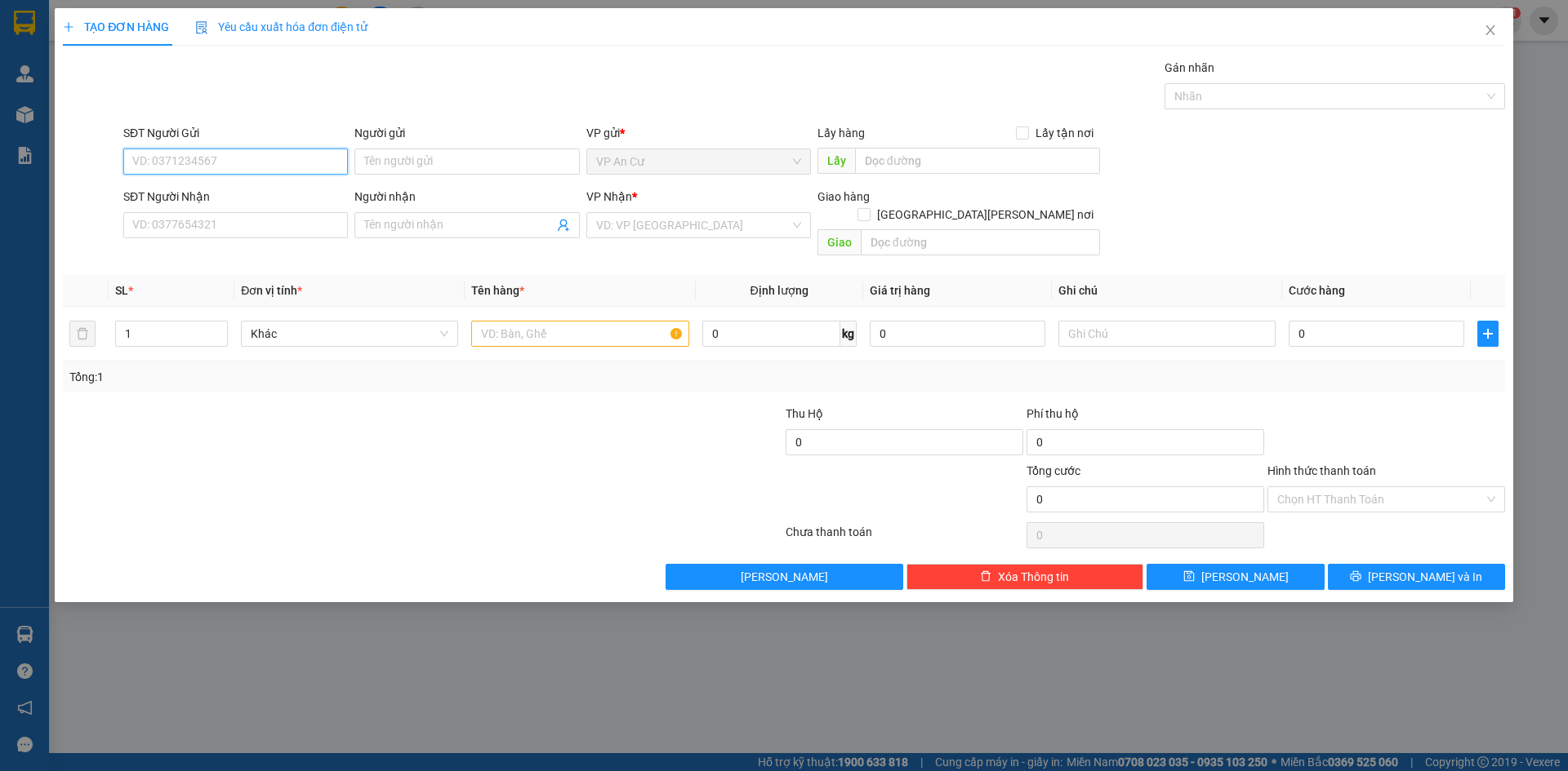
click at [226, 167] on input "SĐT Người Gửi" at bounding box center [235, 161] width 225 height 26
type input "3"
type input "0915773837"
click at [430, 159] on input "Người gửi" at bounding box center [466, 161] width 225 height 26
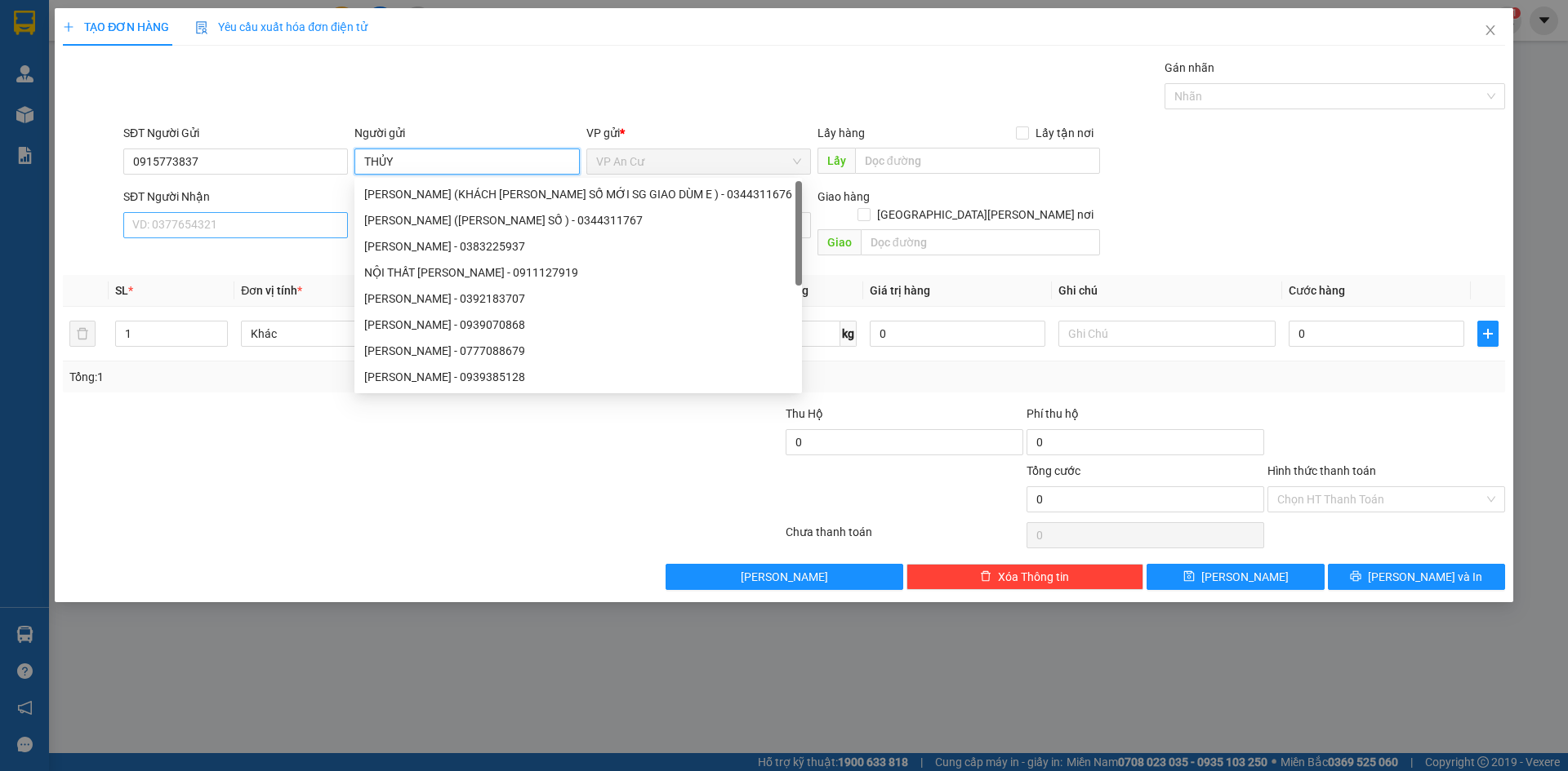
type input "THỦY"
click at [174, 229] on input "SĐT Người Nhận" at bounding box center [235, 225] width 225 height 26
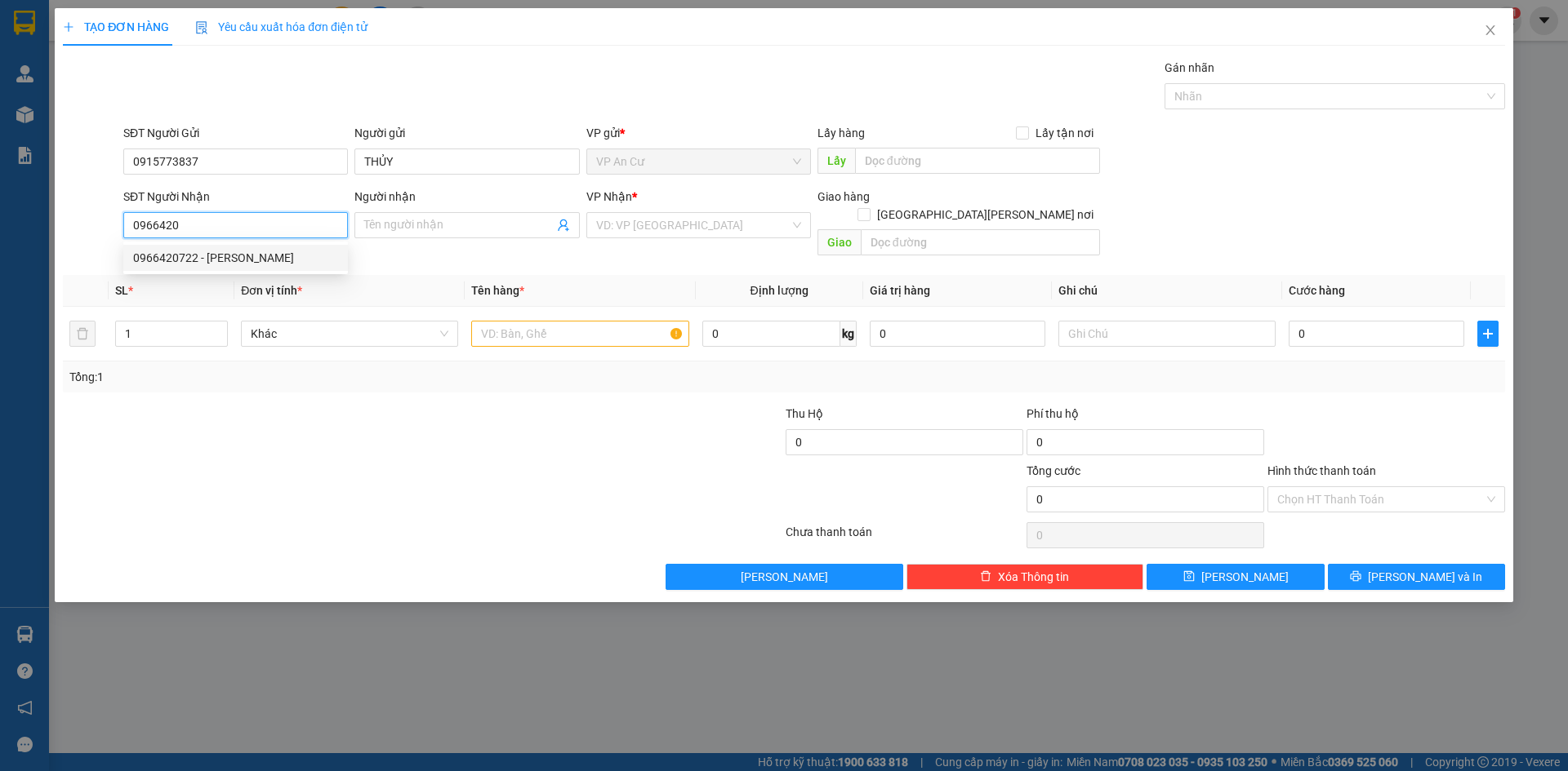
click at [226, 258] on div "0966420722 - NHÀN" at bounding box center [235, 258] width 205 height 18
type input "0966420722"
type input "NHÀN"
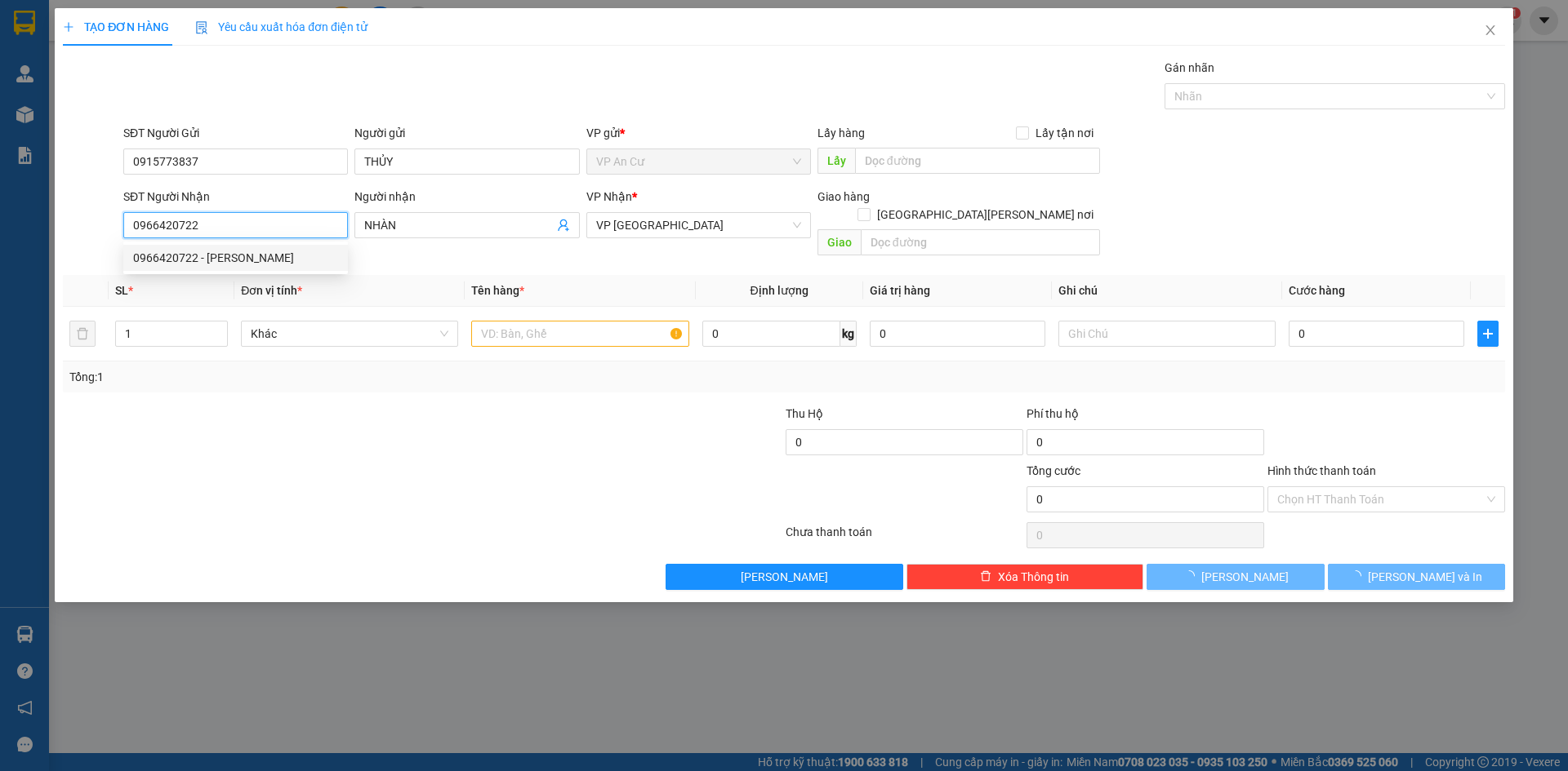
type input "110.000"
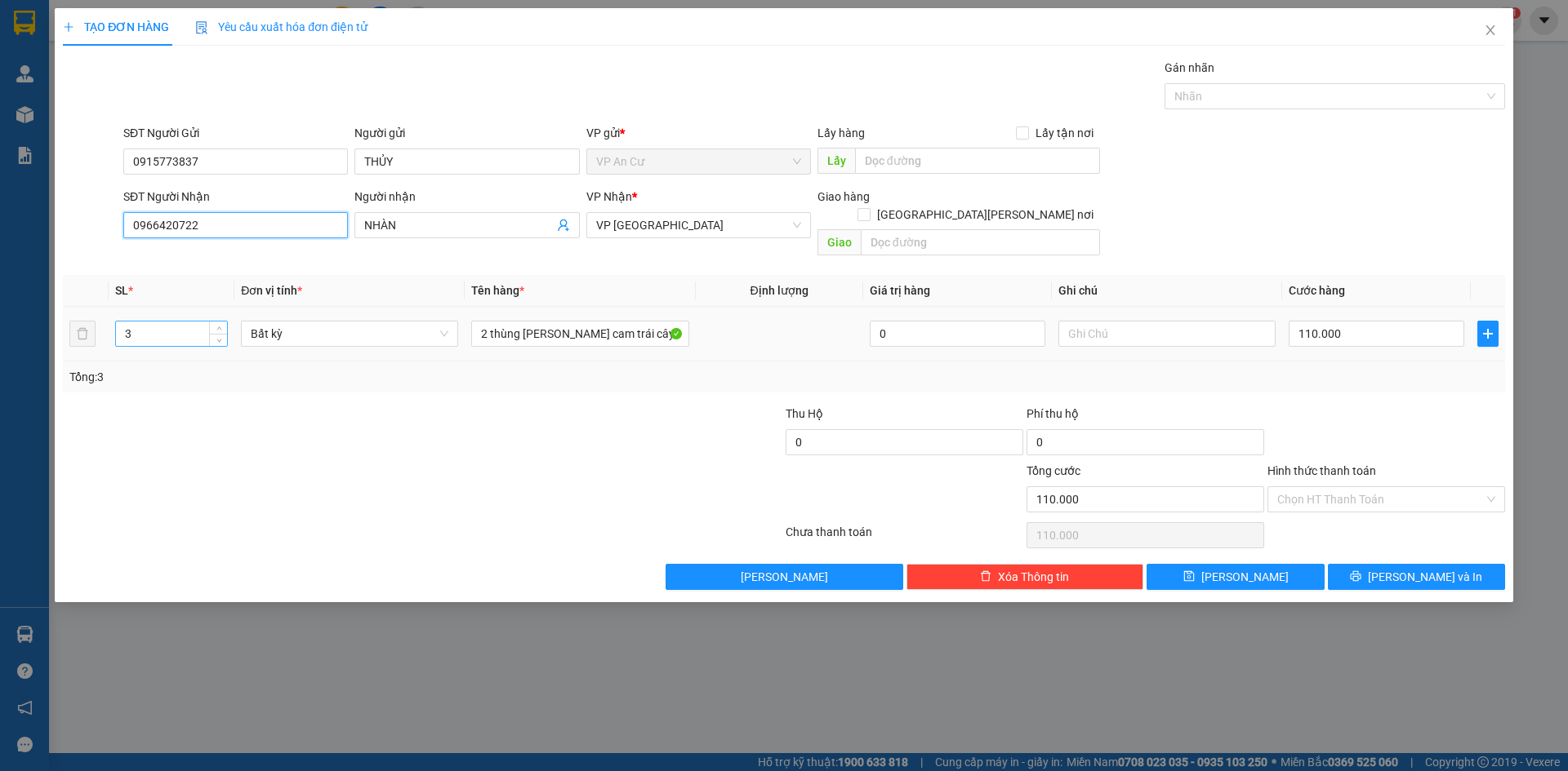
type input "0966420722"
click at [164, 326] on input "3" at bounding box center [172, 334] width 111 height 24
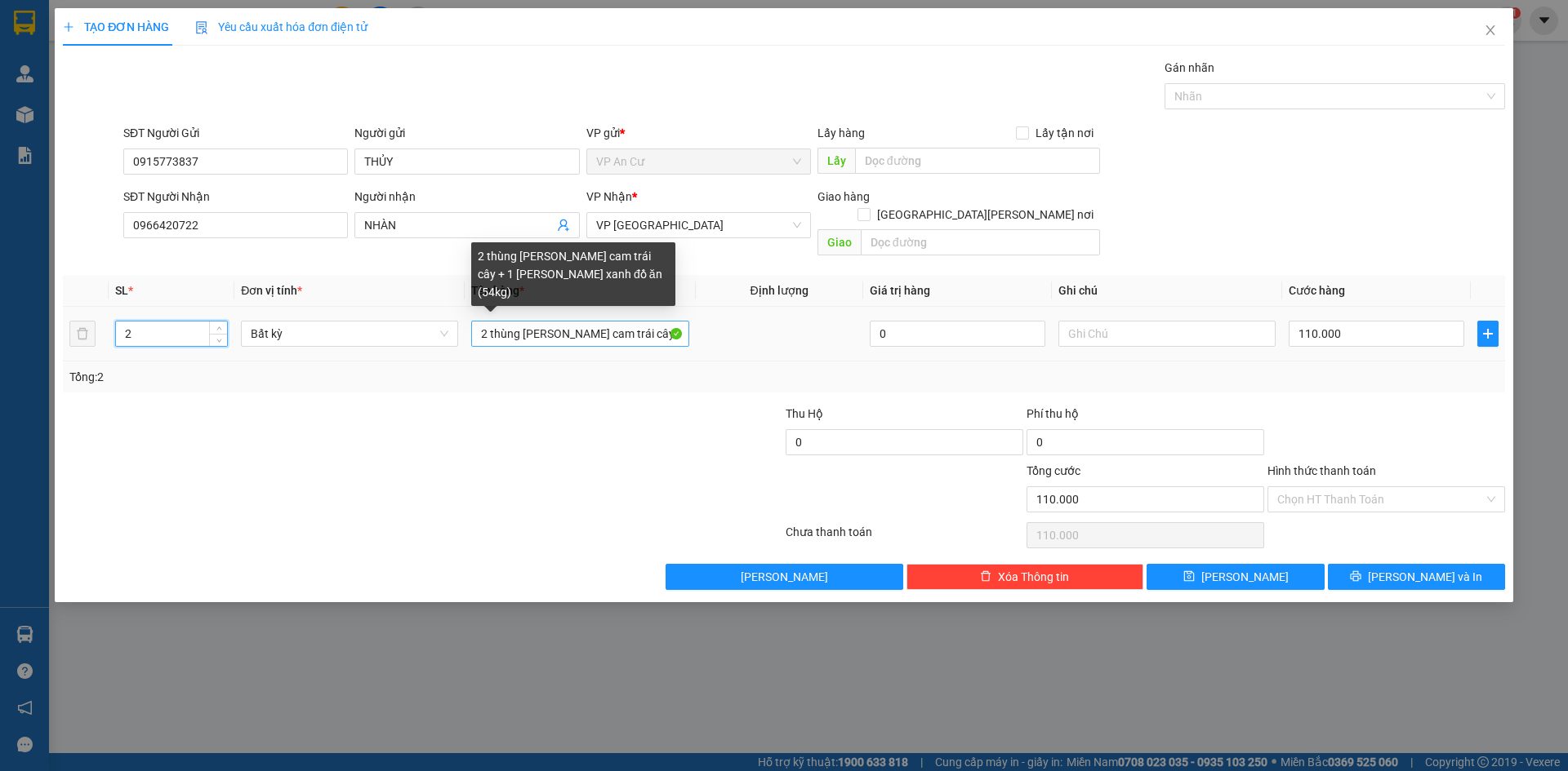
type input "2"
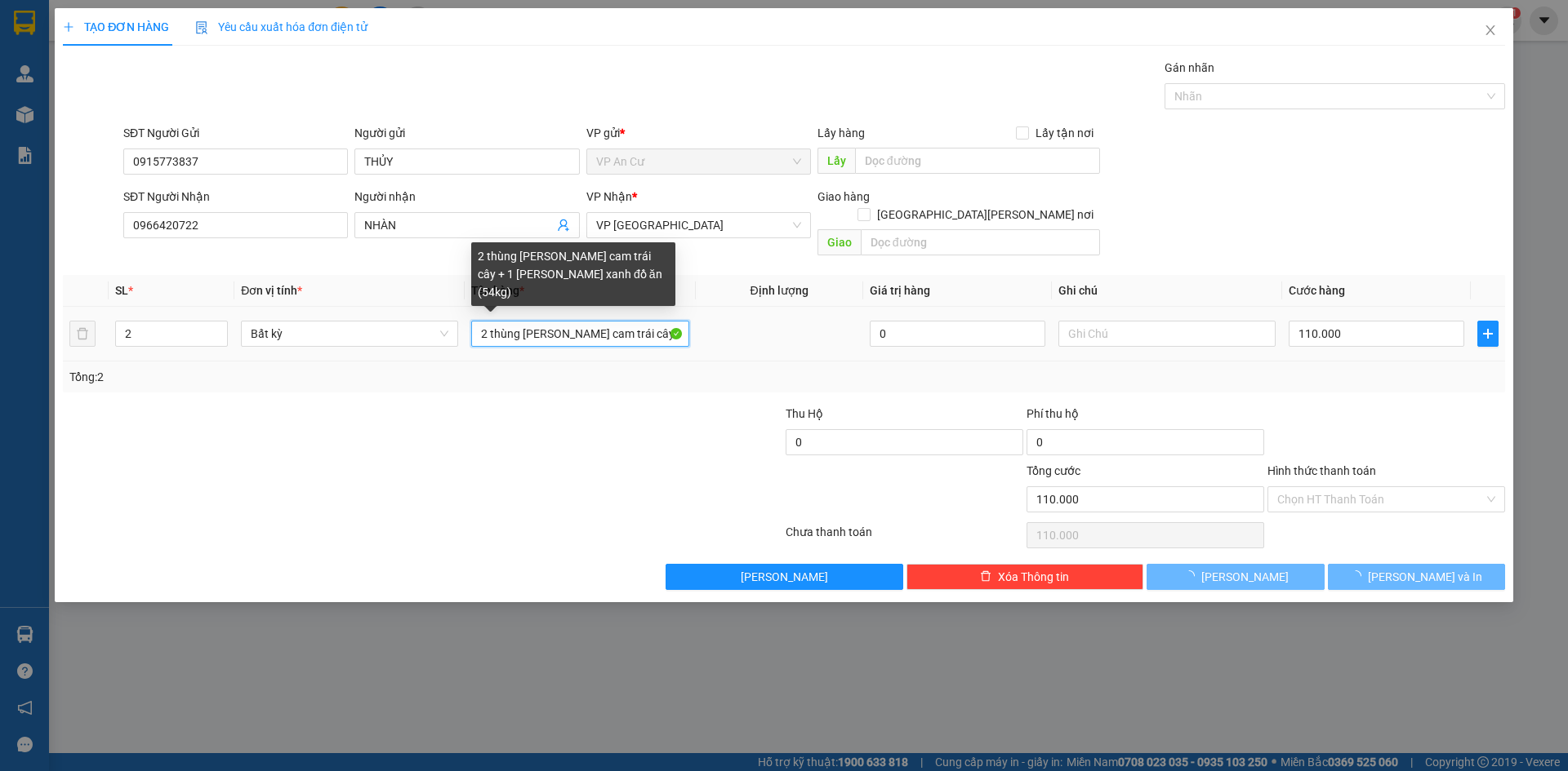
type input "0"
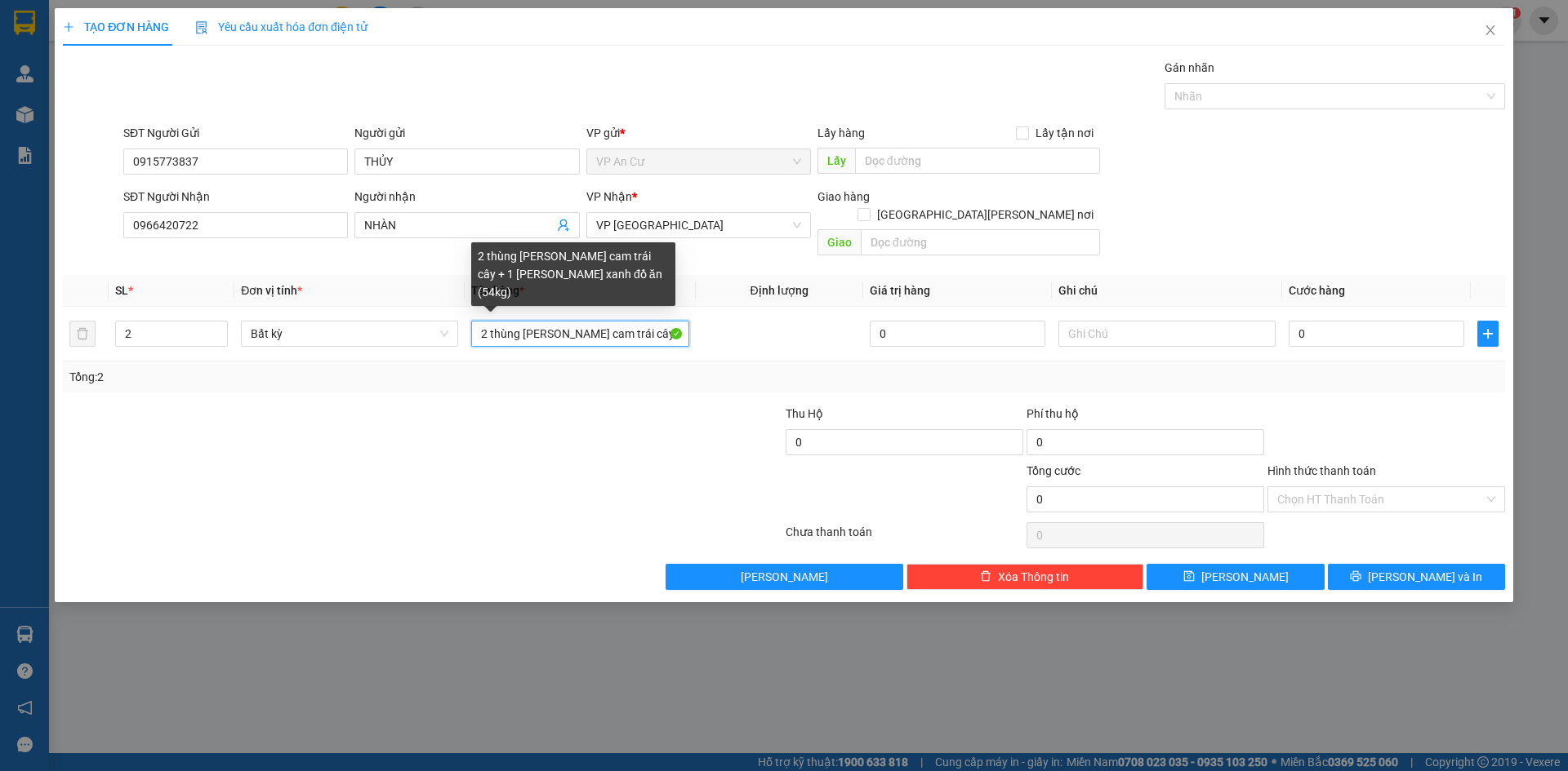
scroll to position [0, 120]
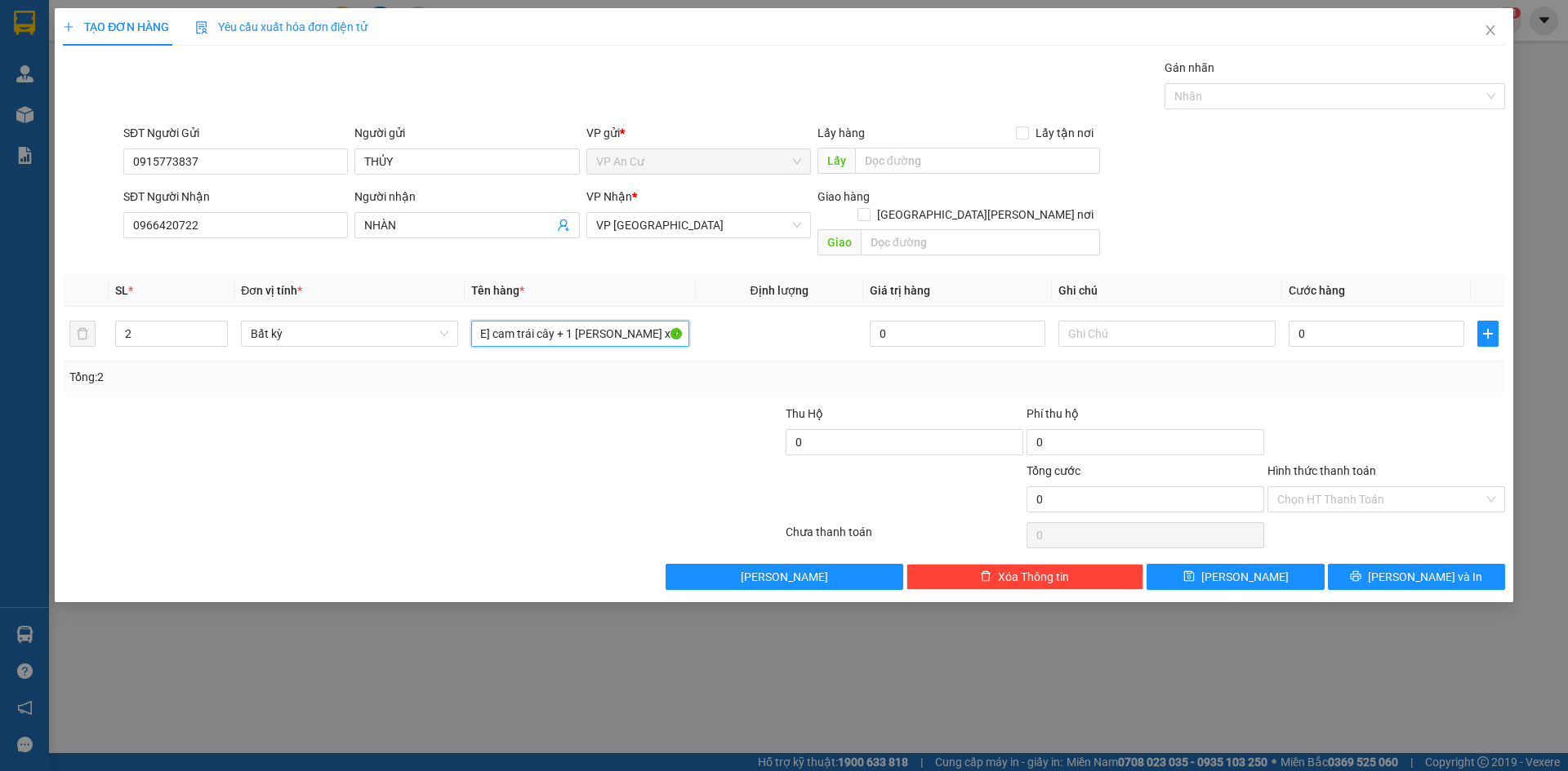
drag, startPoint x: 478, startPoint y: 313, endPoint x: 876, endPoint y: 386, distance: 404.6
click at [876, 386] on div "Transit Pickup Surcharge Ids Transit Deliver Surcharge Ids Transit Deliver Surc…" at bounding box center [784, 324] width 1442 height 532
type input "2 THÙNG MOD 40KG"
click at [1316, 321] on input "0" at bounding box center [1376, 334] width 175 height 26
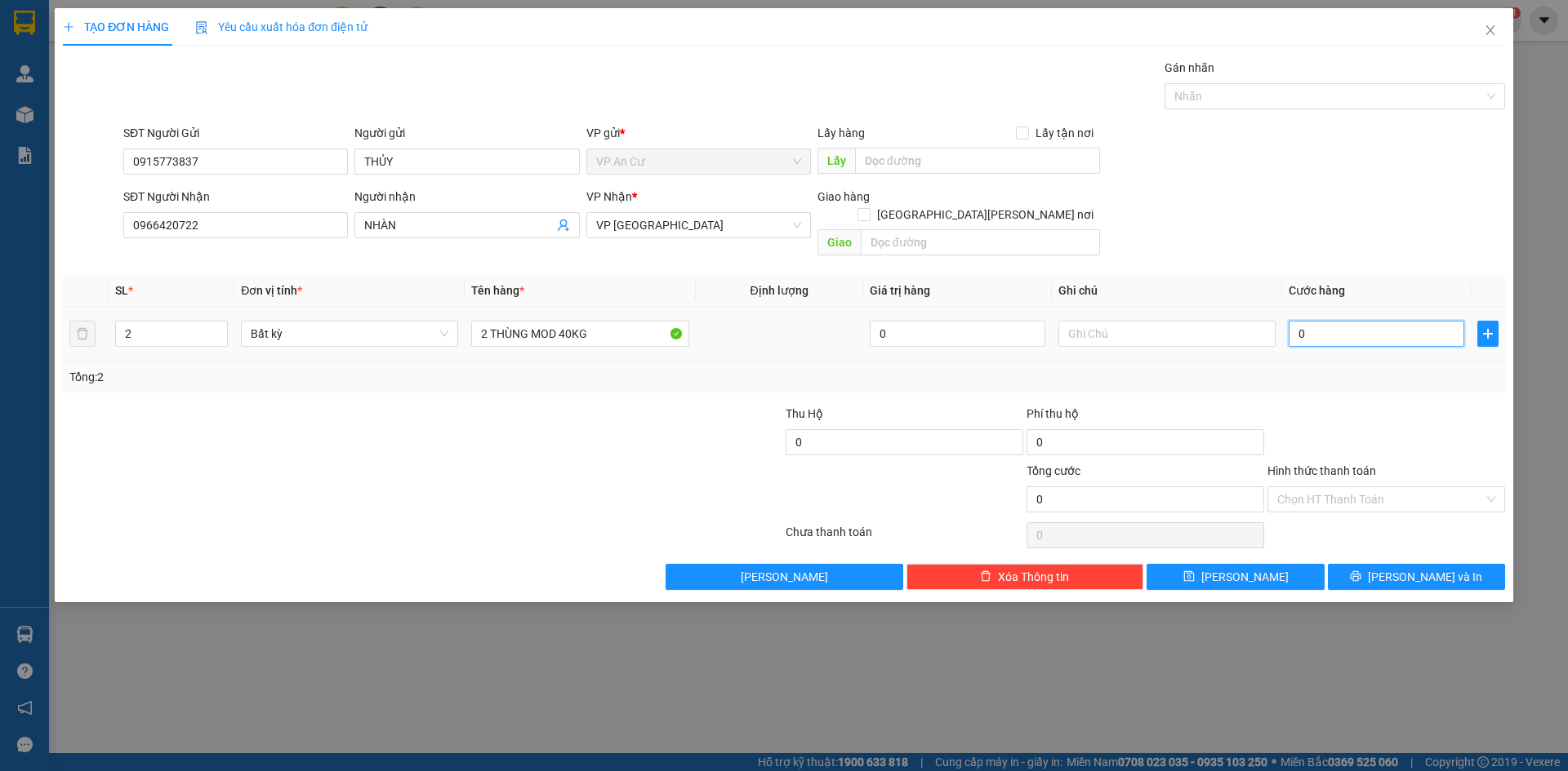
type input "8"
type input "80"
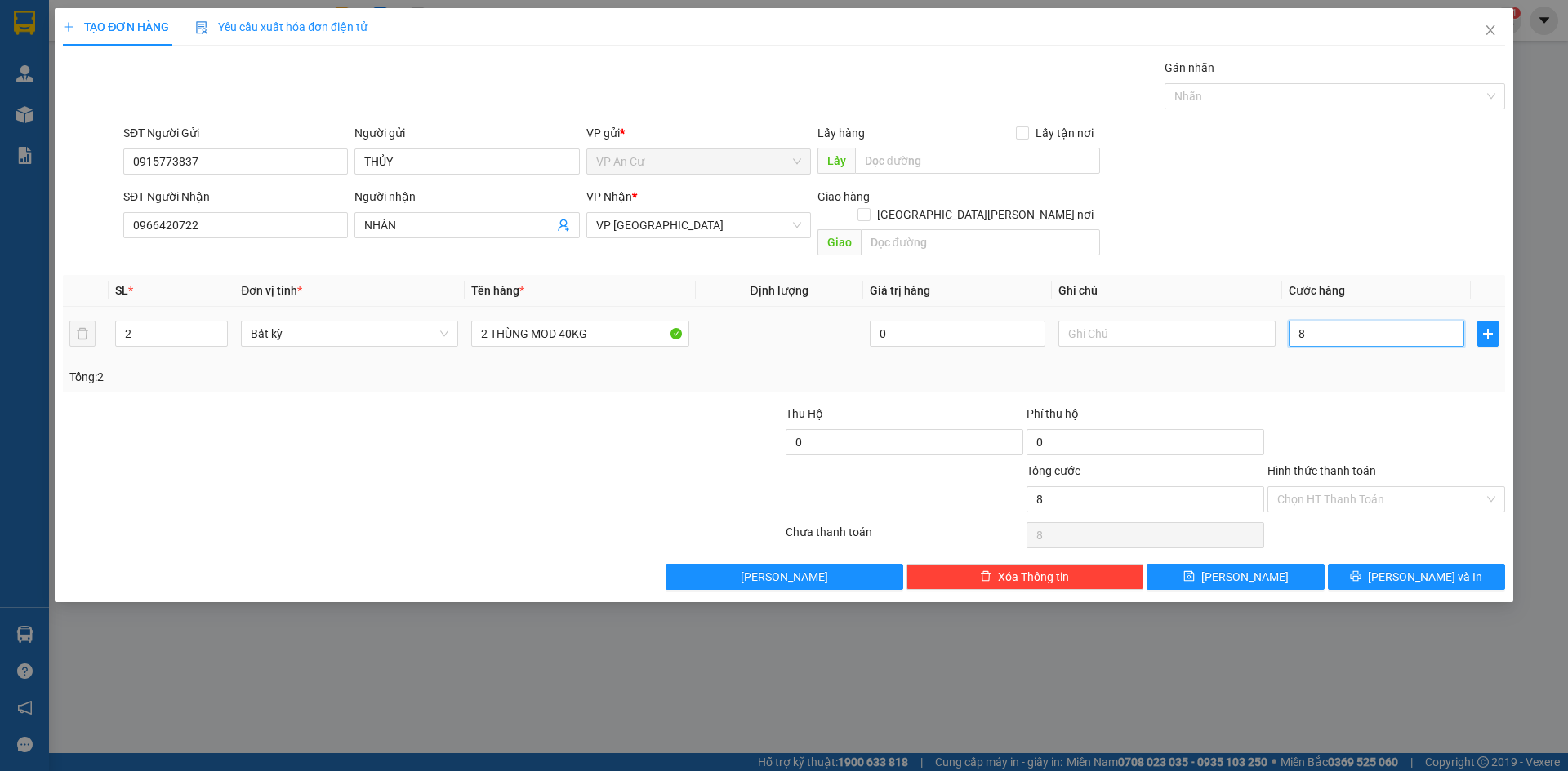
type input "80"
type input "800"
type input "8.000"
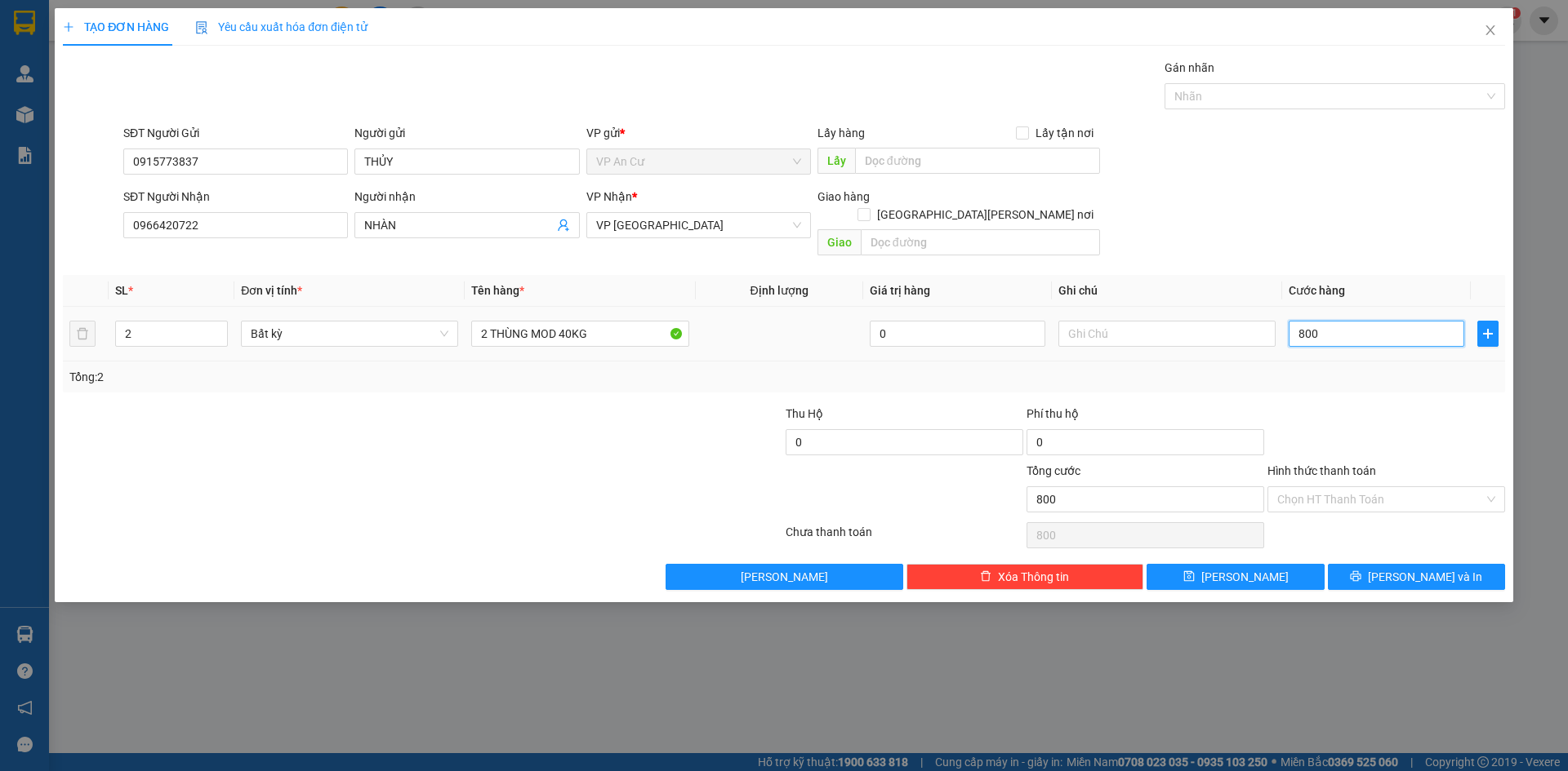
type input "8.000"
type input "80.000"
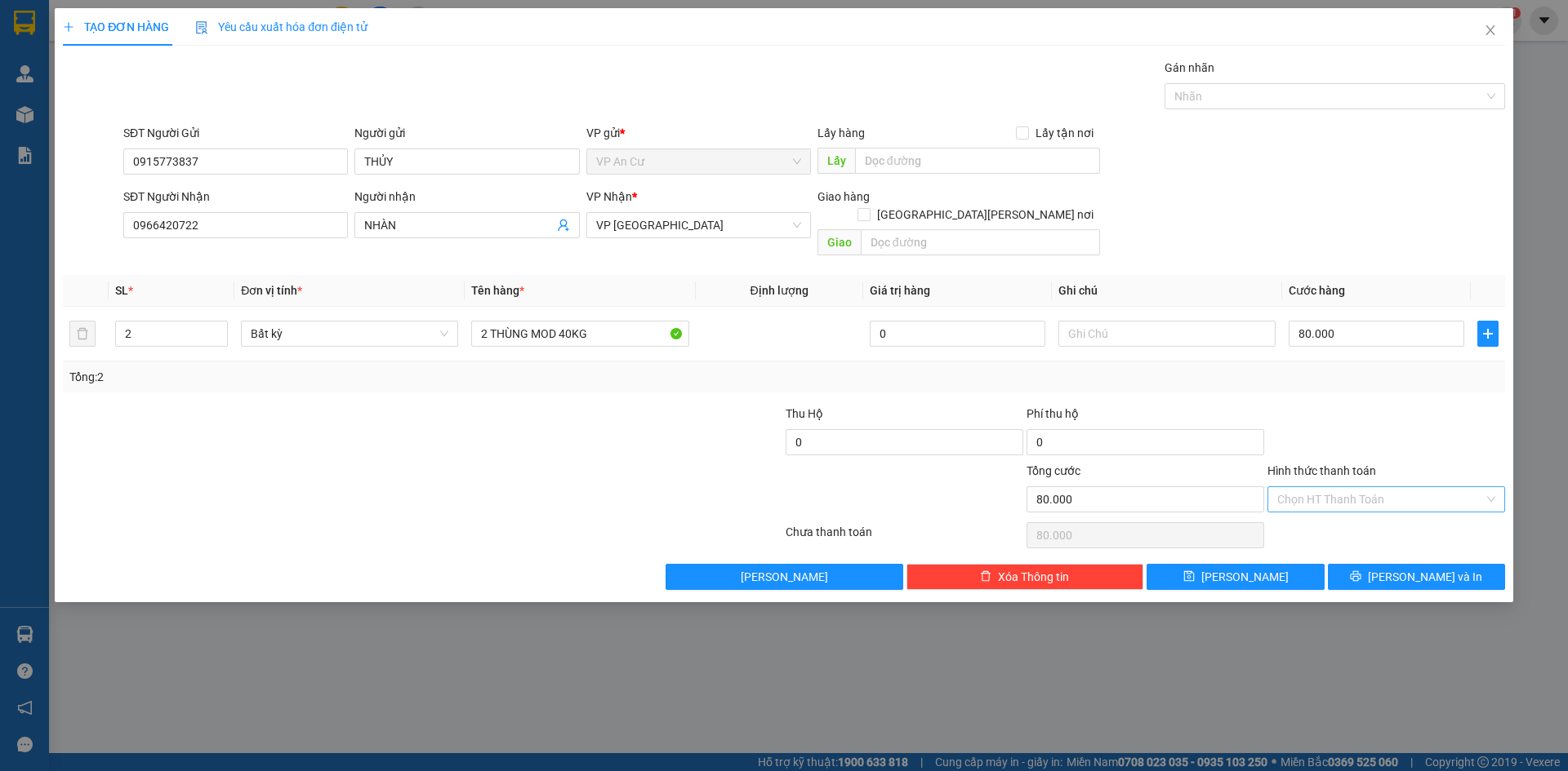
click at [1373, 487] on input "Hình thức thanh toán" at bounding box center [1381, 500] width 207 height 24
click at [1366, 512] on div "Tại văn phòng" at bounding box center [1386, 514] width 218 height 18
type input "0"
click at [1383, 564] on button "[PERSON_NAME] và In" at bounding box center [1416, 577] width 177 height 26
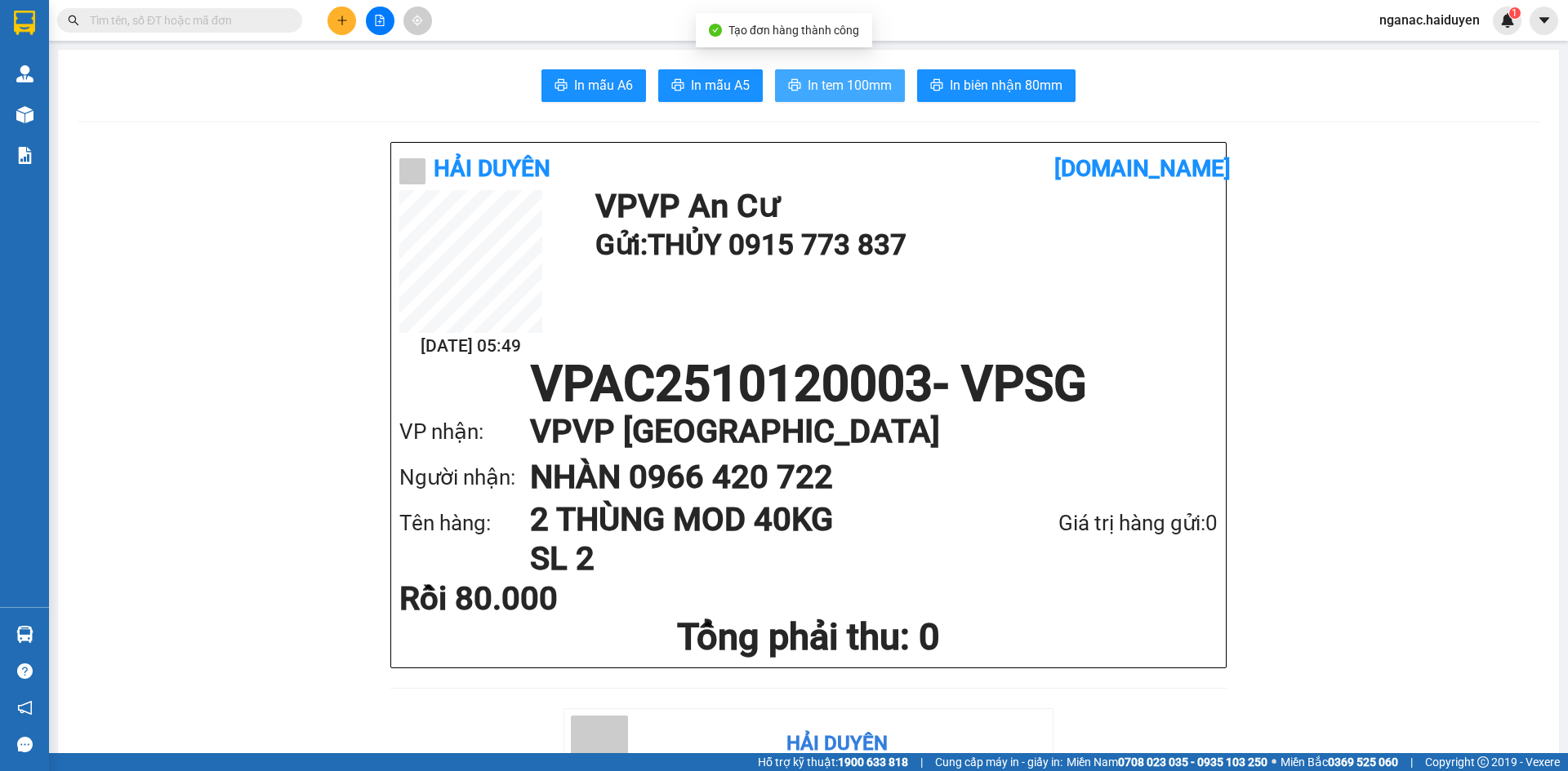
click at [851, 95] on span "In tem 100mm" at bounding box center [850, 86] width 84 height 21
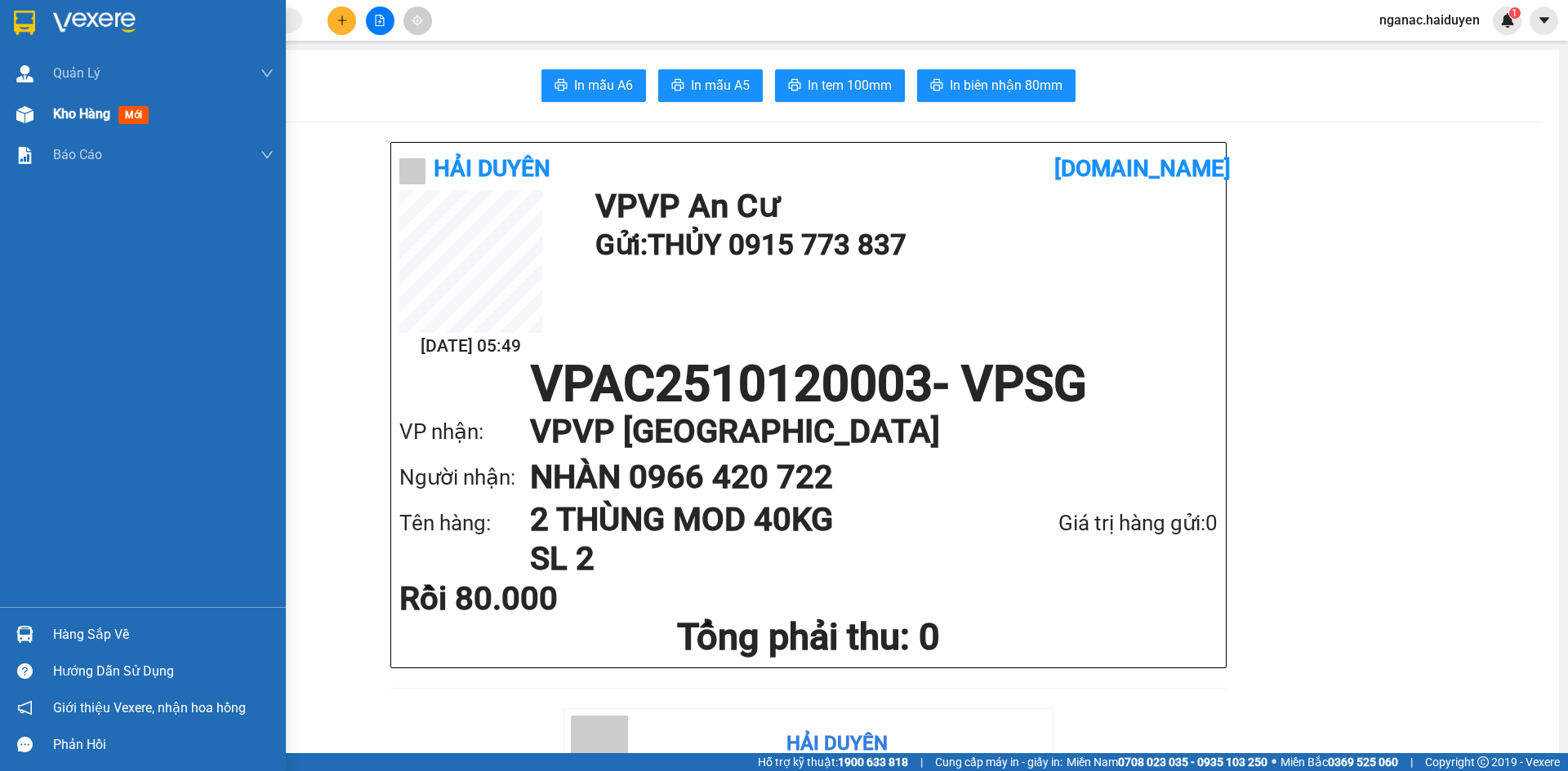
click at [56, 111] on span "Kho hàng" at bounding box center [82, 114] width 57 height 16
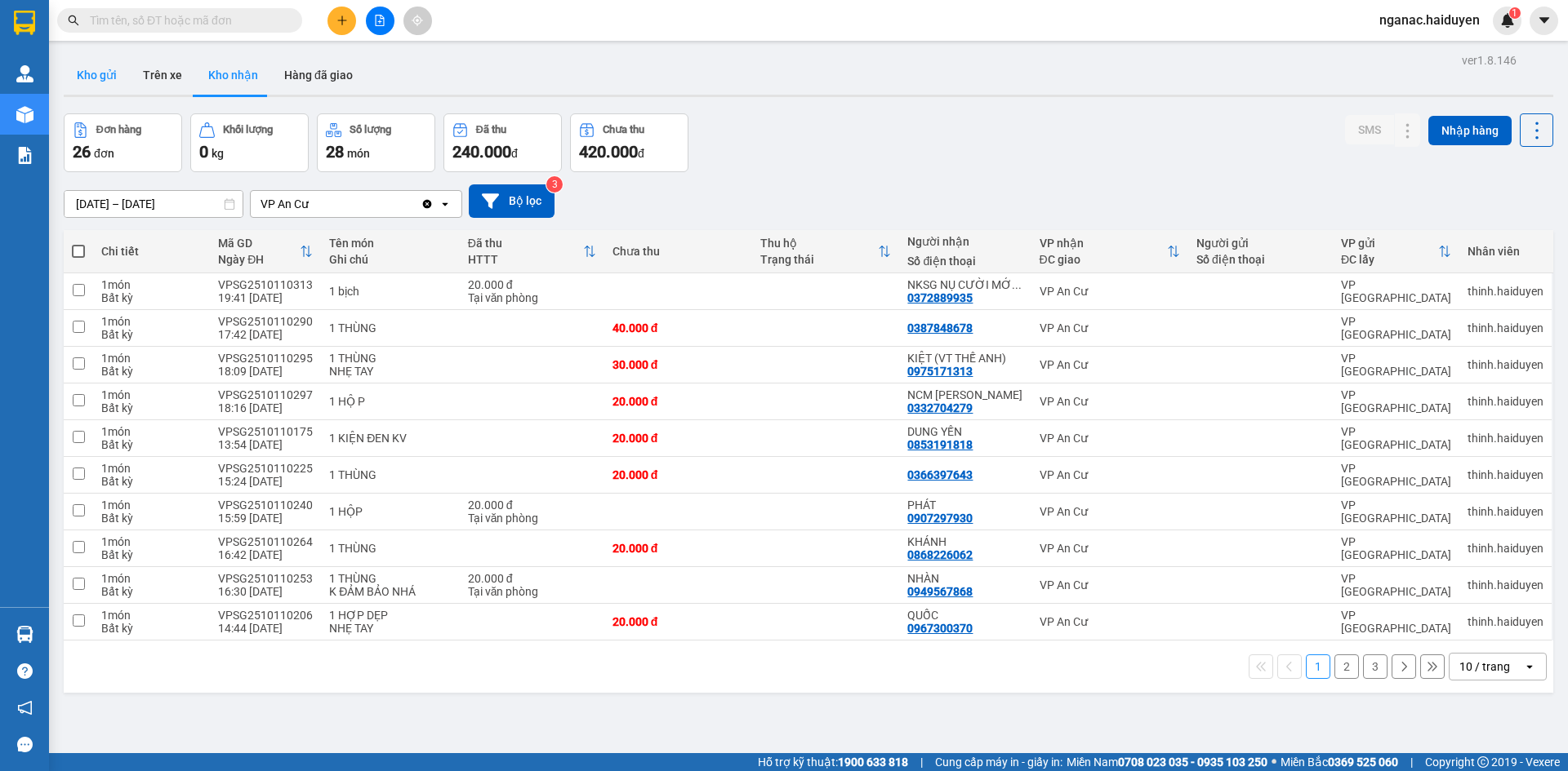
click at [96, 75] on button "Kho gửi" at bounding box center [96, 75] width 66 height 39
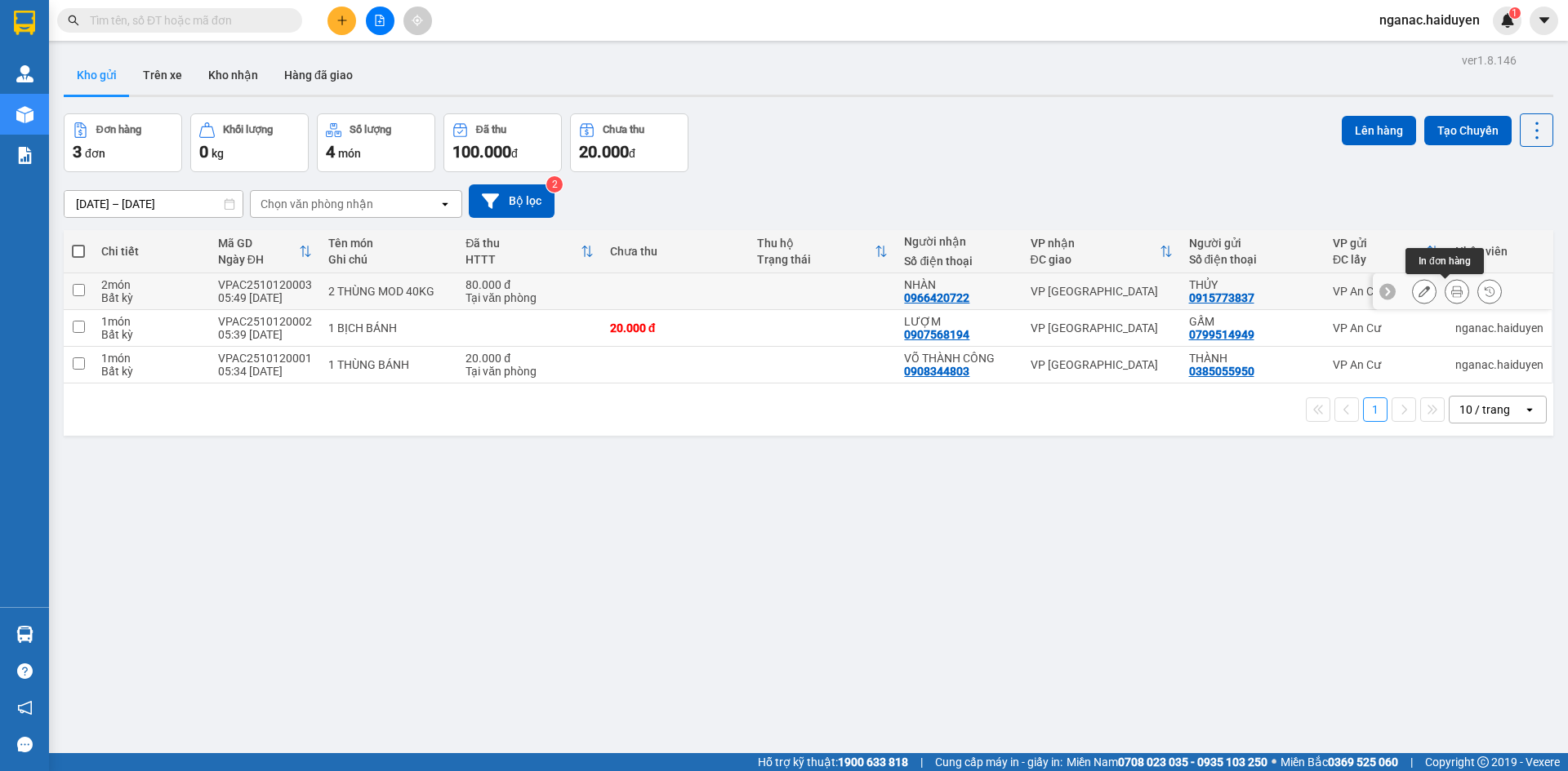
click at [1451, 293] on icon at bounding box center [1456, 291] width 11 height 11
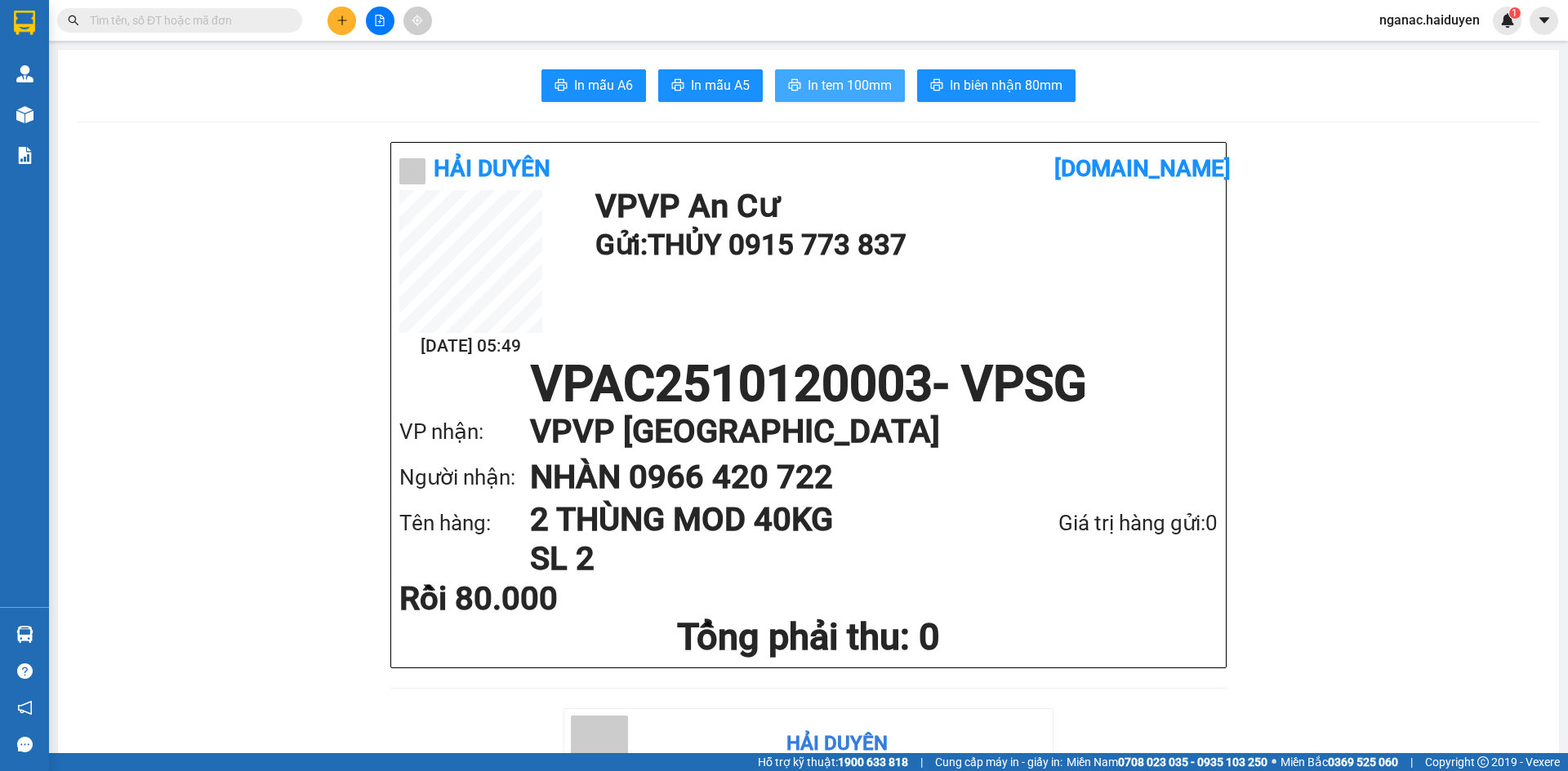
click at [834, 86] on span "In tem 100mm" at bounding box center [850, 86] width 84 height 21
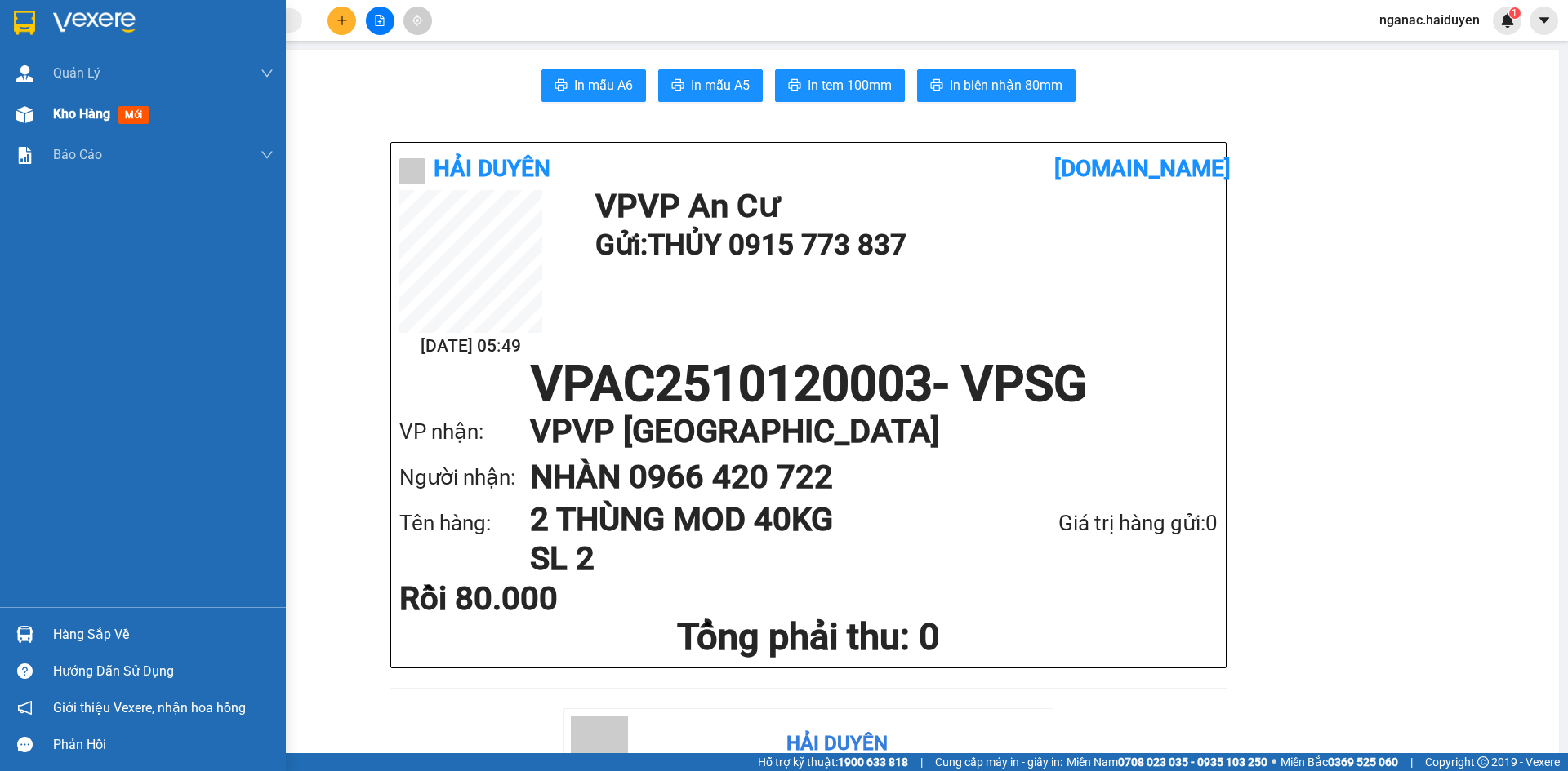
click at [59, 111] on span "Kho hàng" at bounding box center [82, 114] width 57 height 16
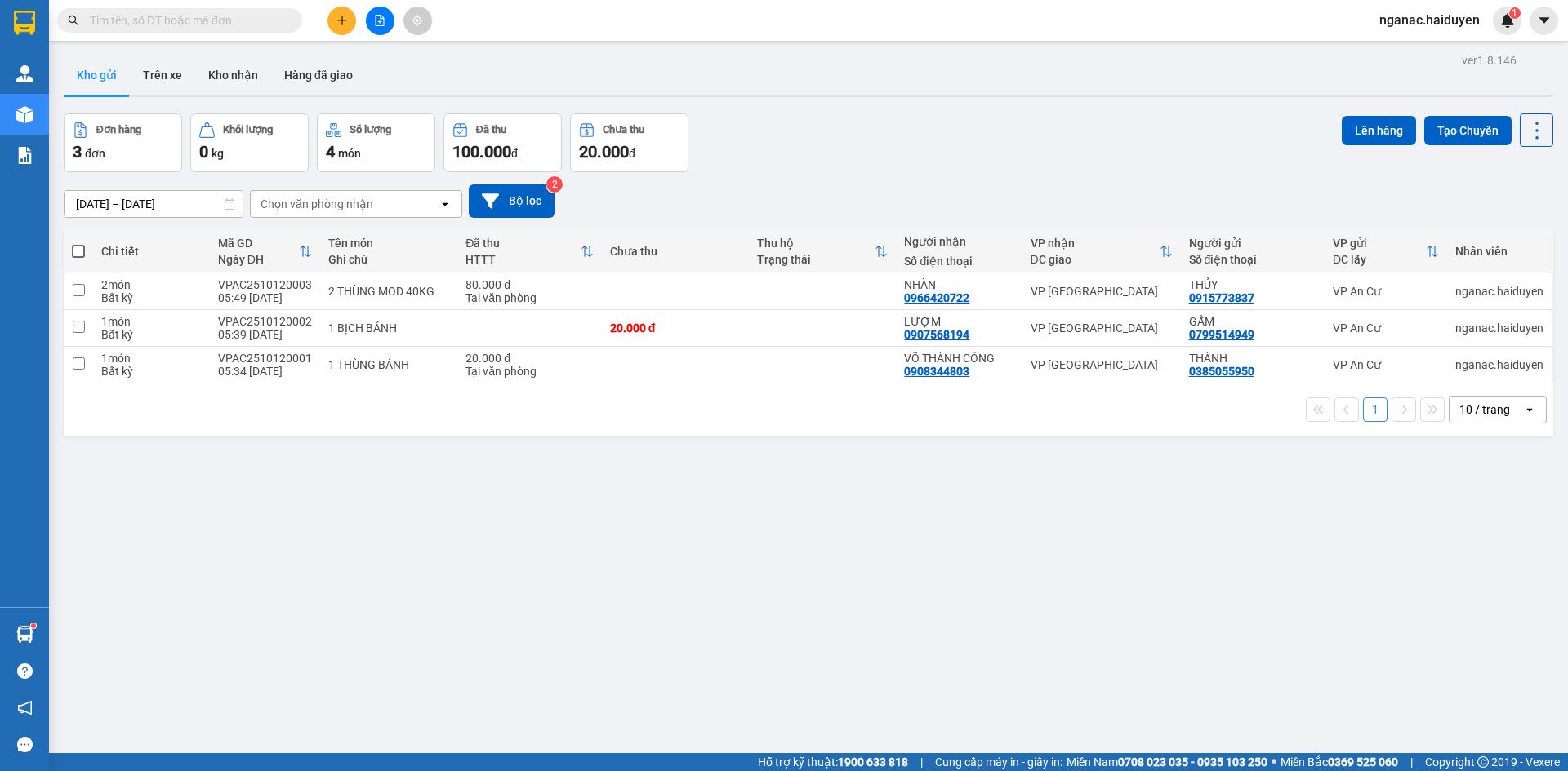
click at [1404, 20] on span "nganac.haiduyen" at bounding box center [1430, 20] width 127 height 21
click at [1406, 48] on span "Đăng xuất" at bounding box center [1438, 50] width 90 height 18
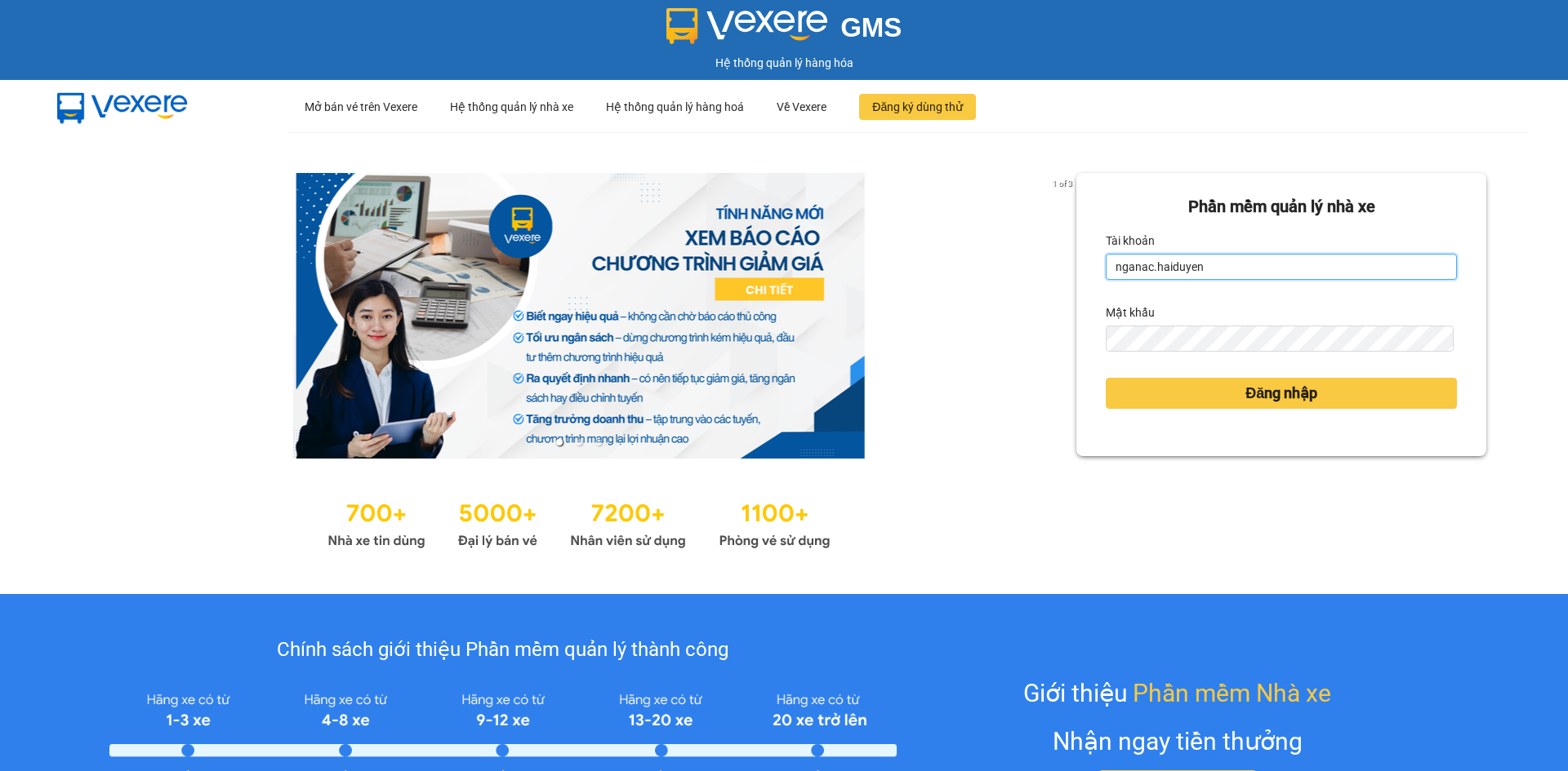
click at [1270, 262] on input "nganac.haiduyen" at bounding box center [1281, 267] width 351 height 26
type input "anac.haiduyen"
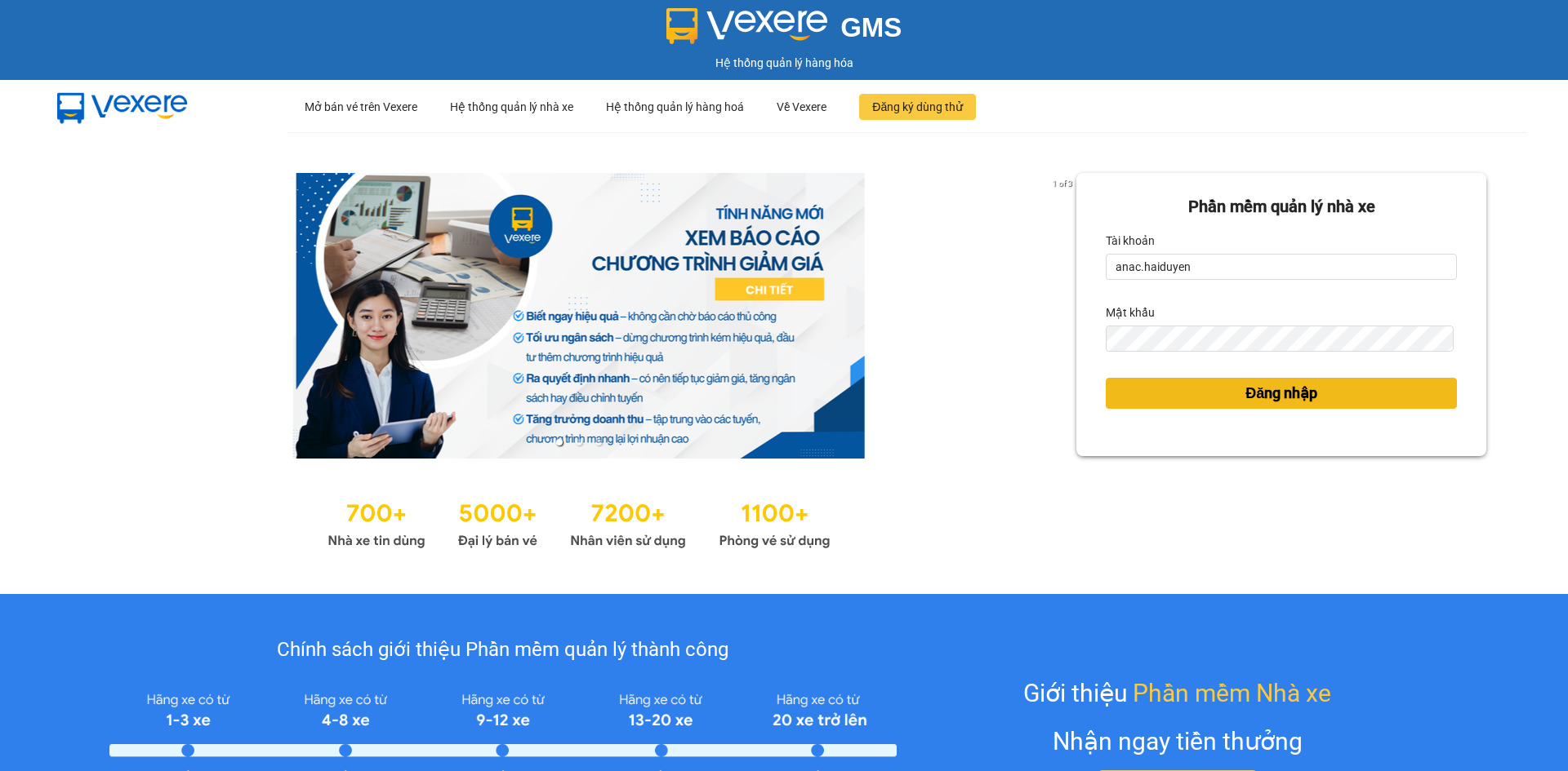
click at [1203, 389] on button "Đăng nhập" at bounding box center [1281, 394] width 351 height 31
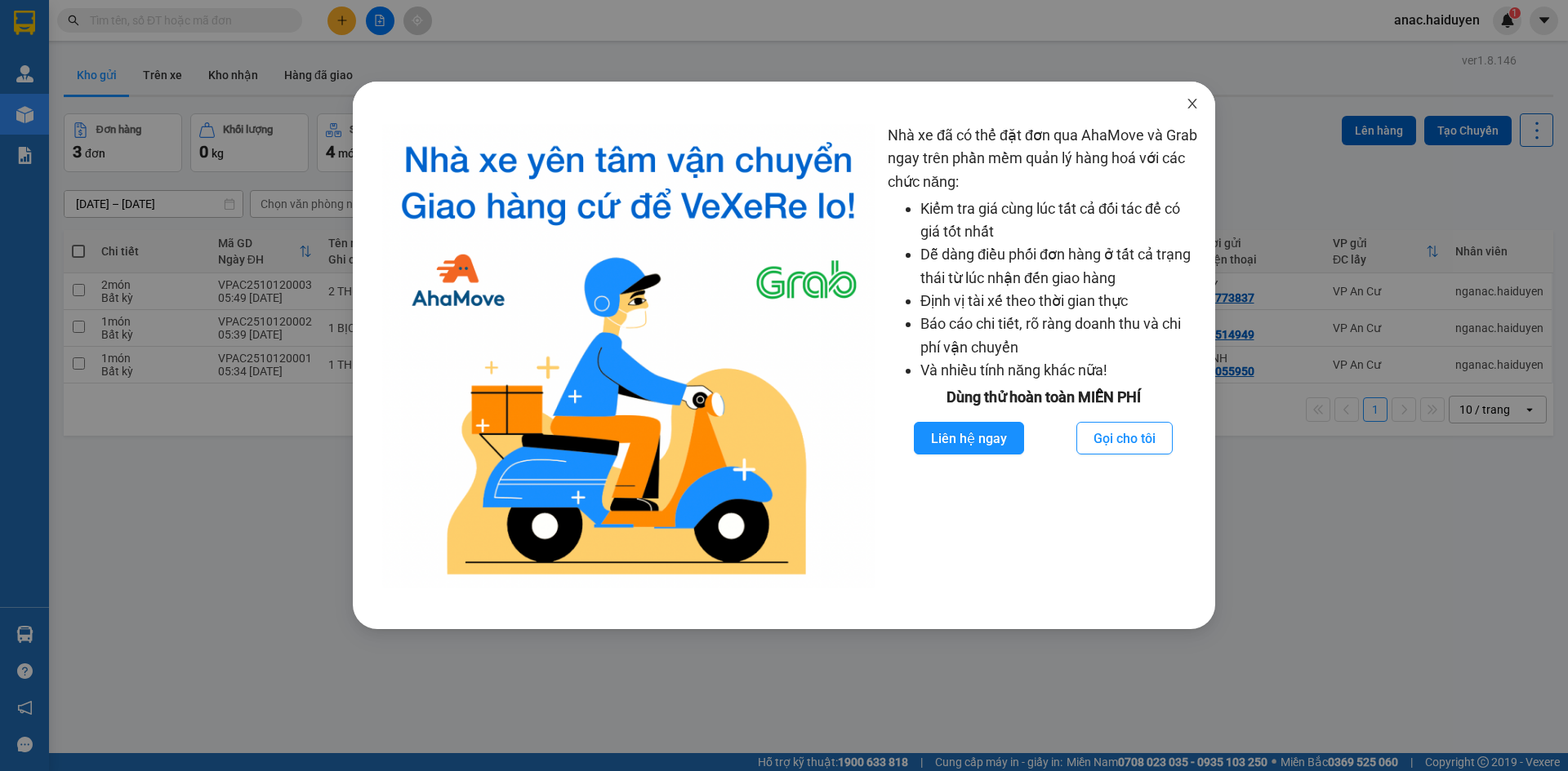
click at [1191, 99] on icon "close" at bounding box center [1192, 103] width 13 height 13
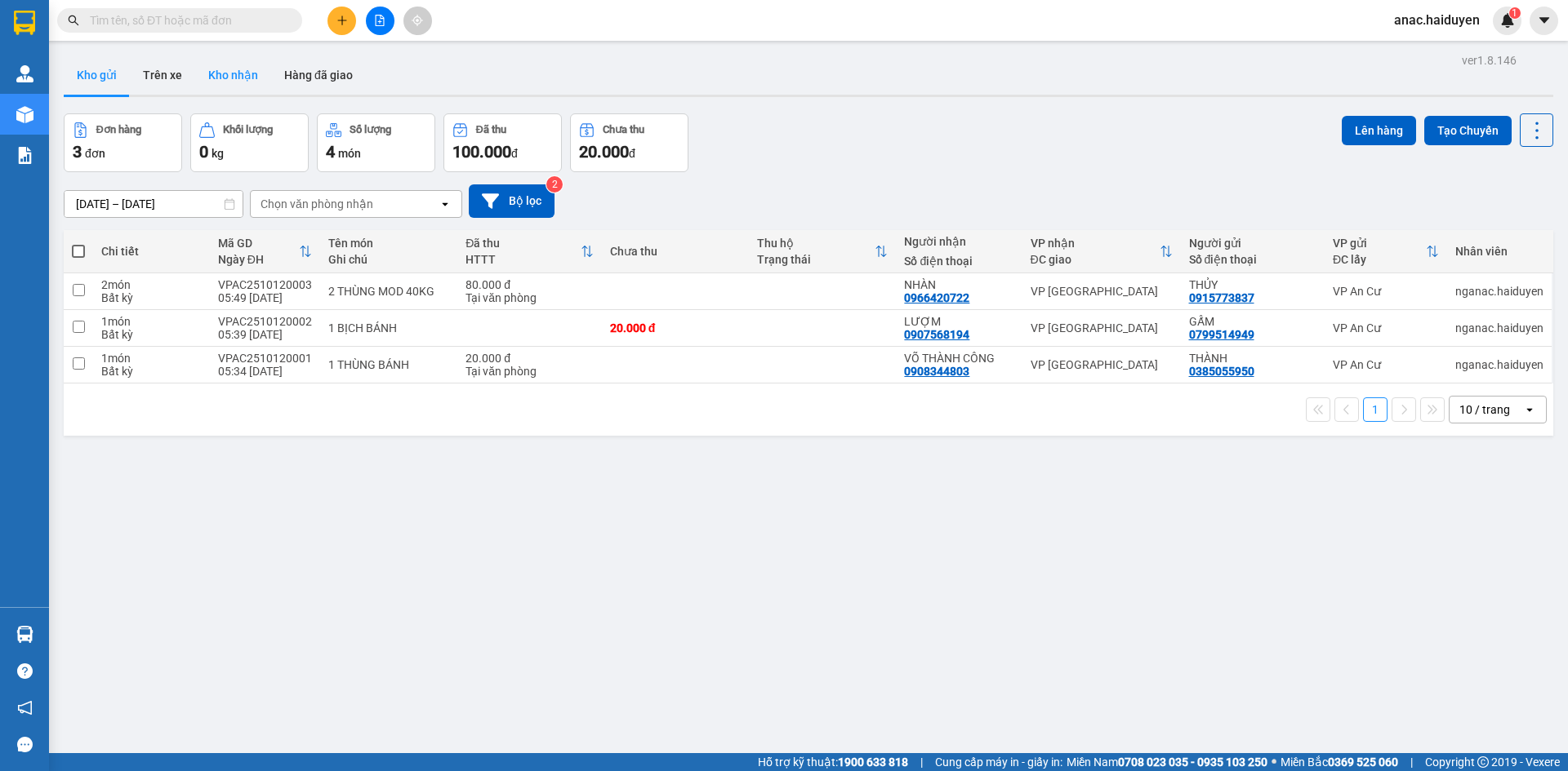
click at [246, 80] on button "Kho nhận" at bounding box center [233, 75] width 76 height 39
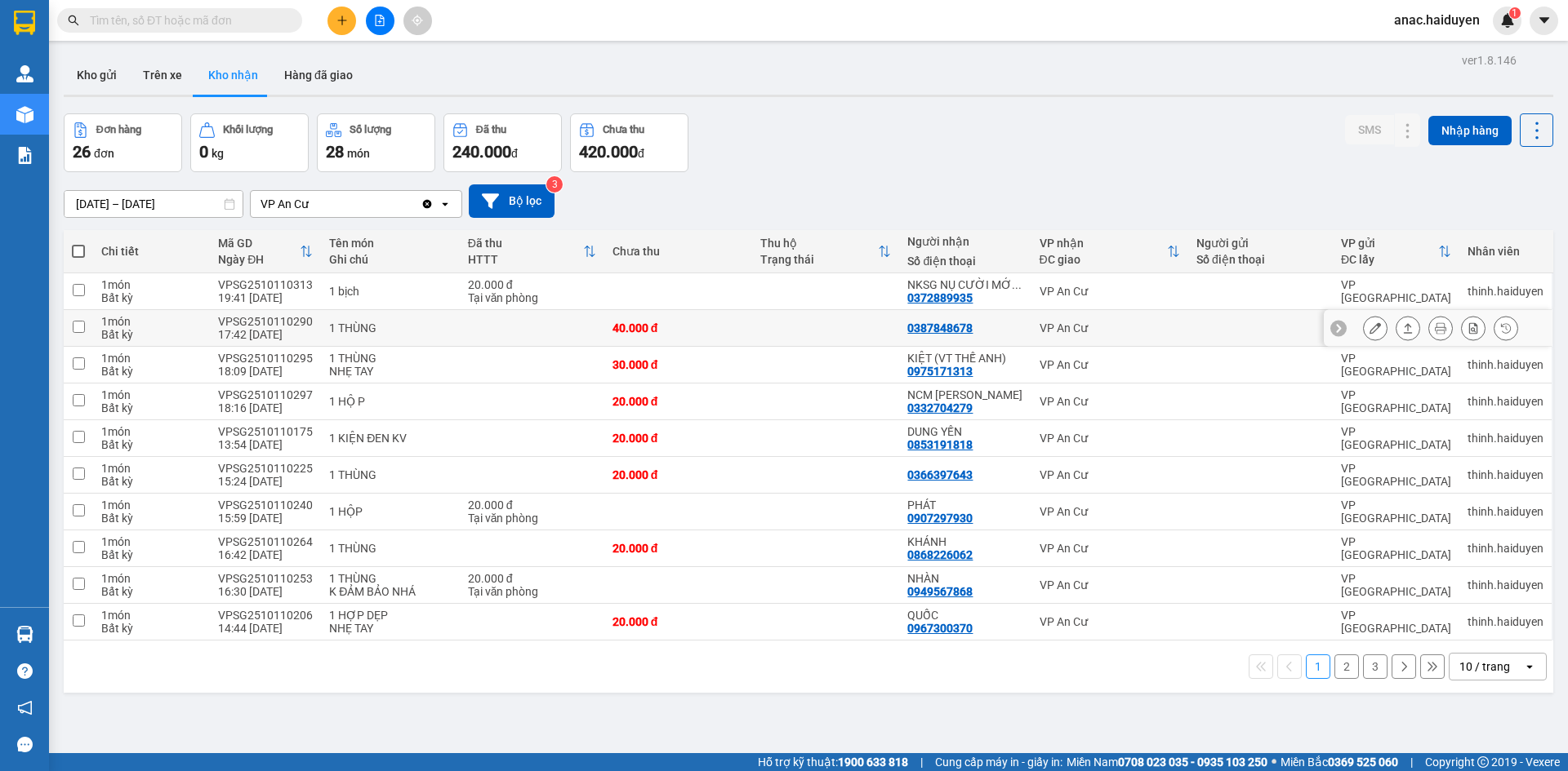
click at [921, 330] on div "0387848678" at bounding box center [940, 328] width 65 height 13
copy div "0387848678"
click at [1263, 192] on div "10/10/2025 – 12/10/2025 Press the down arrow key to interact with the calendar …" at bounding box center [808, 201] width 1490 height 34
click at [98, 78] on button "Kho gửi" at bounding box center [96, 75] width 66 height 39
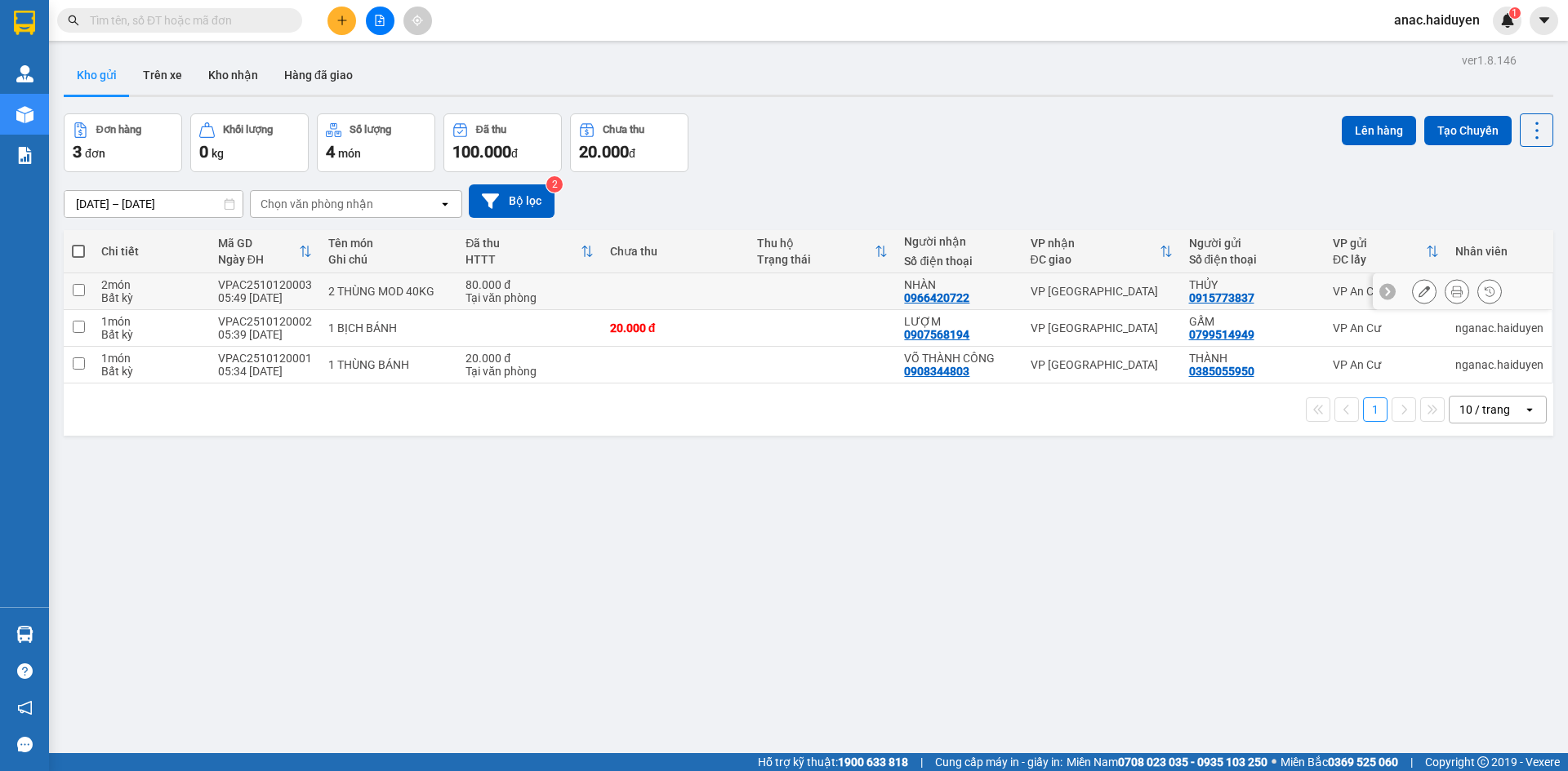
click at [73, 288] on input "checkbox" at bounding box center [79, 291] width 12 height 12
checkbox input "true"
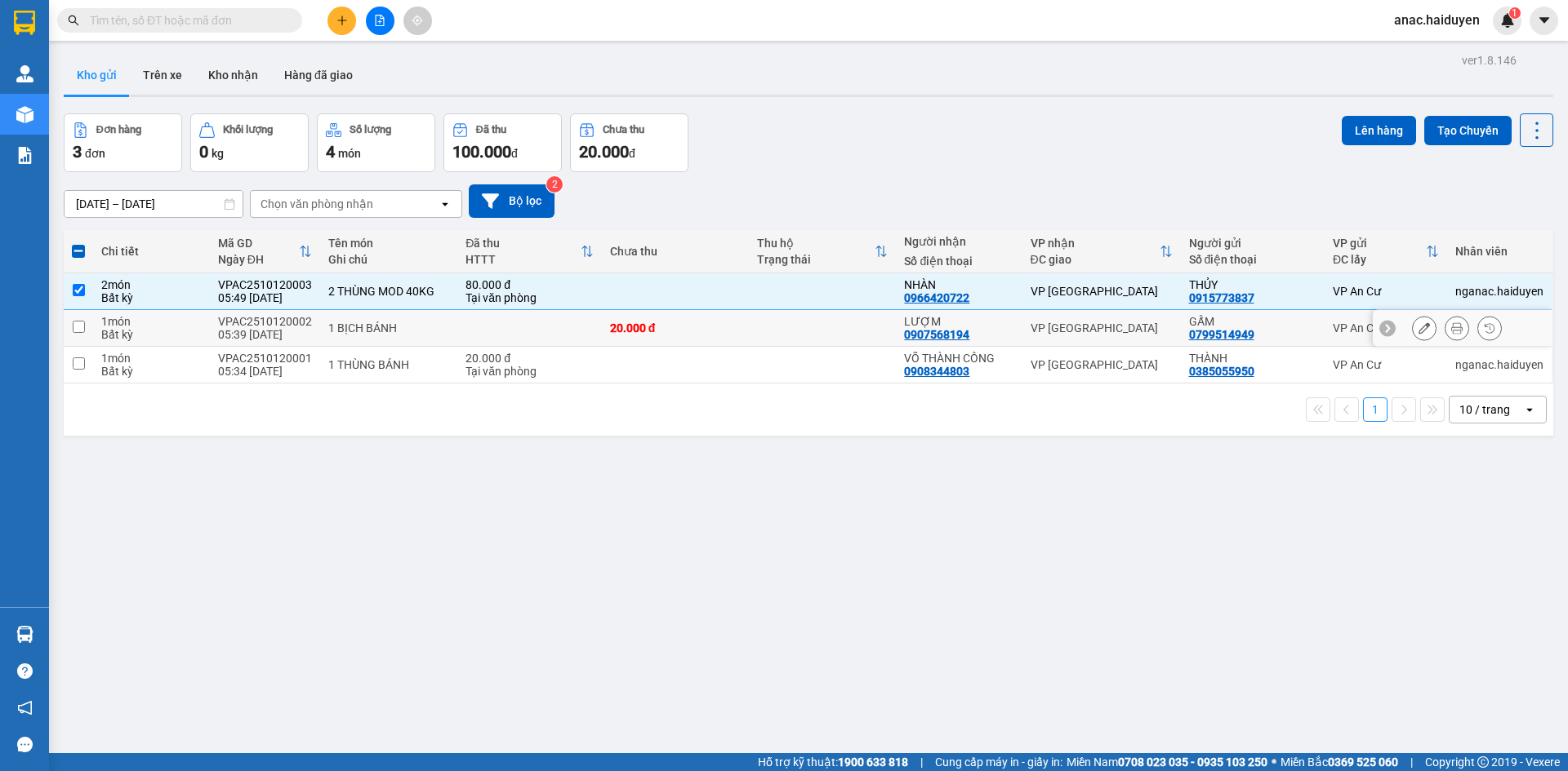
click at [75, 330] on input "checkbox" at bounding box center [79, 327] width 12 height 12
checkbox input "true"
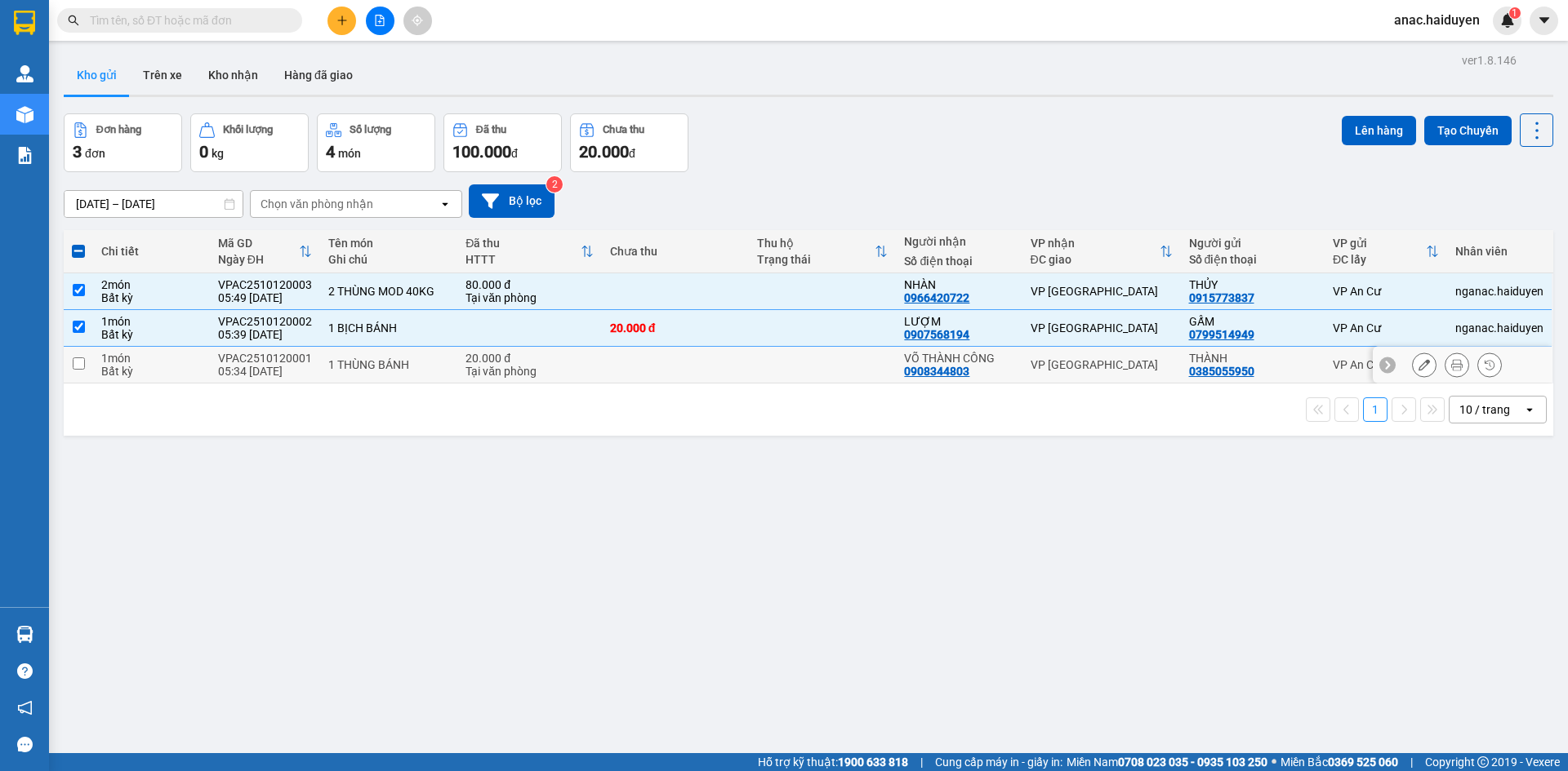
click at [80, 365] on input "checkbox" at bounding box center [79, 363] width 12 height 12
checkbox input "true"
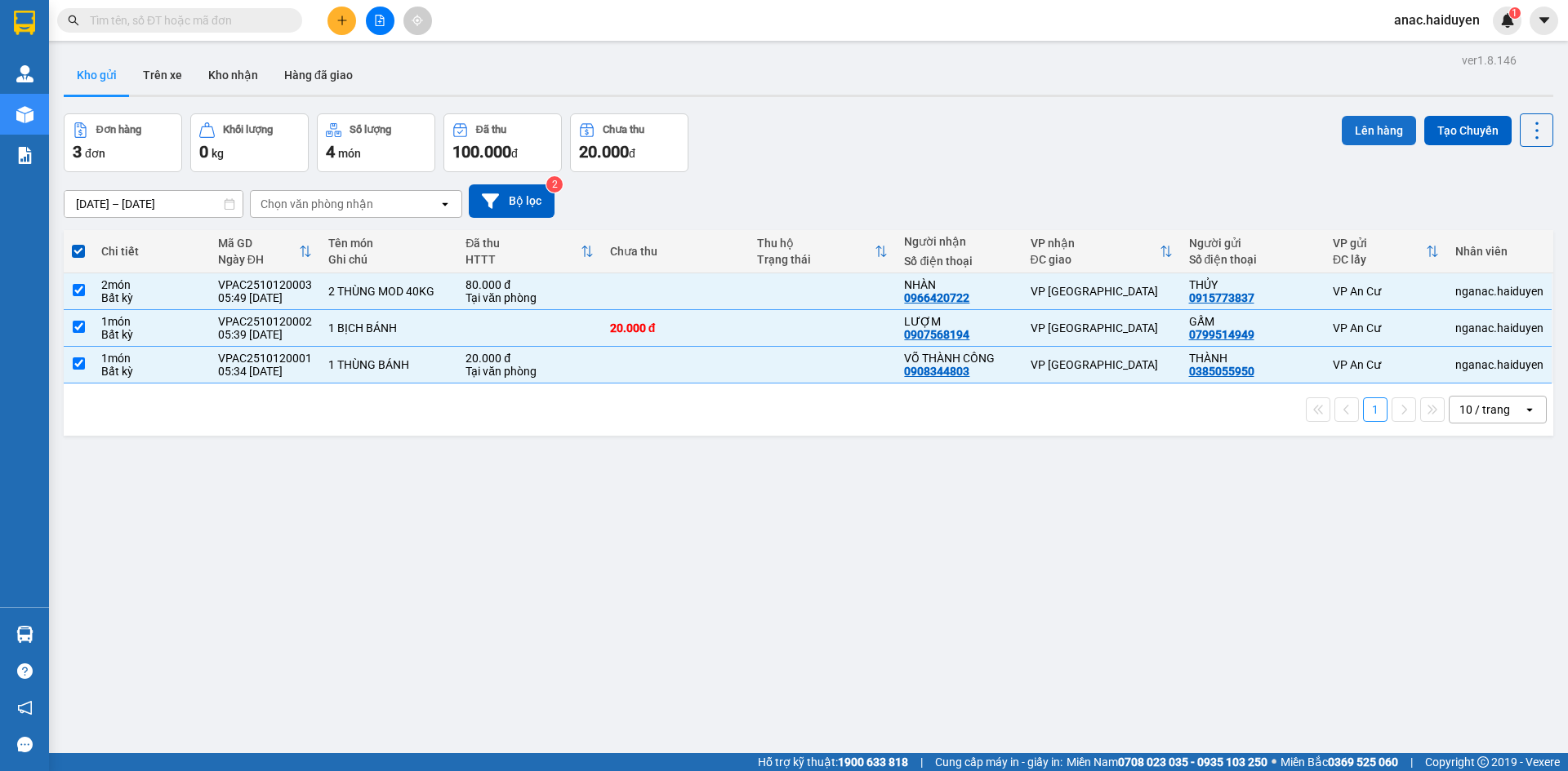
click at [1367, 126] on button "Lên hàng" at bounding box center [1379, 131] width 75 height 29
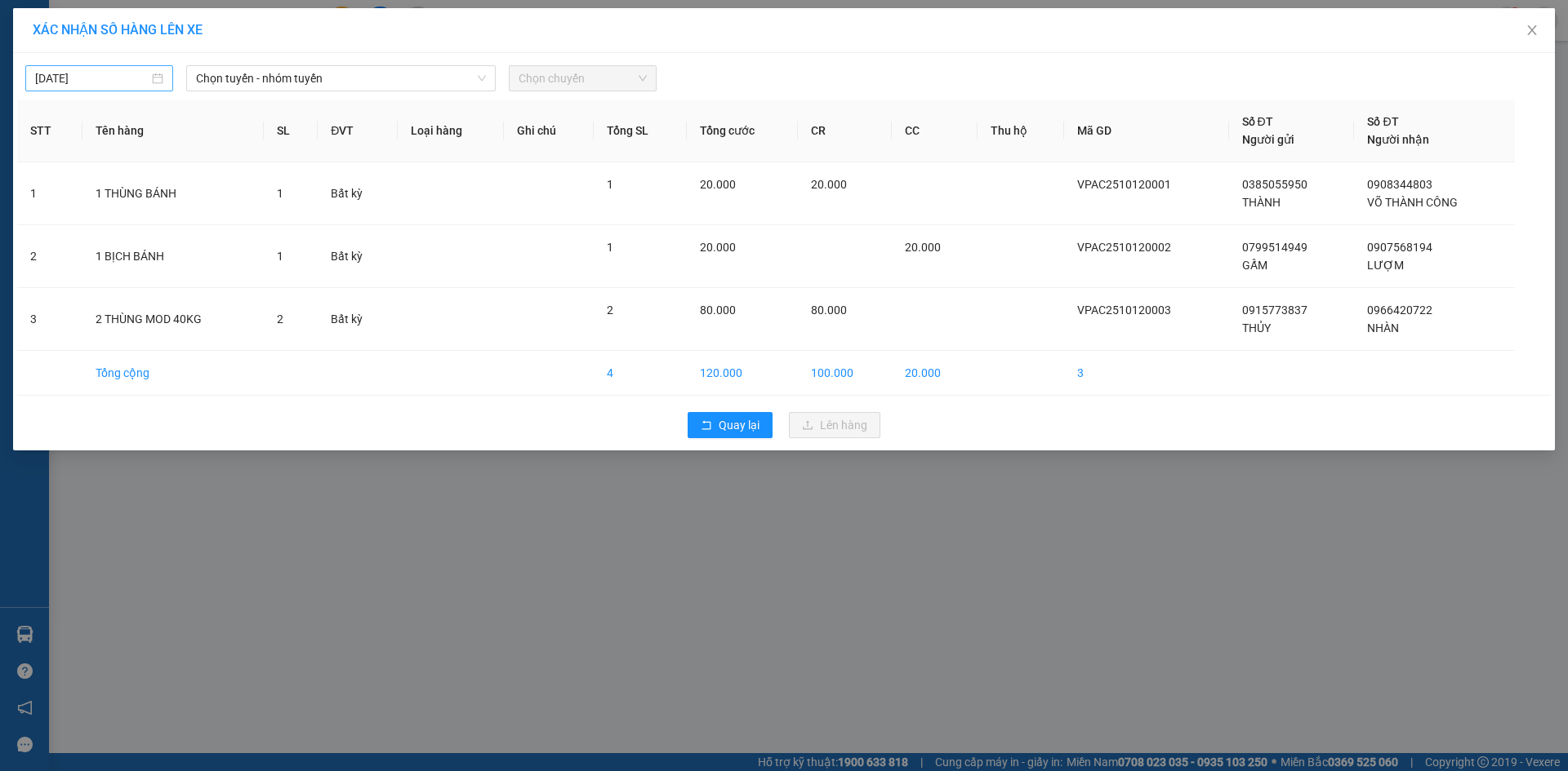
click at [158, 82] on div "[DATE]" at bounding box center [99, 78] width 128 height 18
type input "[DATE]"
click at [50, 219] on div "12" at bounding box center [49, 222] width 20 height 20
click at [376, 70] on span "Chọn tuyến - nhóm tuyến" at bounding box center [341, 78] width 290 height 24
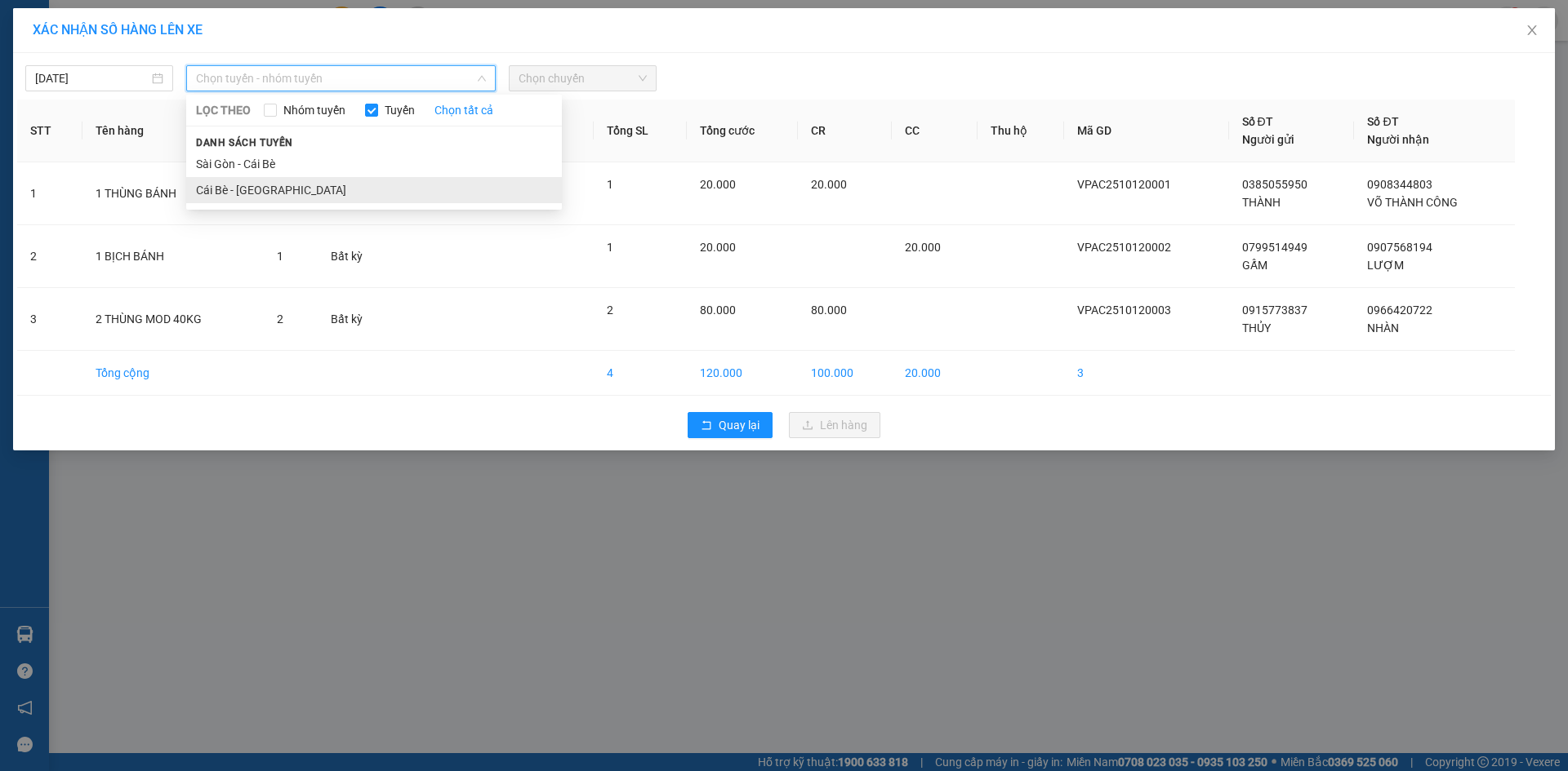
click at [226, 186] on li "Cái Bè - [GEOGRAPHIC_DATA]" at bounding box center [374, 190] width 376 height 26
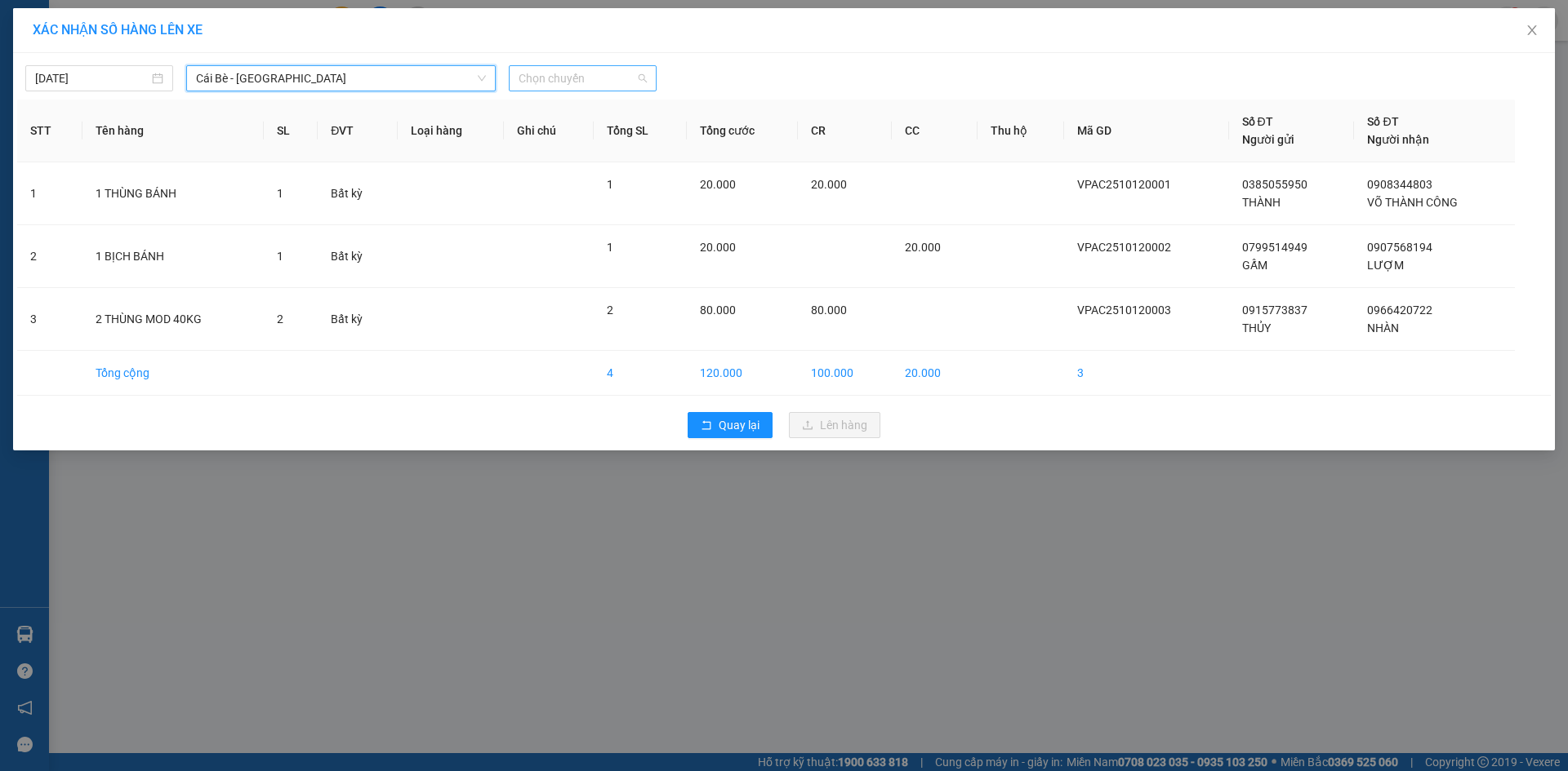
click at [619, 77] on span "Chọn chuyến" at bounding box center [583, 78] width 128 height 24
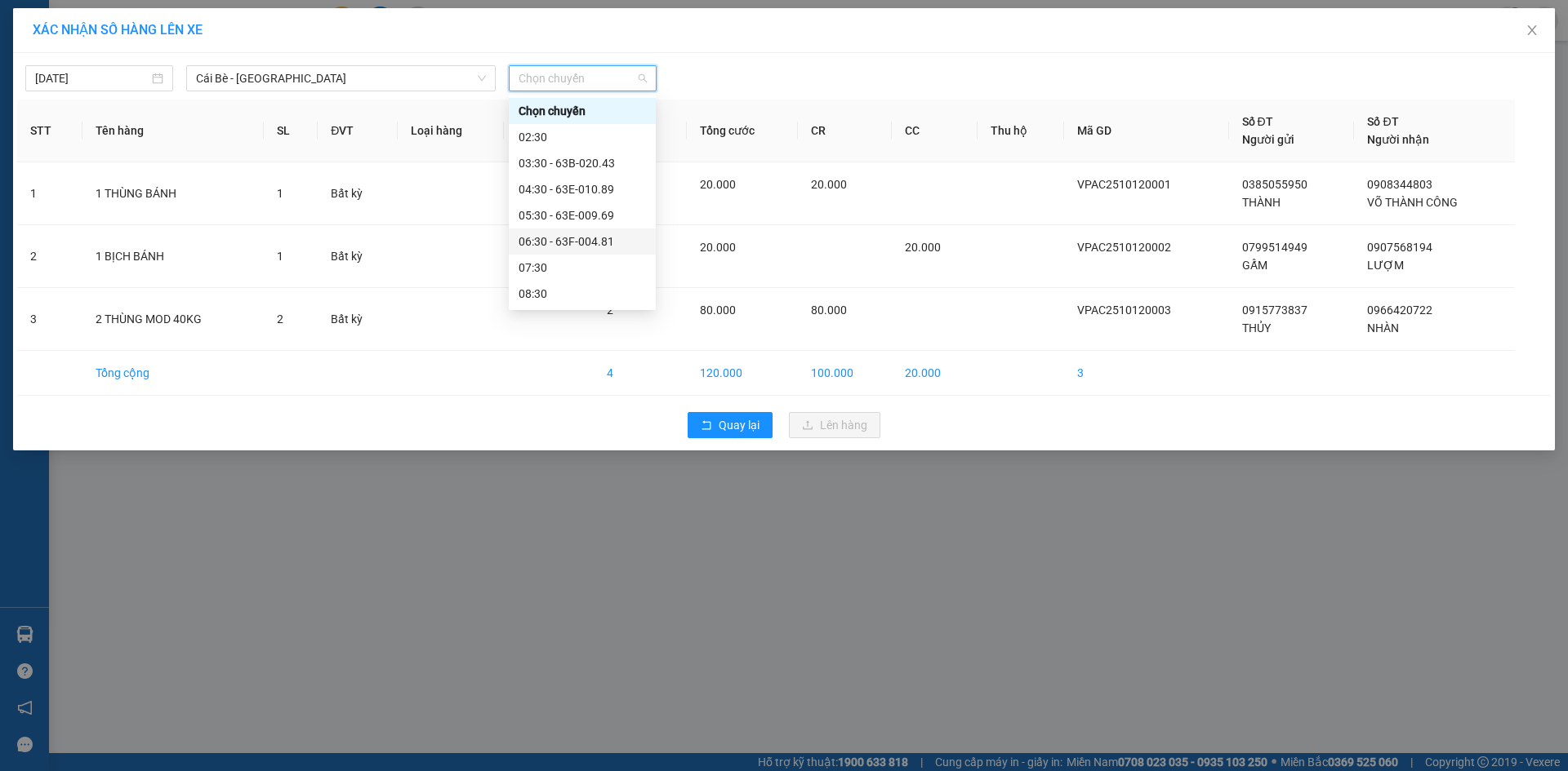
click at [577, 246] on div "06:30 - 63F-004.81" at bounding box center [582, 241] width 128 height 18
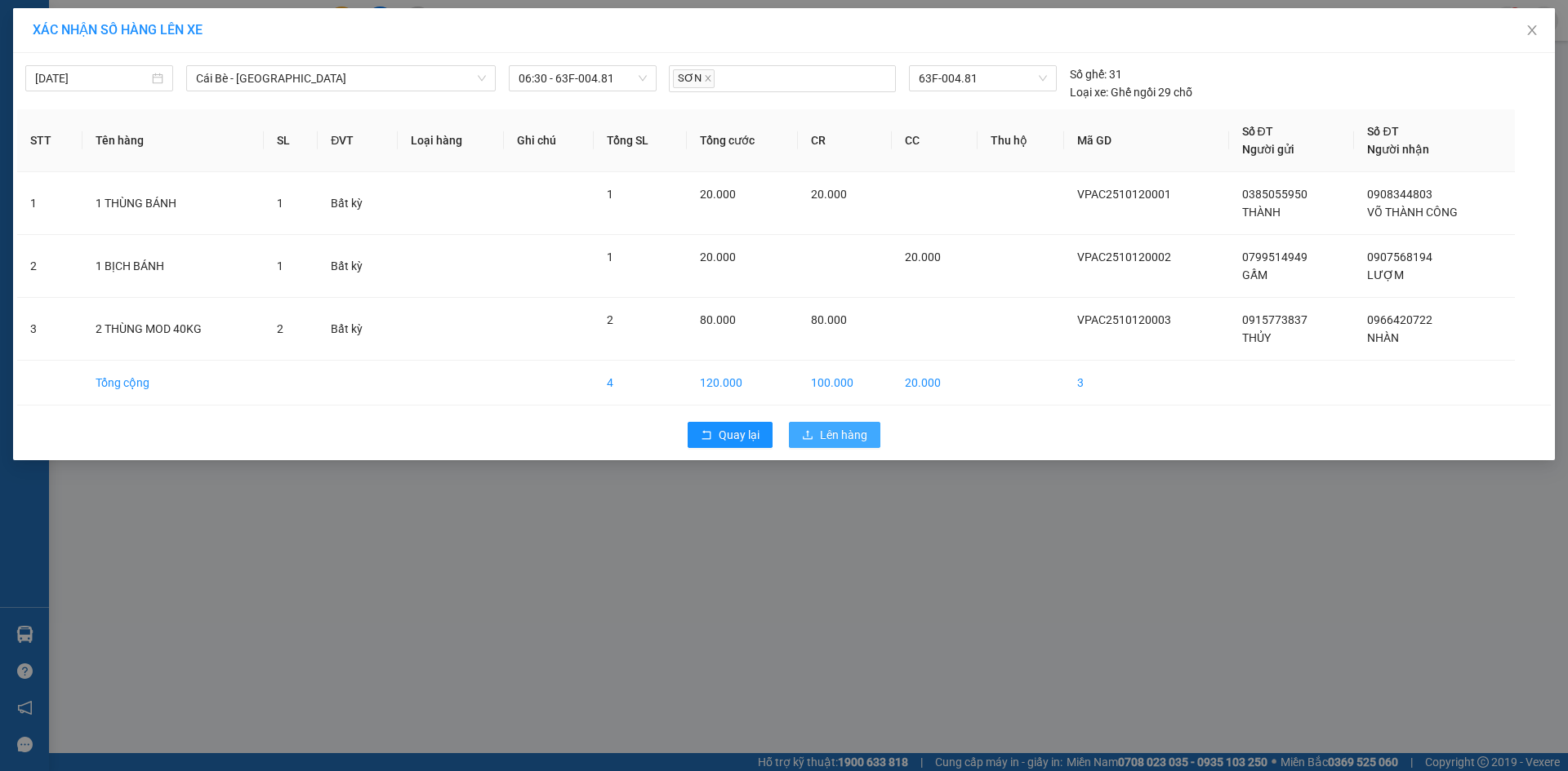
click at [845, 437] on span "Lên hàng" at bounding box center [843, 435] width 48 height 18
